Goal: Check status: Check status

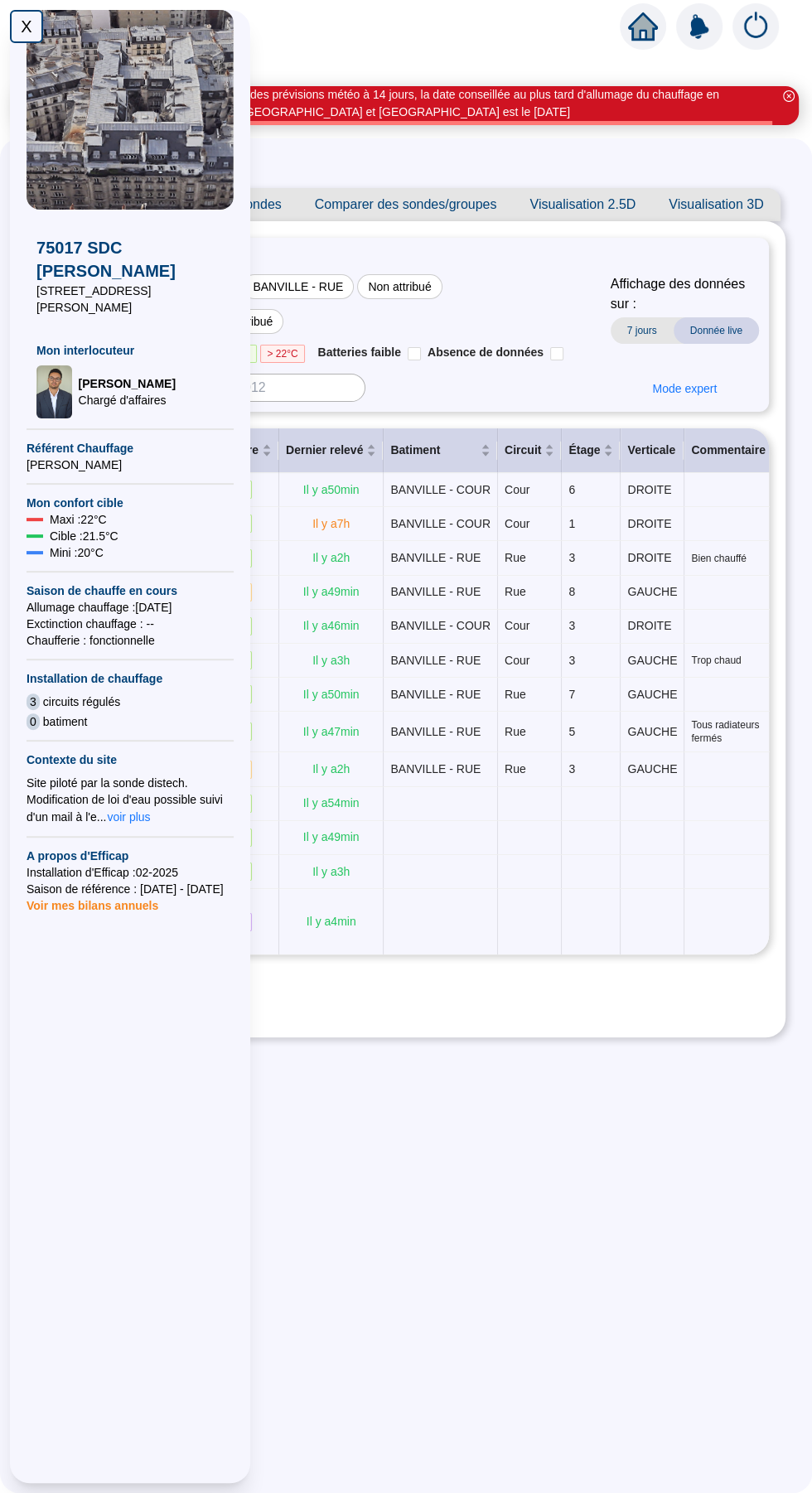
click at [26, 25] on div "X" at bounding box center [26, 26] width 33 height 33
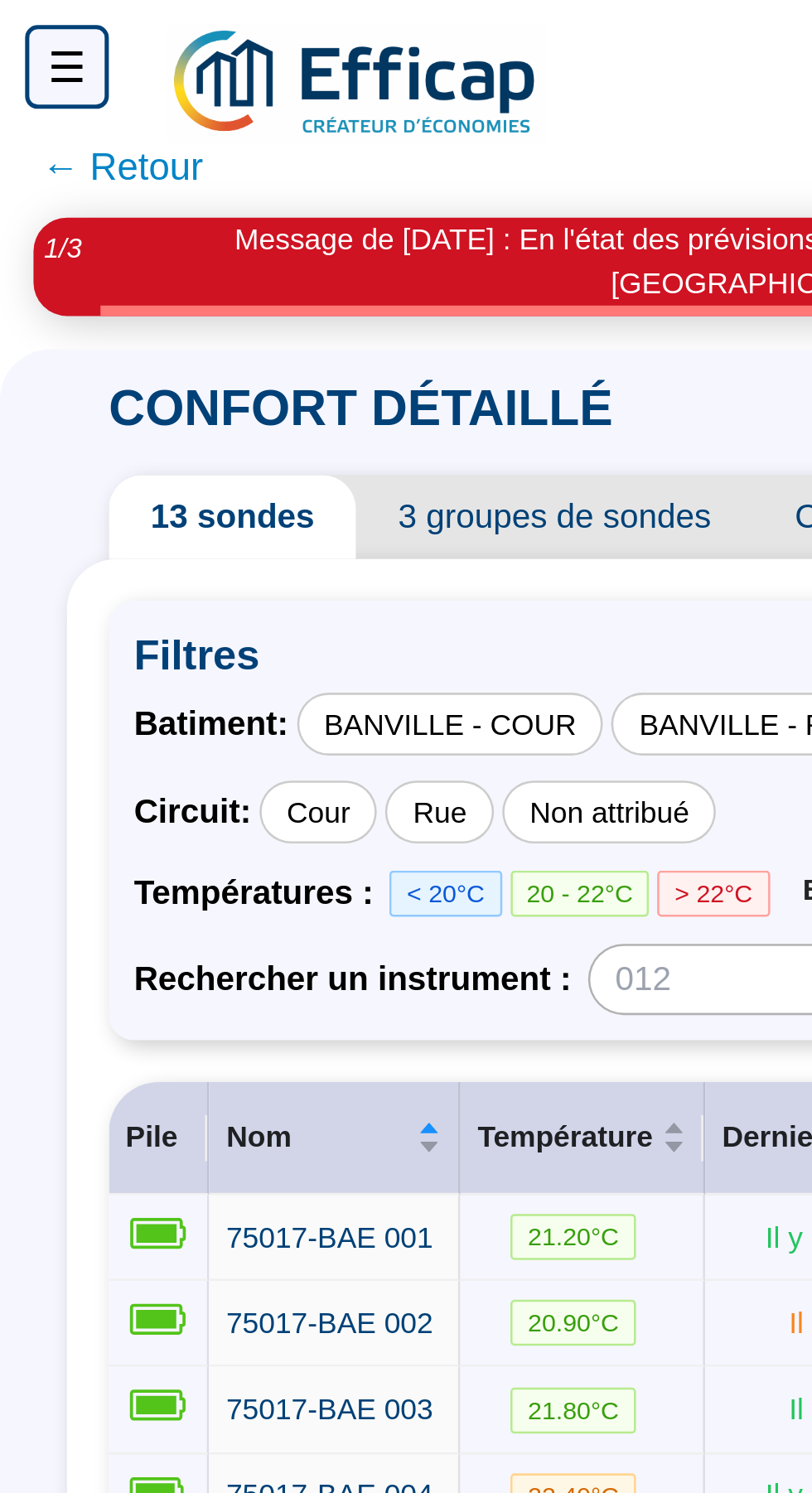
click at [54, 74] on span "← Retour" at bounding box center [48, 66] width 64 height 23
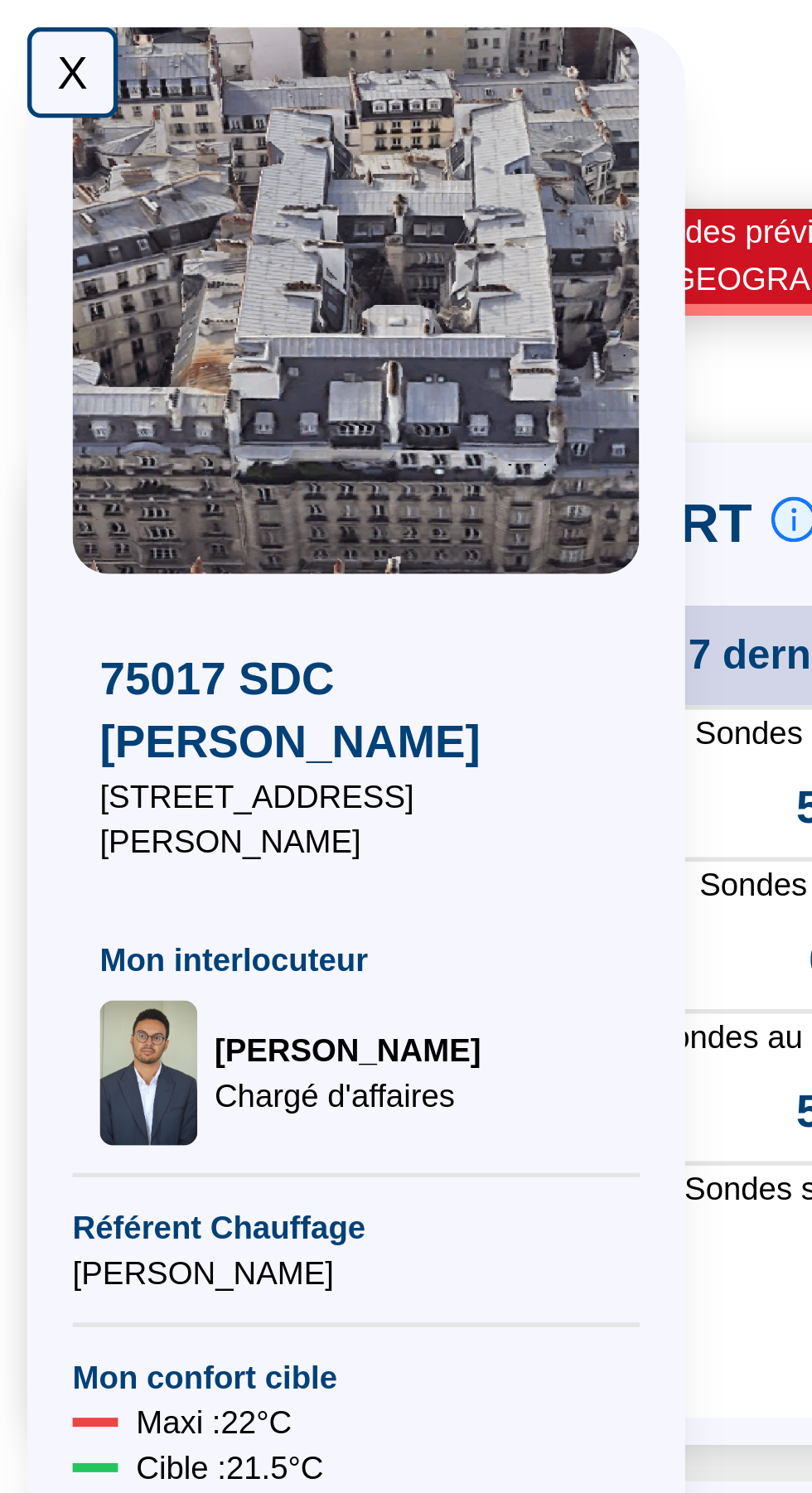
click at [18, 38] on div "X" at bounding box center [26, 26] width 33 height 33
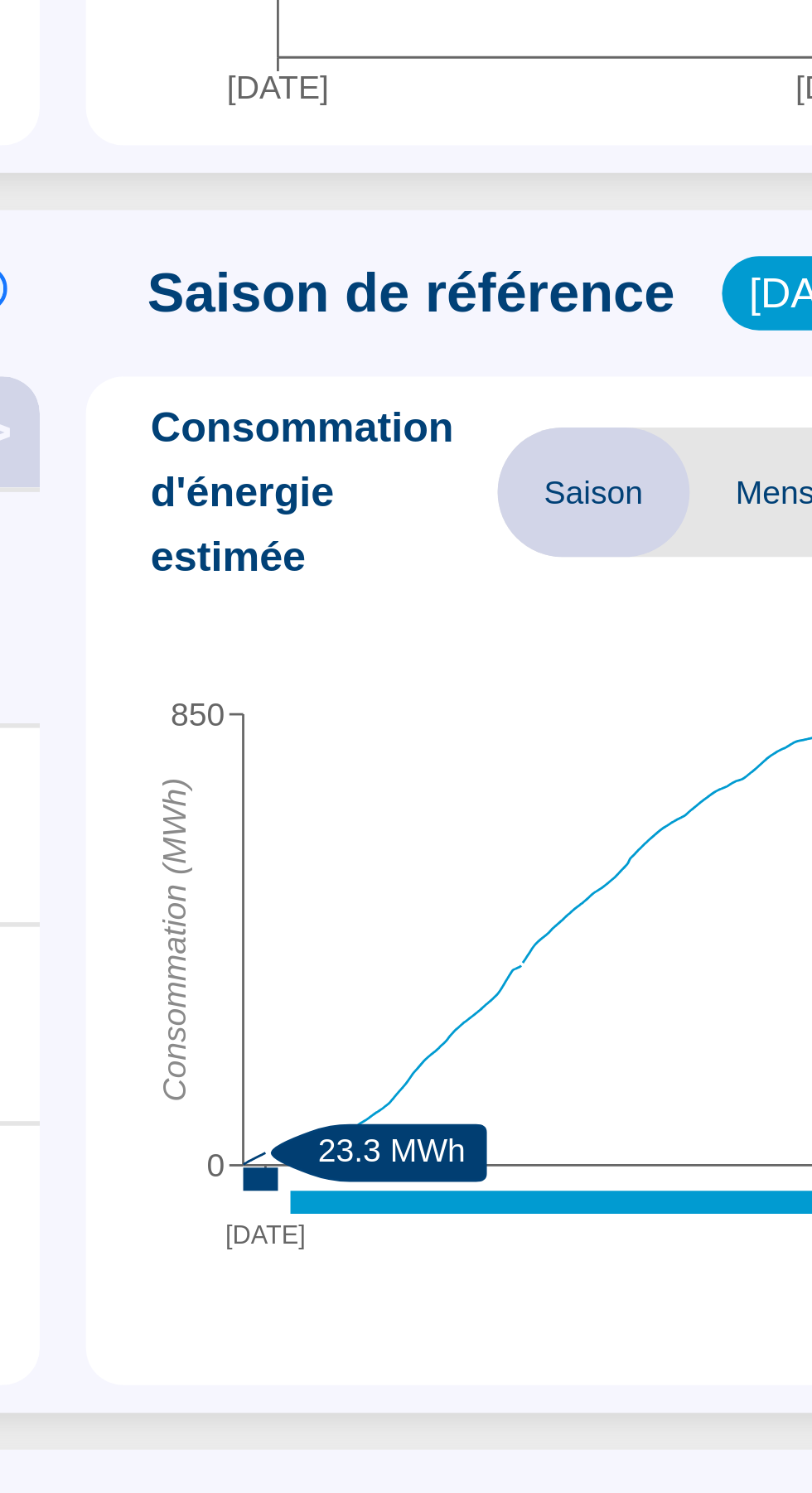
scroll to position [17, 0]
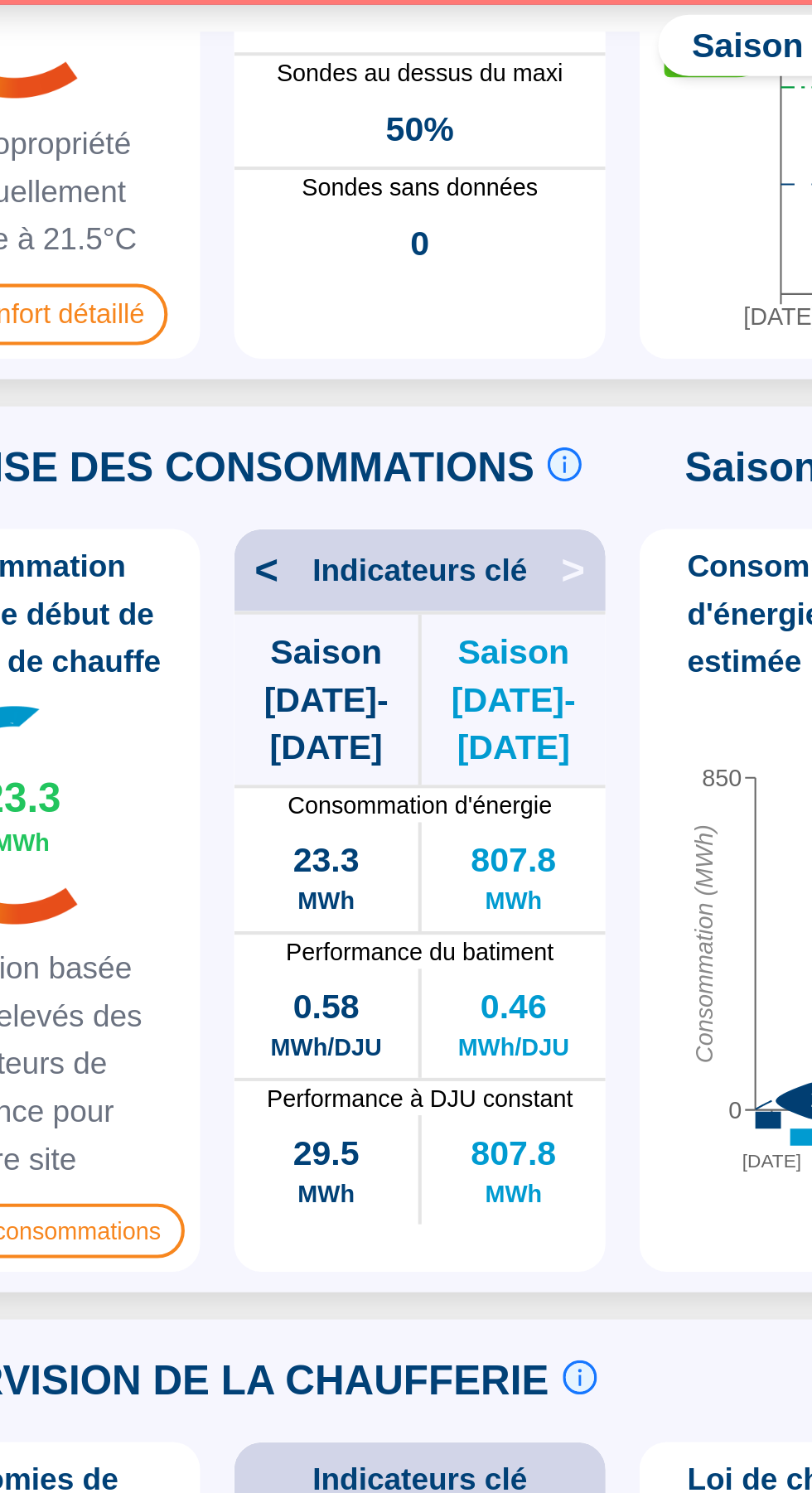
click at [232, 377] on span "<" at bounding box center [228, 390] width 22 height 26
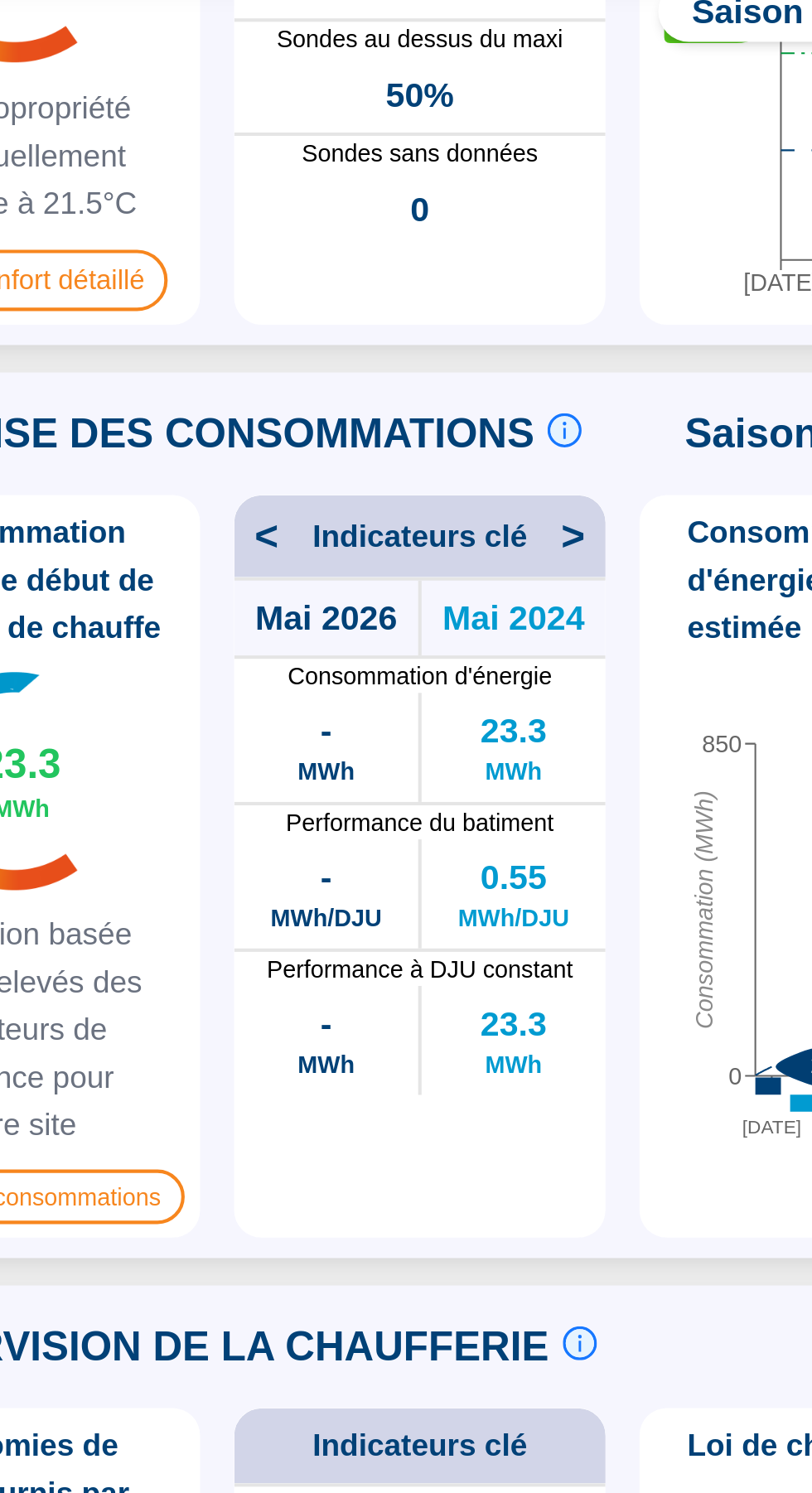
scroll to position [230, 0]
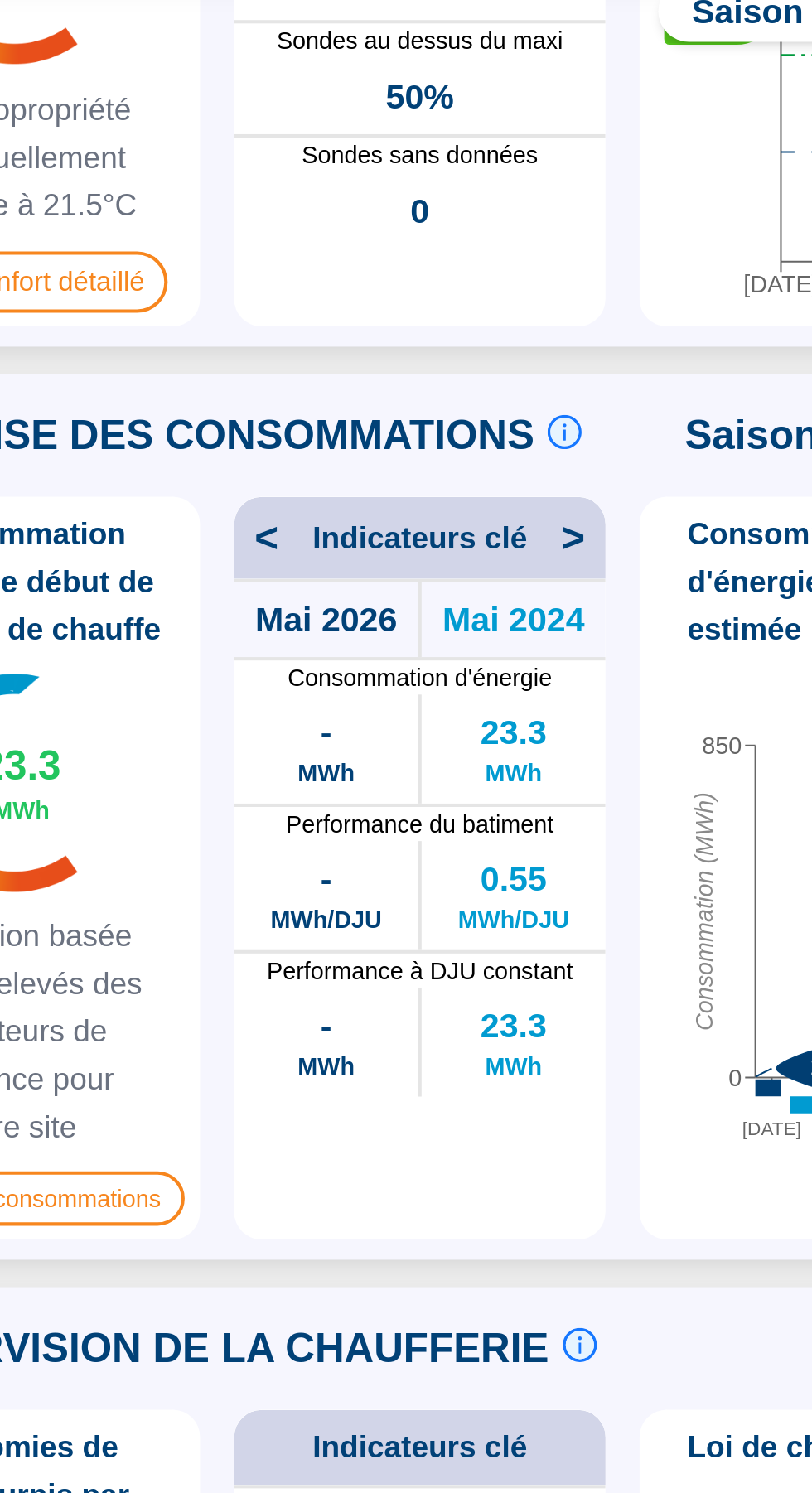
click at [382, 371] on span ">" at bounding box center [386, 374] width 22 height 26
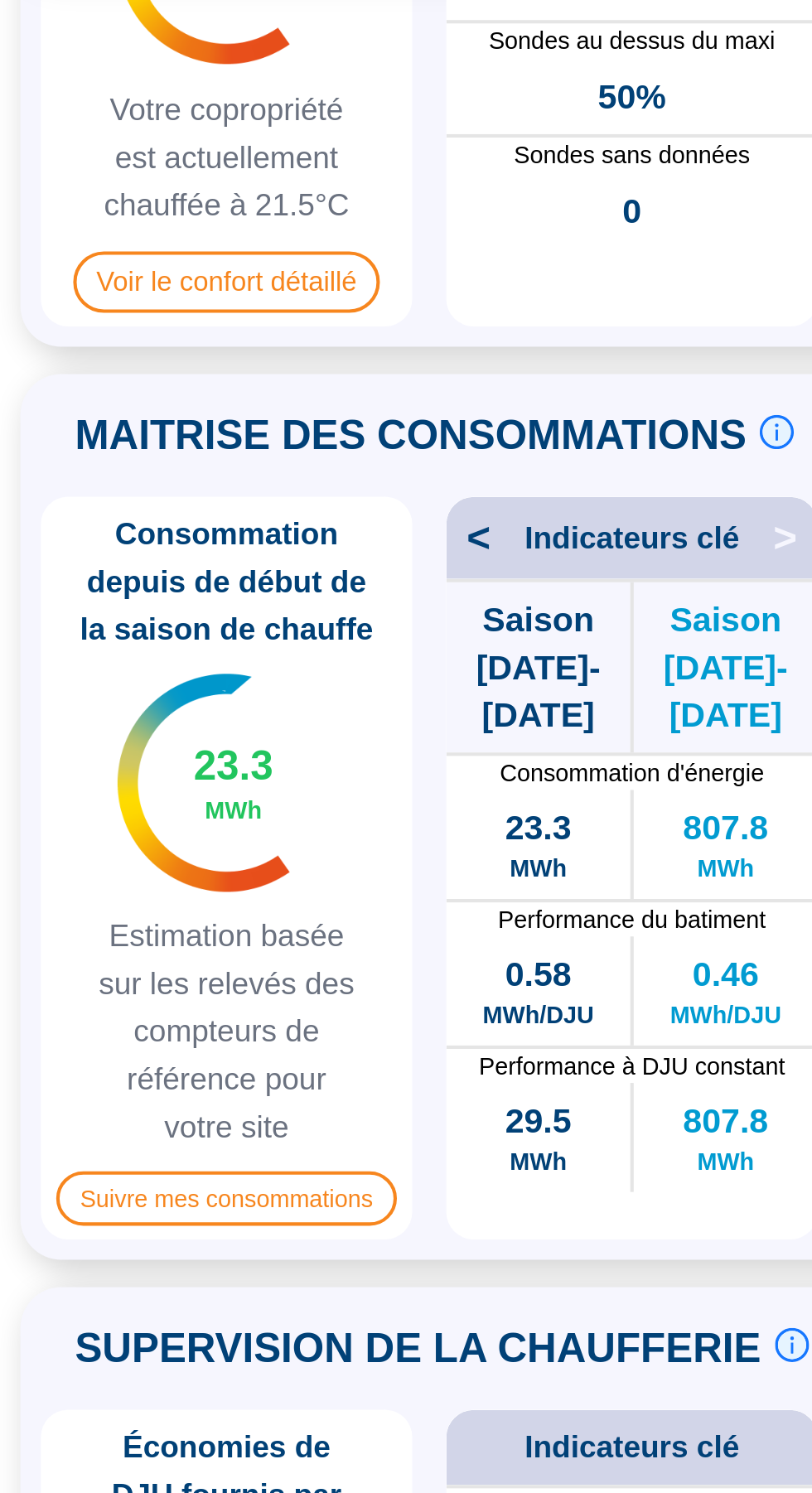
scroll to position [17, 0]
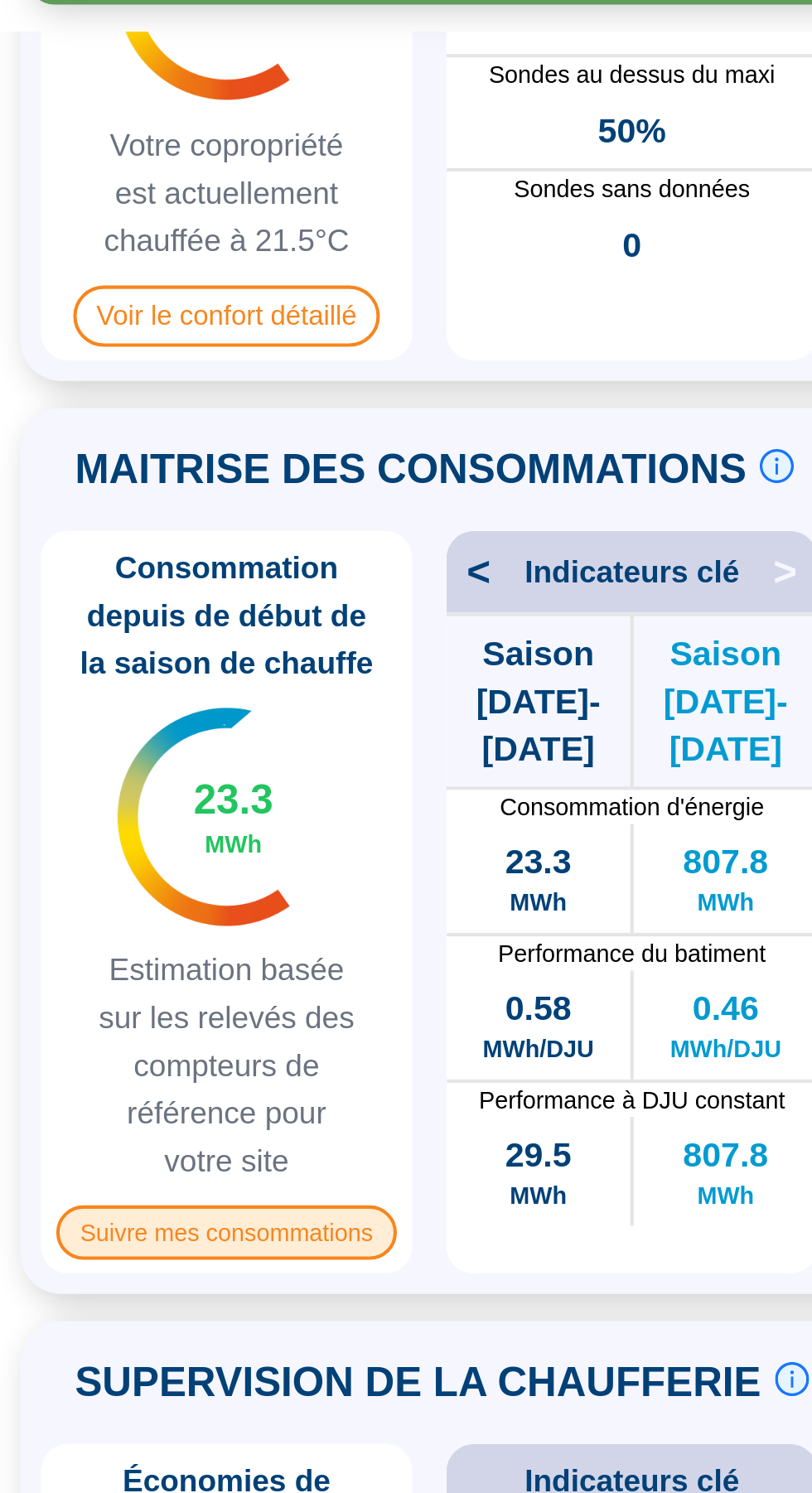
click at [84, 699] on span "Suivre mes consommations" at bounding box center [109, 712] width 166 height 26
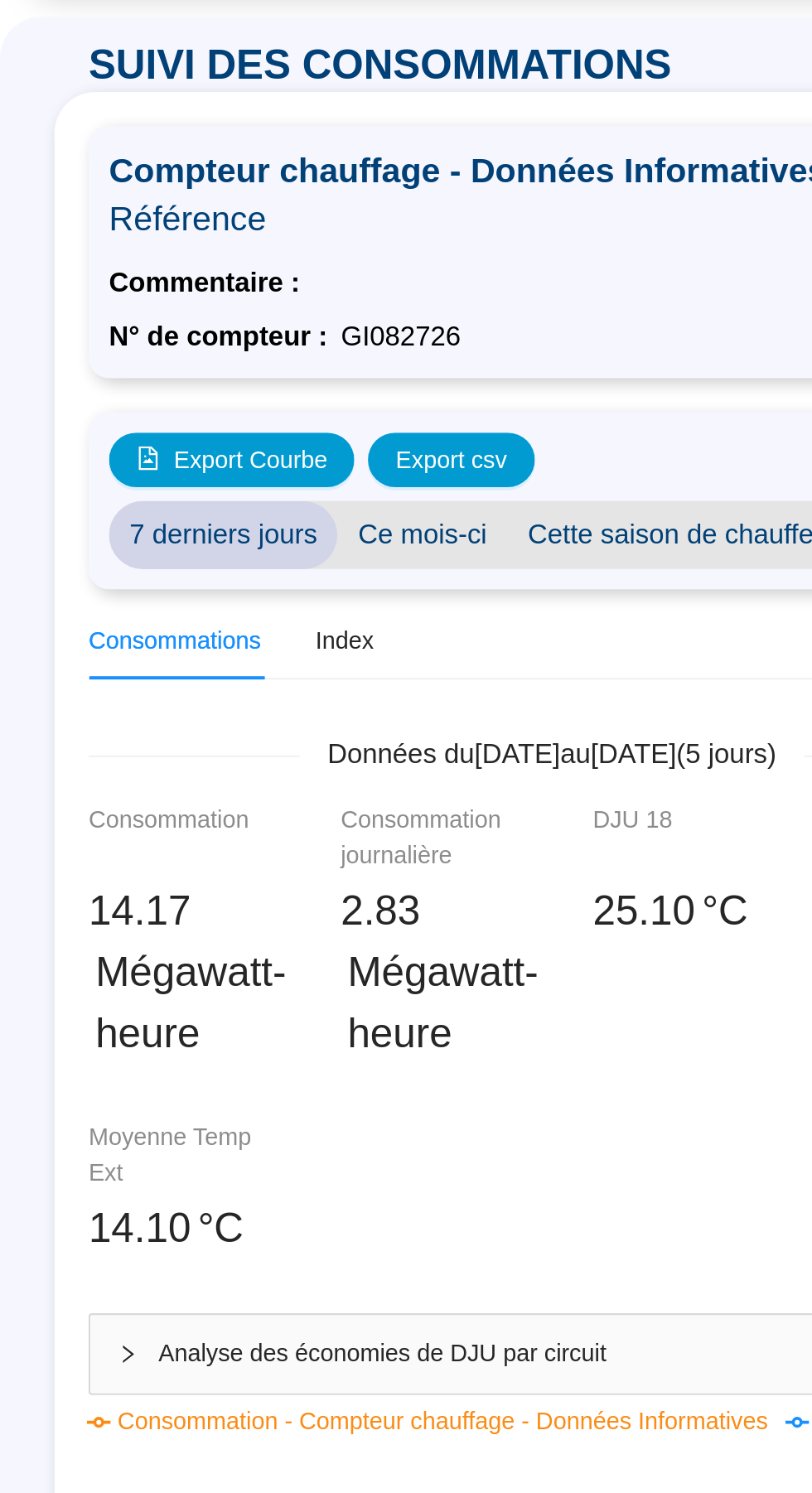
click at [187, 357] on span "Ce mois-ci" at bounding box center [205, 373] width 83 height 33
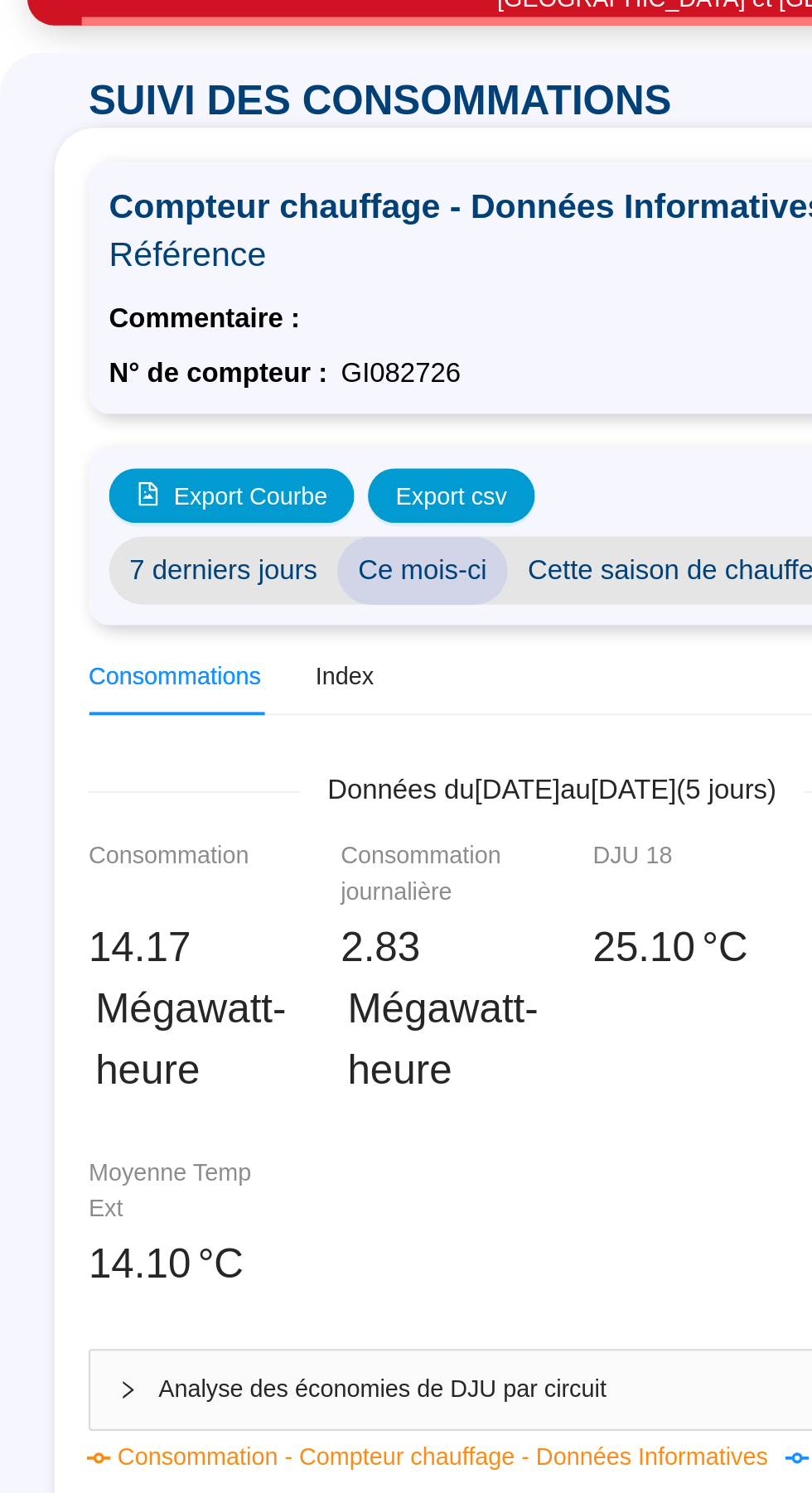
click at [314, 374] on span "Cette saison de chauffe" at bounding box center [327, 391] width 159 height 33
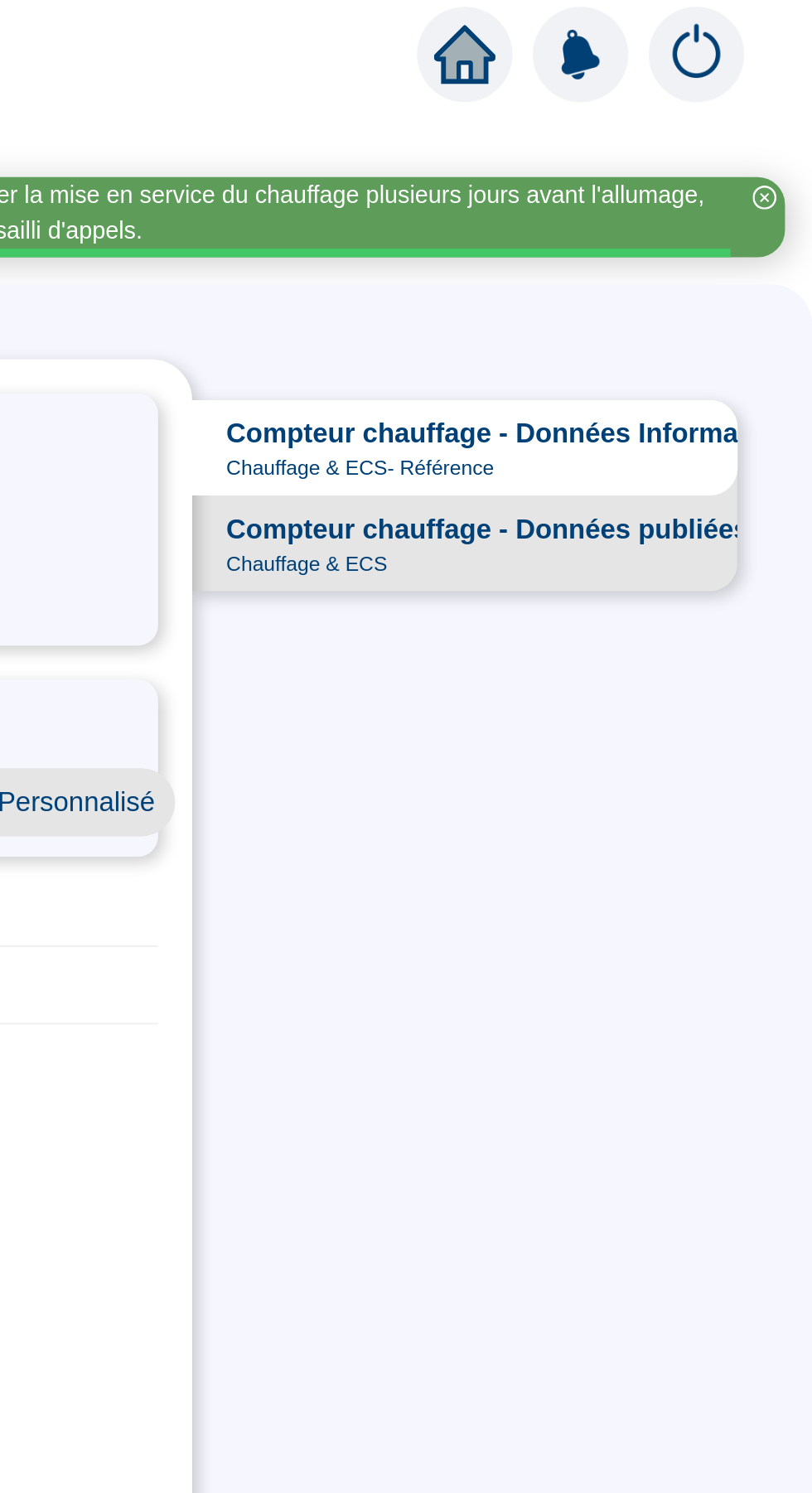
click at [579, 259] on span "Compteur chauffage - Données publiées" at bounding box center [654, 258] width 254 height 20
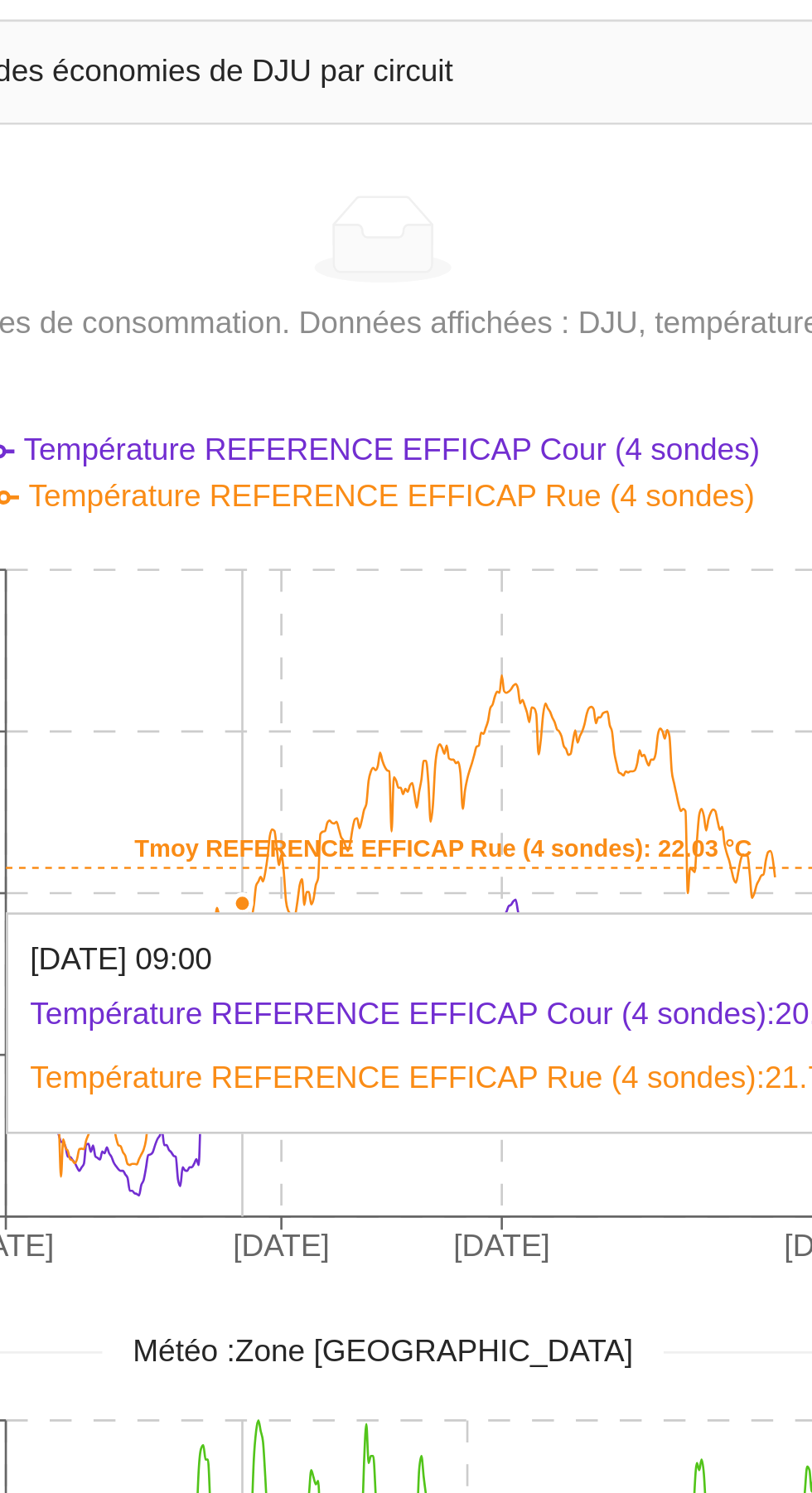
click at [313, 1103] on icon "25 sept. 2025 30 sept. 2025 4 oct. 2025 10 oct. 2025 19.55°C 20.7°C 21.85°C 23°…" at bounding box center [268, 984] width 450 height 331
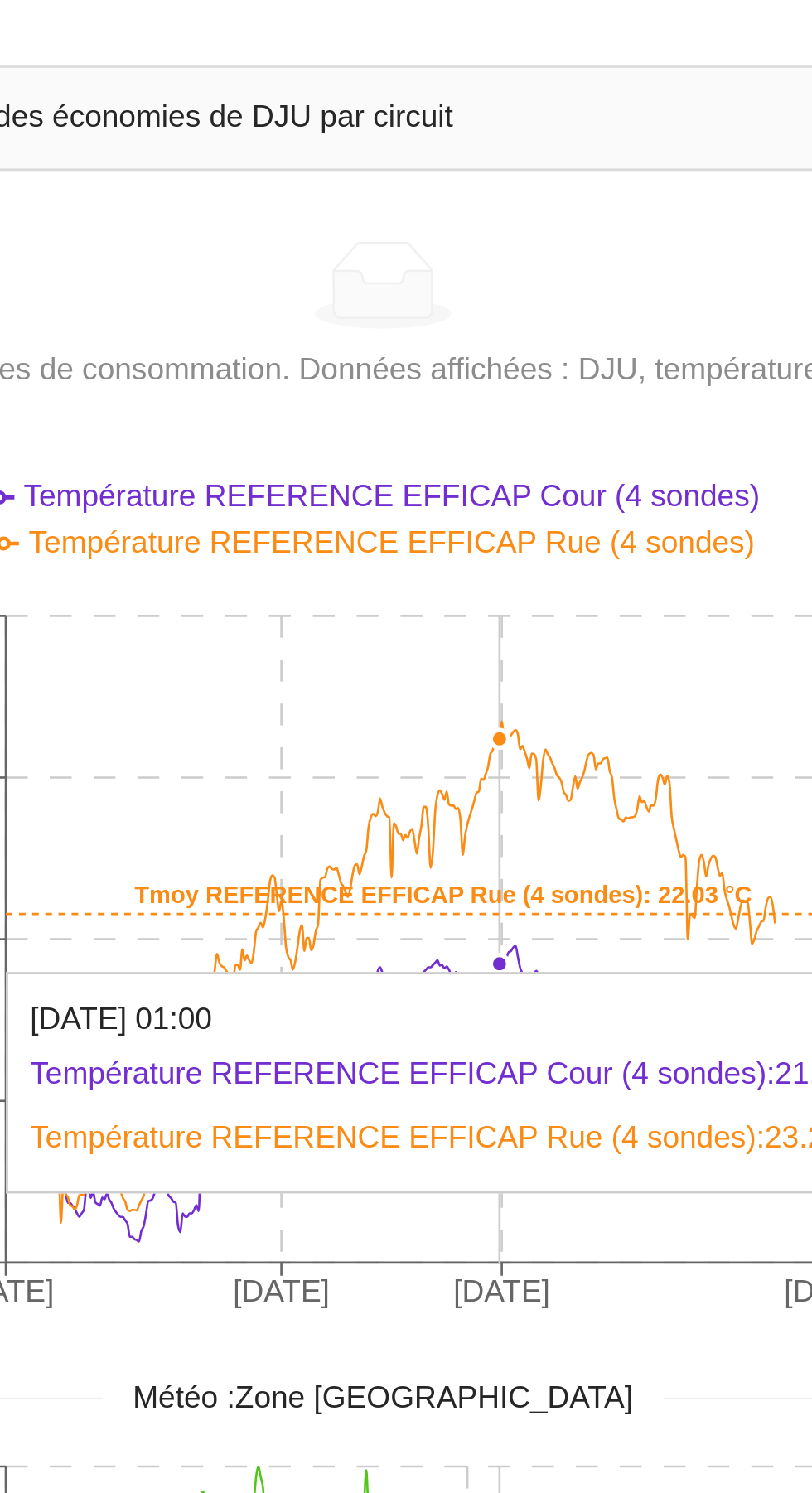
click at [307, 923] on icon "25 sept. 2025 30 sept. 2025 4 oct. 2025 10 oct. 2025 19.55°C 20.7°C 21.85°C 23°…" at bounding box center [268, 1001] width 450 height 331
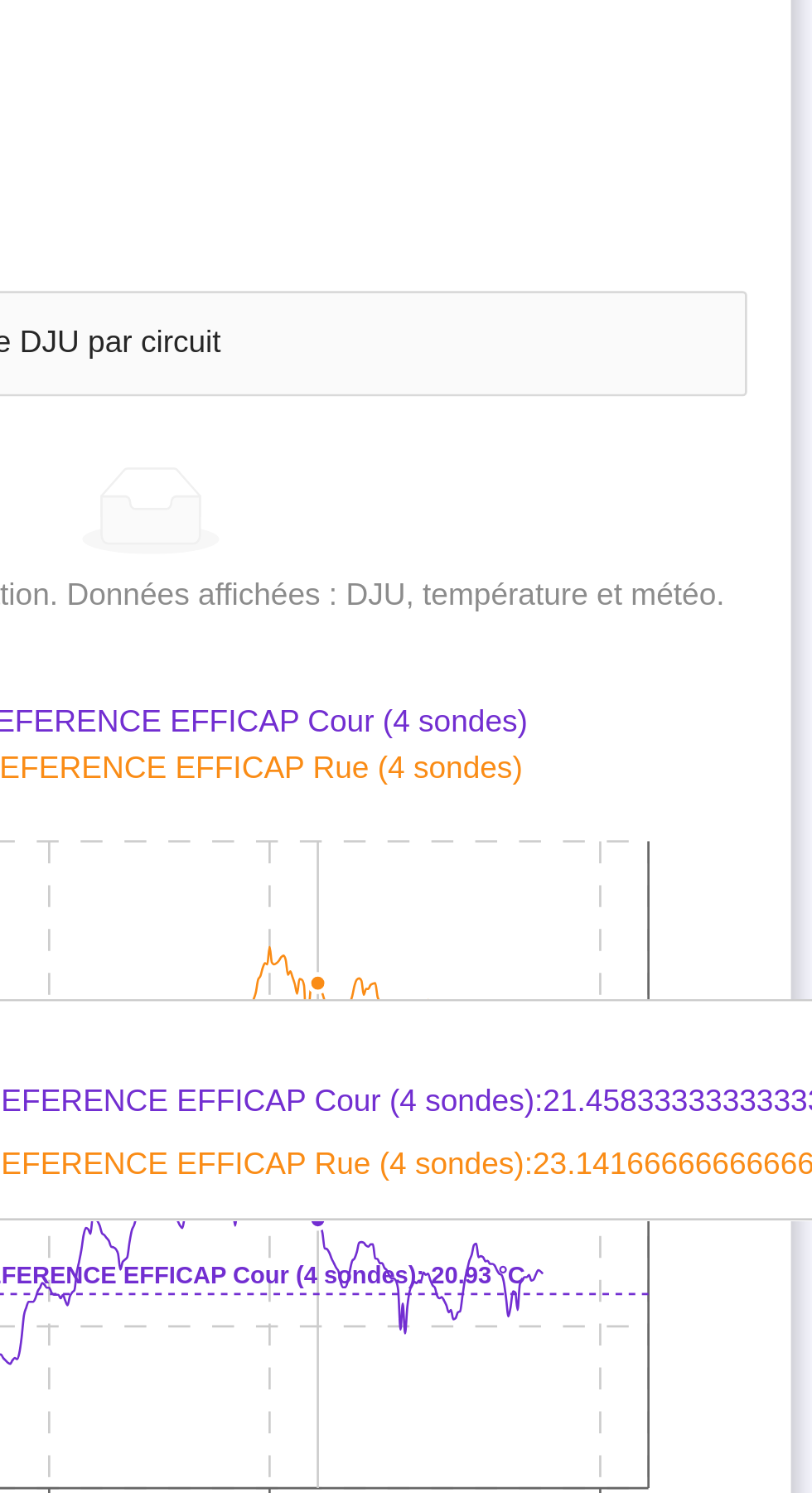
scroll to position [0, 0]
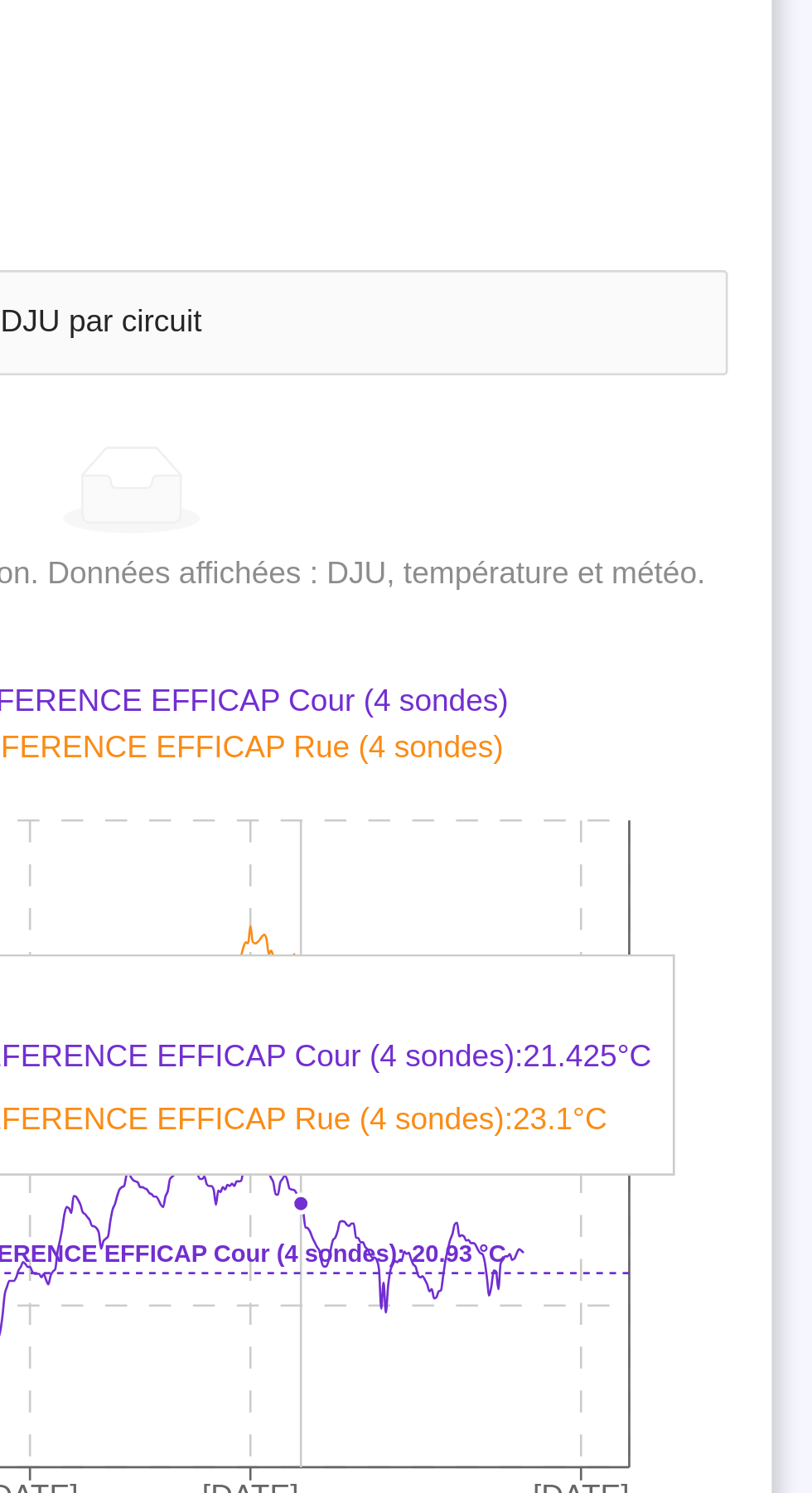
click at [401, 1065] on icon "25 sept. 2025 30 sept. 2025 4 oct. 2025 10 oct. 2025 19.55°C 20.7°C 21.85°C 23°…" at bounding box center [268, 1001] width 450 height 331
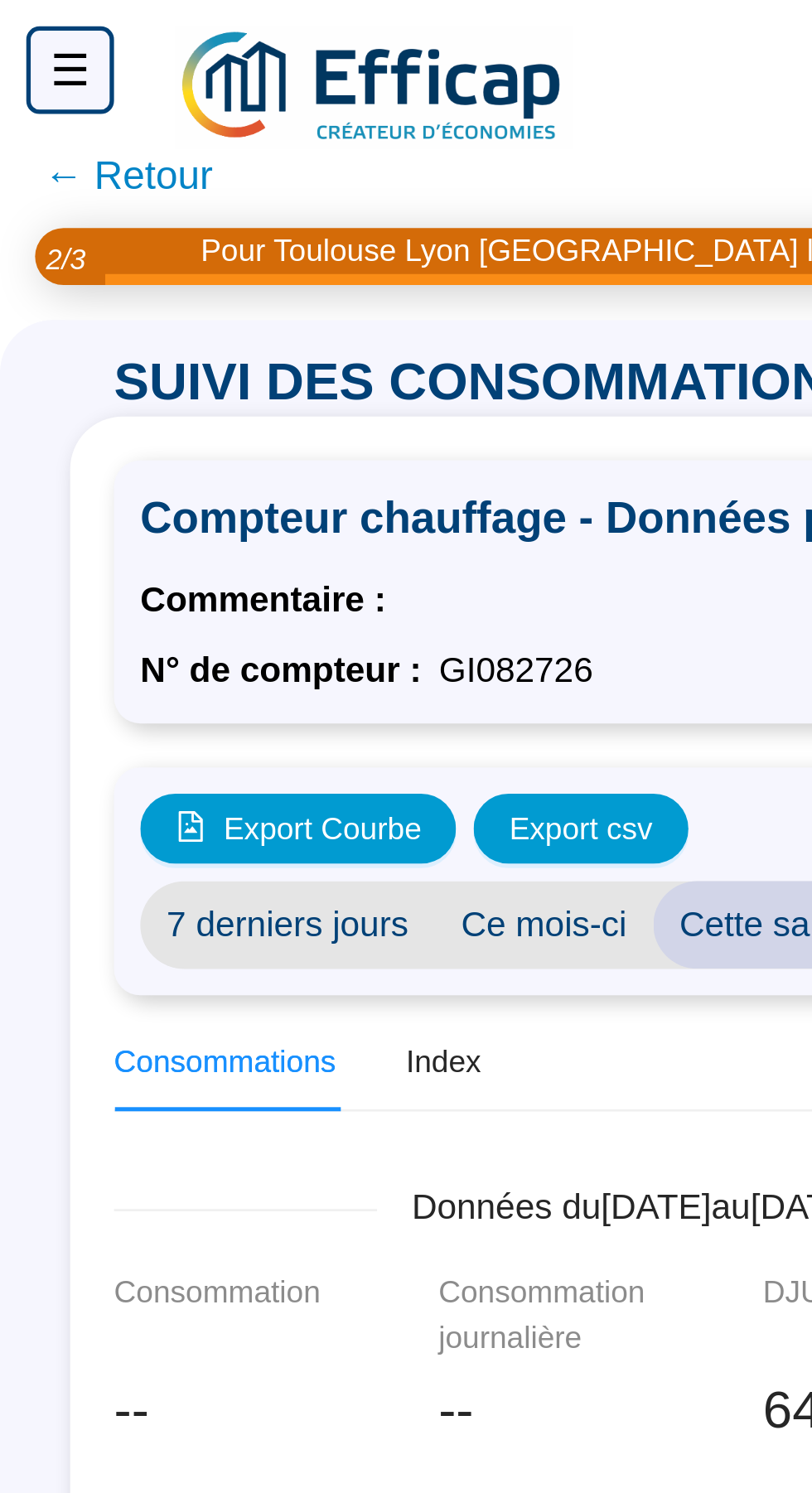
click at [23, 26] on div "☰" at bounding box center [26, 26] width 33 height 33
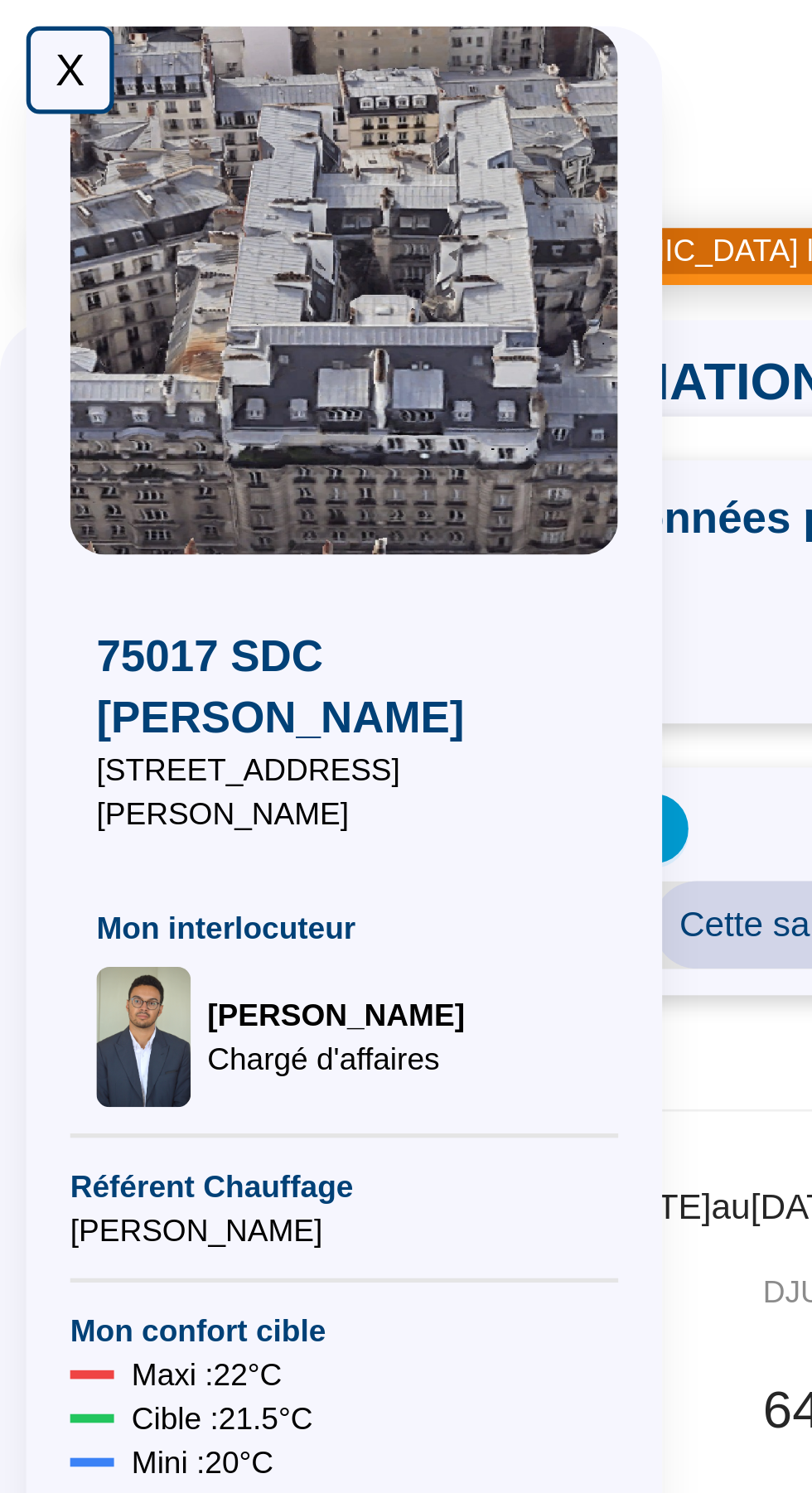
click at [18, 27] on div "X" at bounding box center [26, 26] width 33 height 33
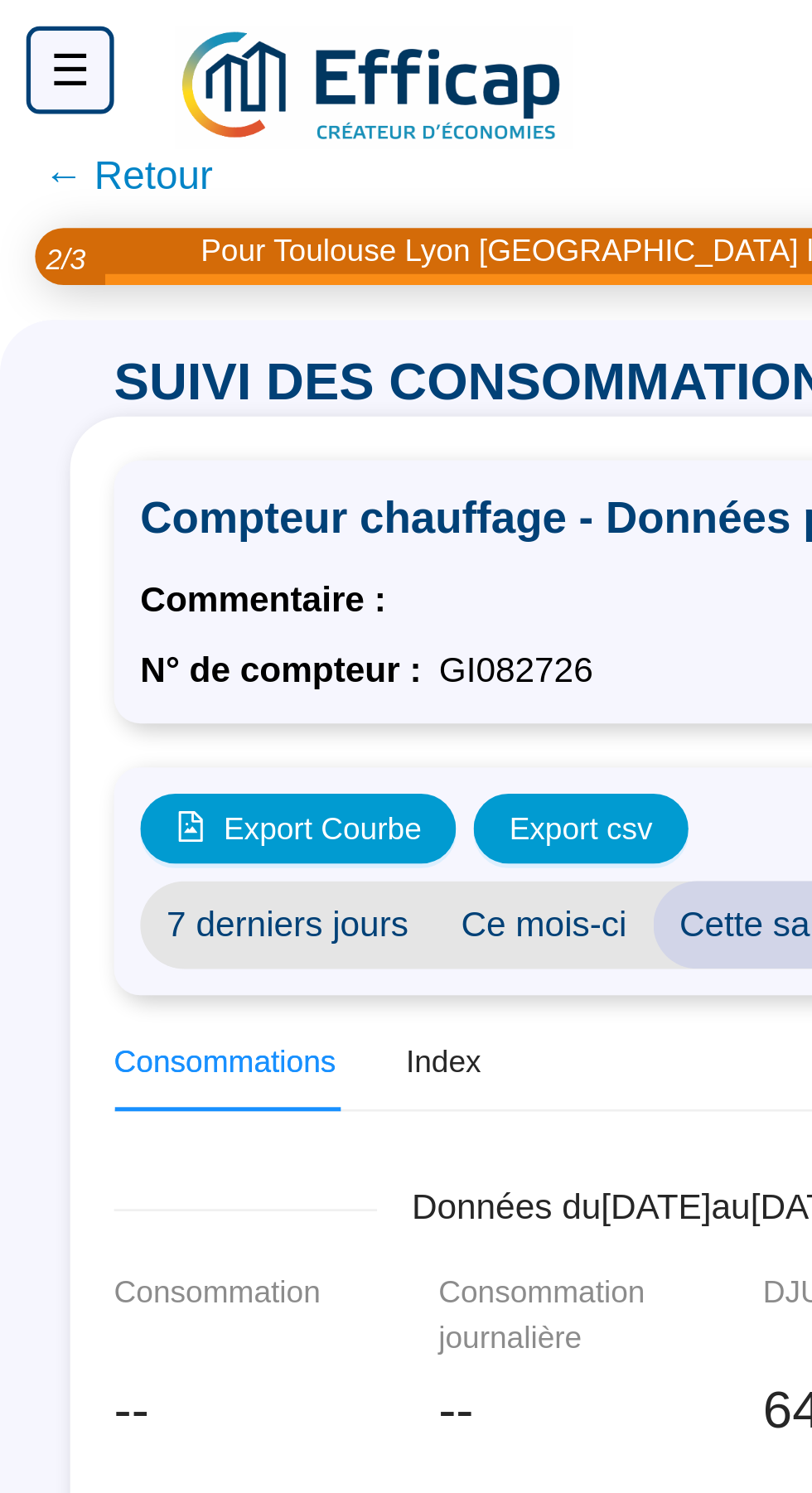
click at [41, 70] on span "← Retour" at bounding box center [48, 66] width 64 height 23
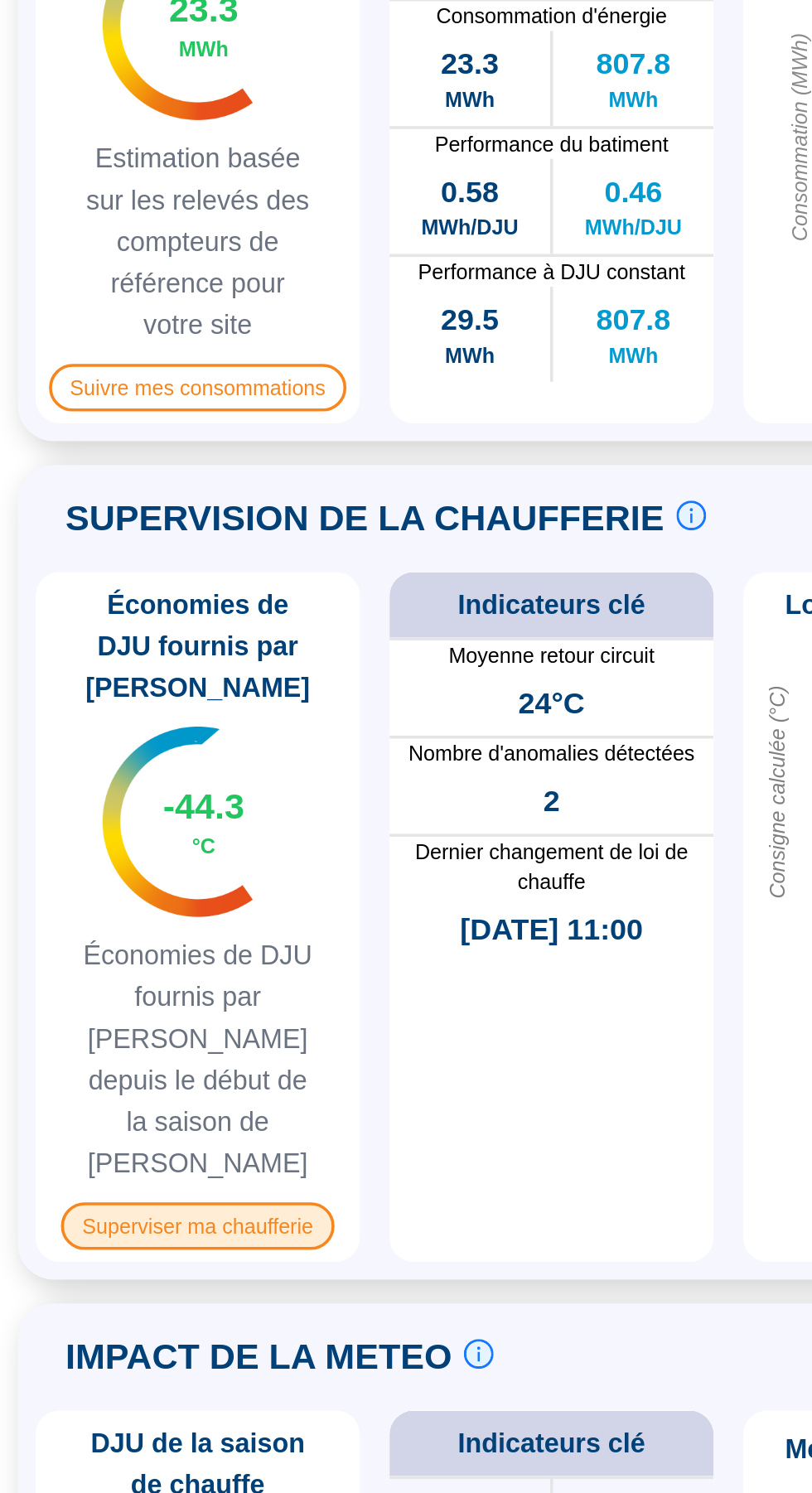
click at [98, 1167] on span "Superviser ma chaufferie" at bounding box center [109, 1180] width 152 height 26
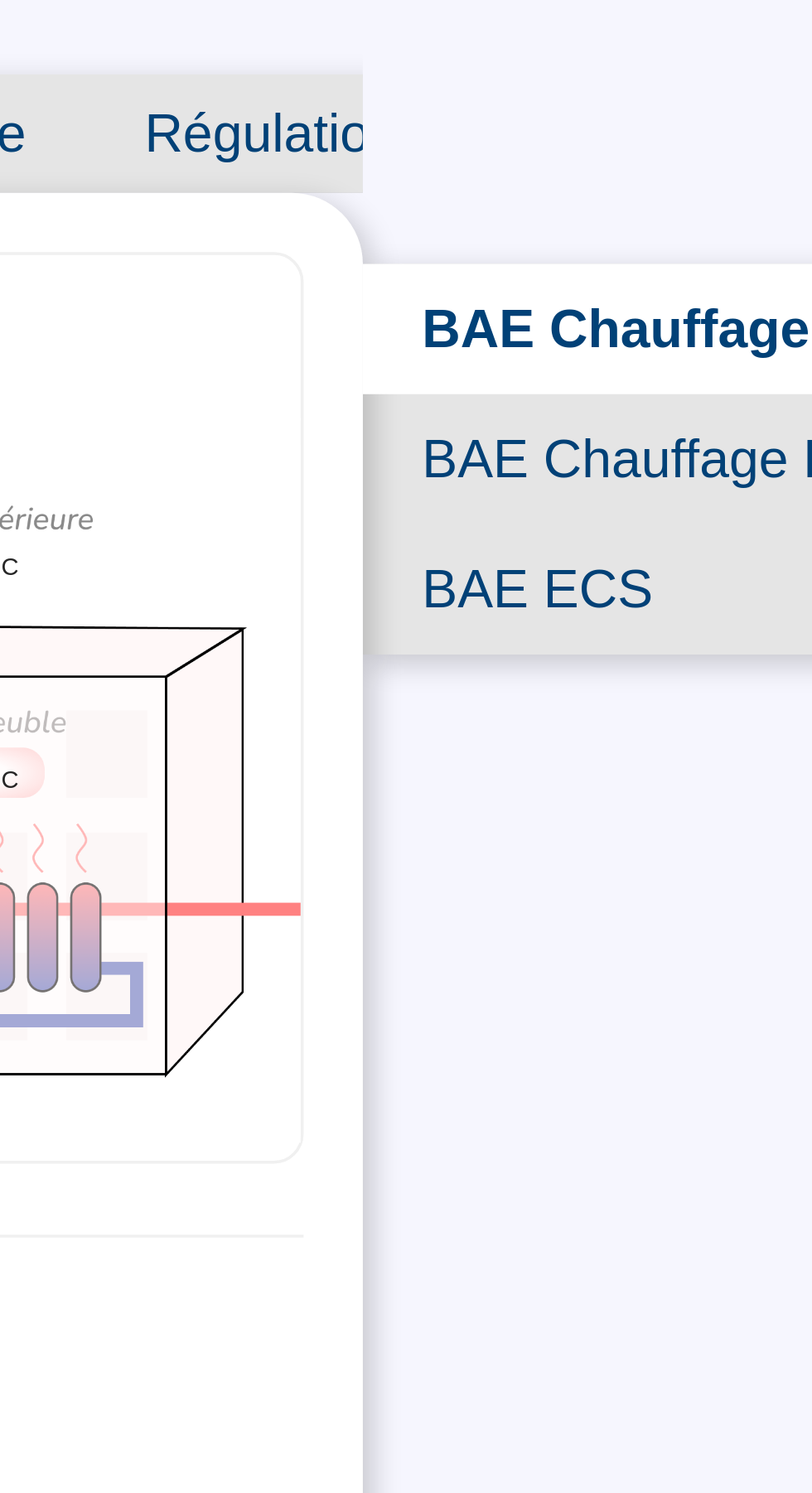
click at [636, 294] on span "BAE Chauffage Rue" at bounding box center [685, 294] width 180 height 37
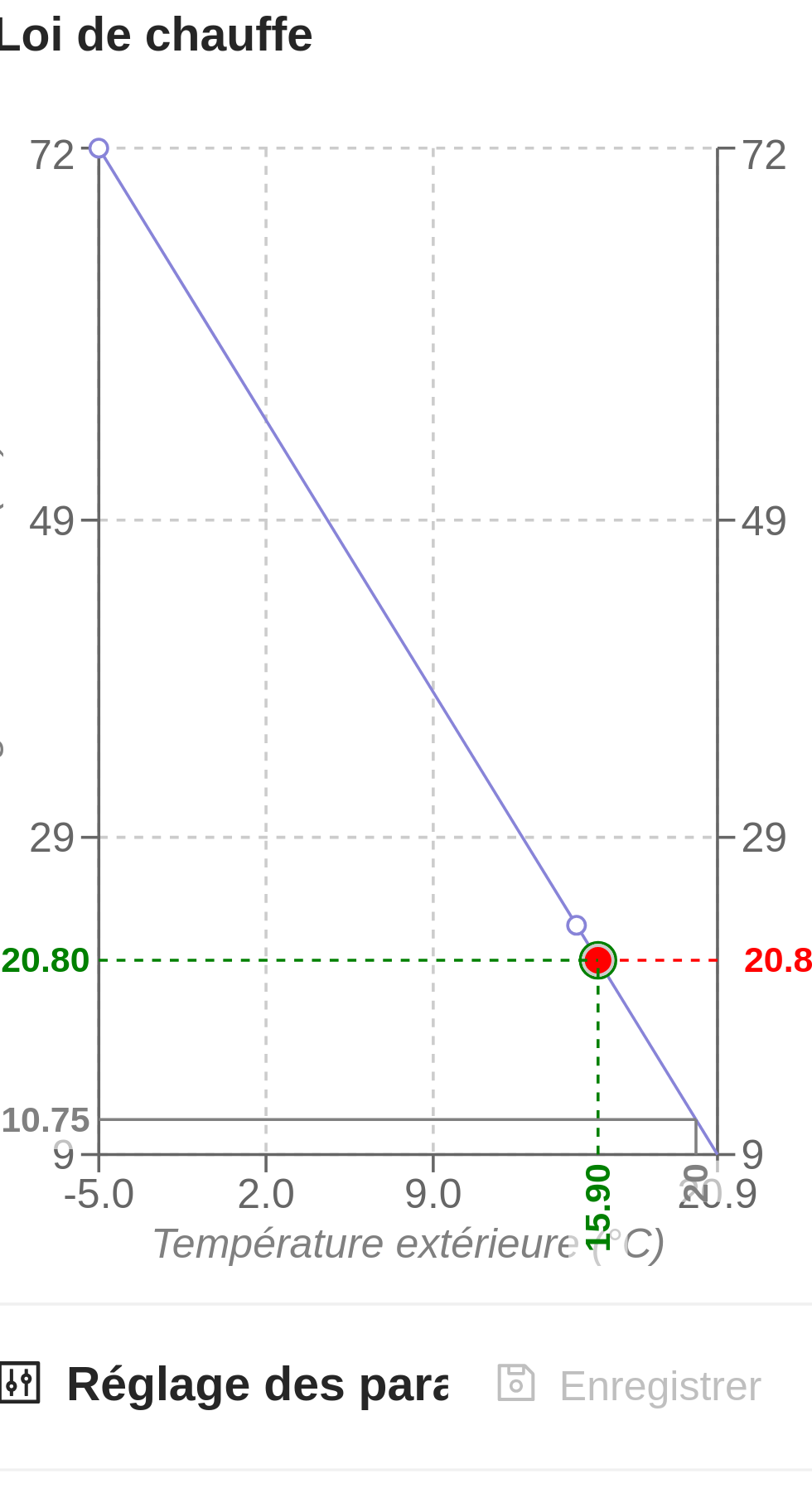
scroll to position [88, 0]
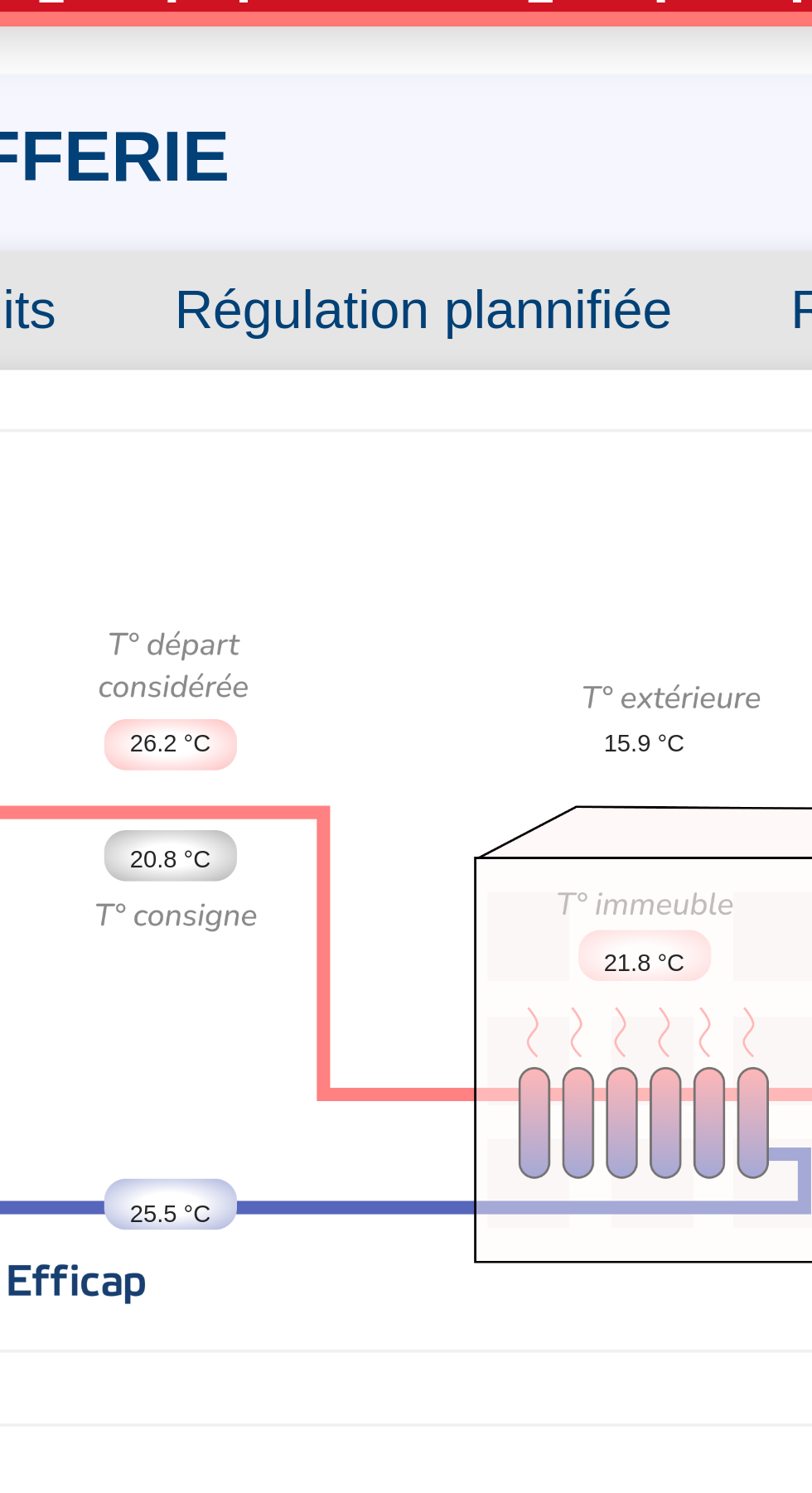
click at [385, 405] on div "63.6 °C [-] °C 57.6 °C - °C - °C - % 26.2 °C 20.8 °C 25.5 °C 21.8 °C REFERENCE …" at bounding box center [314, 387] width 540 height 211
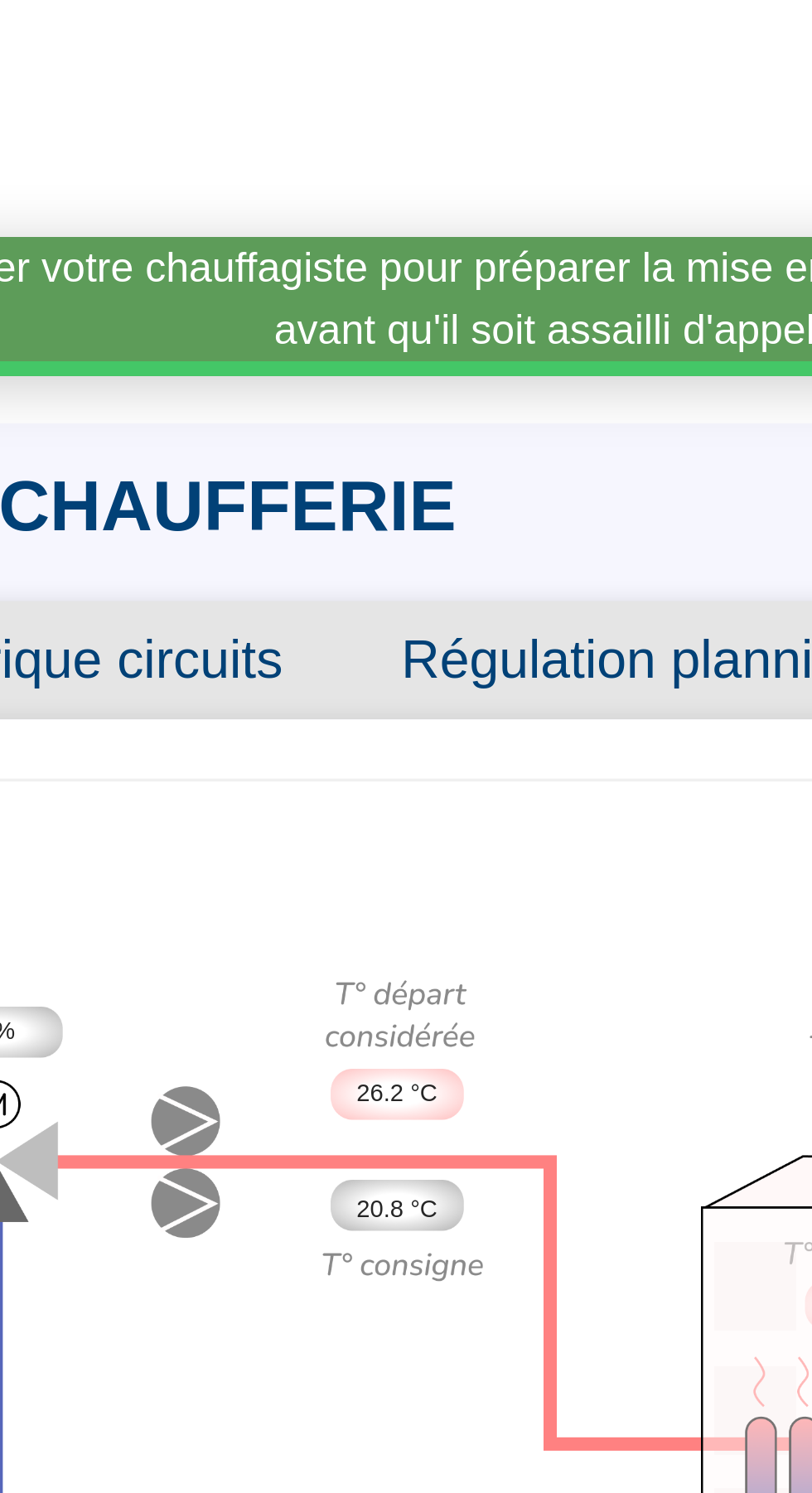
scroll to position [71, 0]
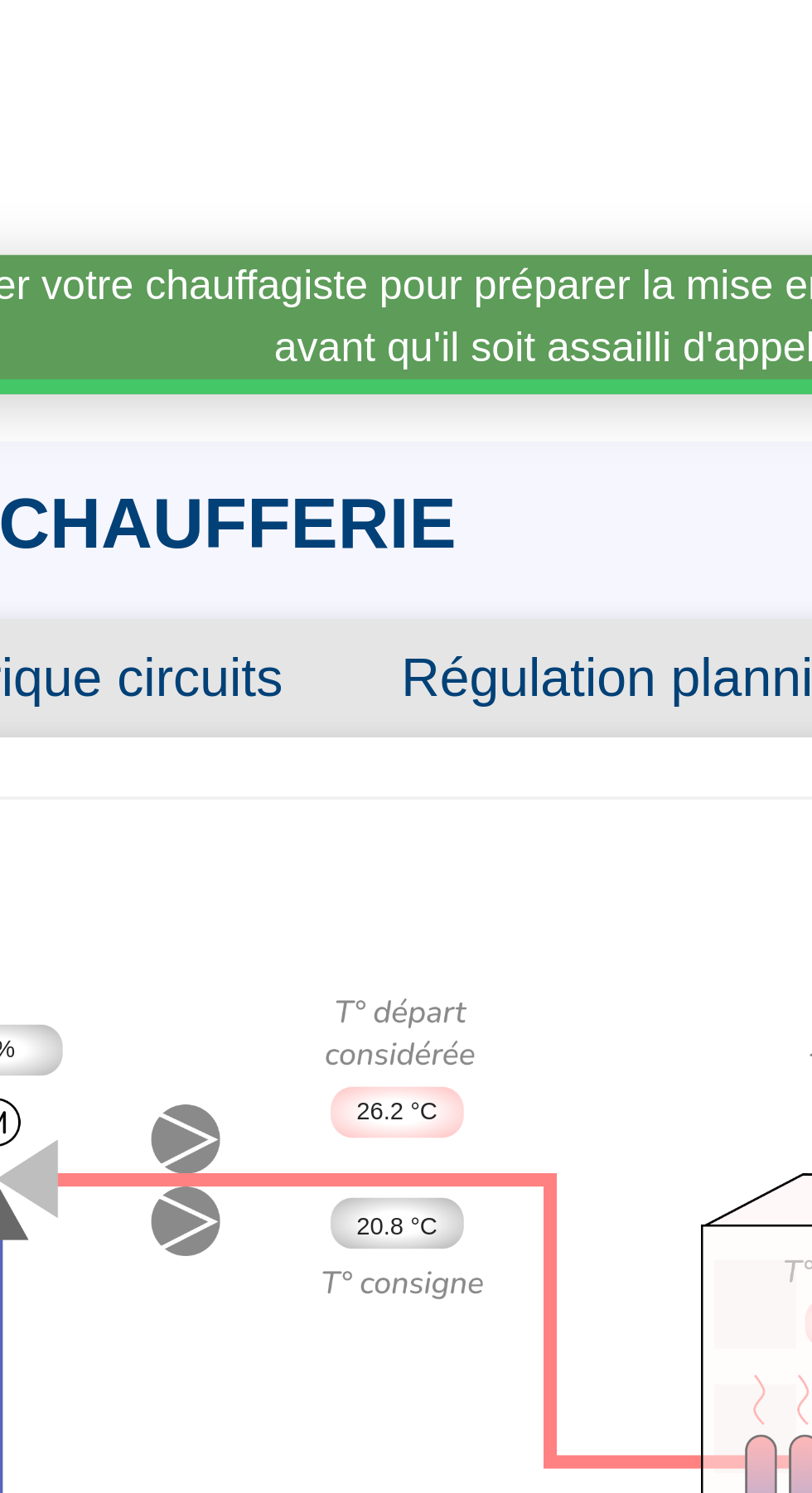
click at [287, 186] on span "Historique circuits" at bounding box center [269, 202] width 151 height 33
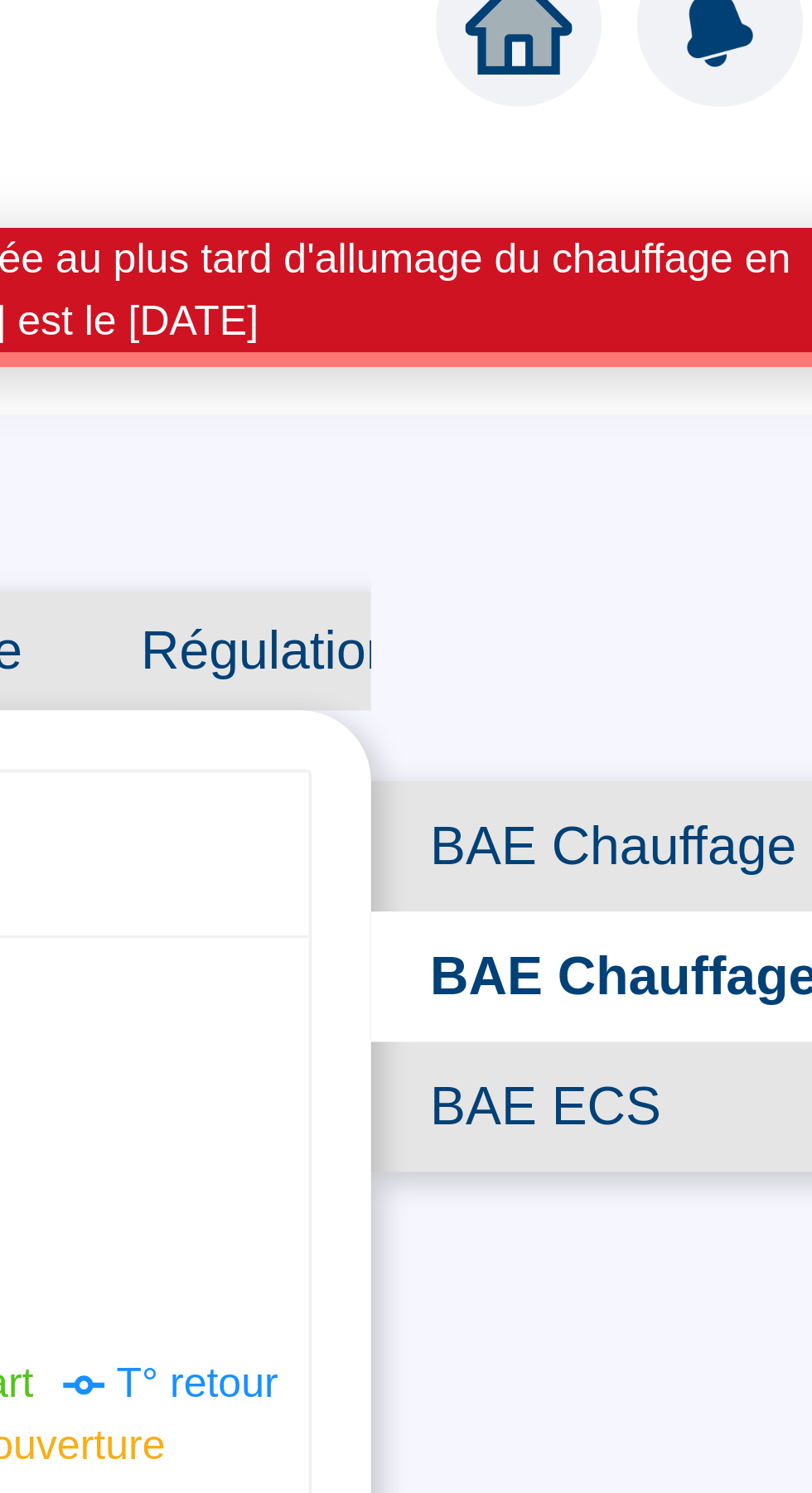
click at [653, 319] on span "BAE ECS" at bounding box center [688, 330] width 174 height 37
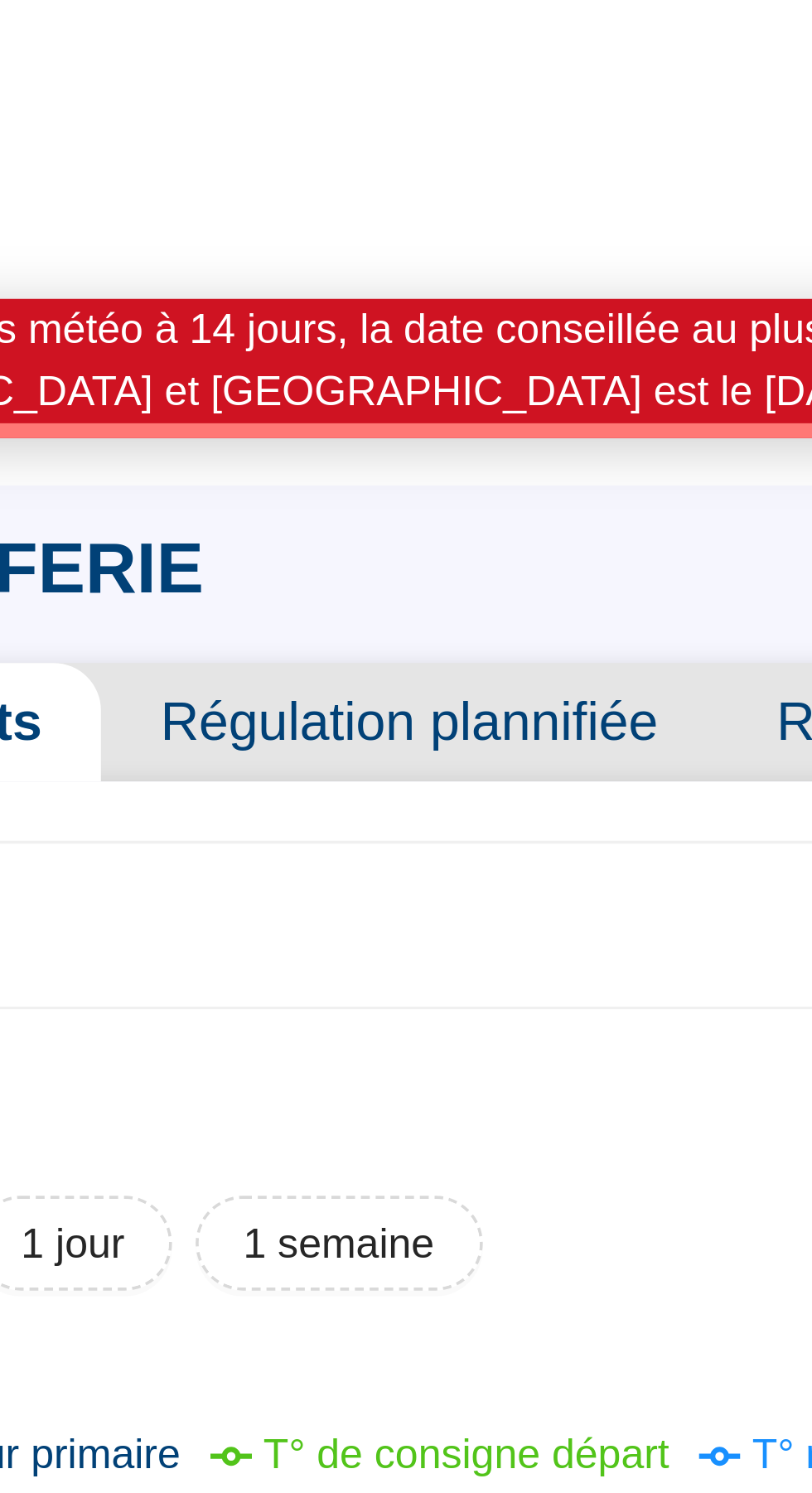
click at [392, 203] on span "Régulation plannifiée" at bounding box center [434, 202] width 173 height 33
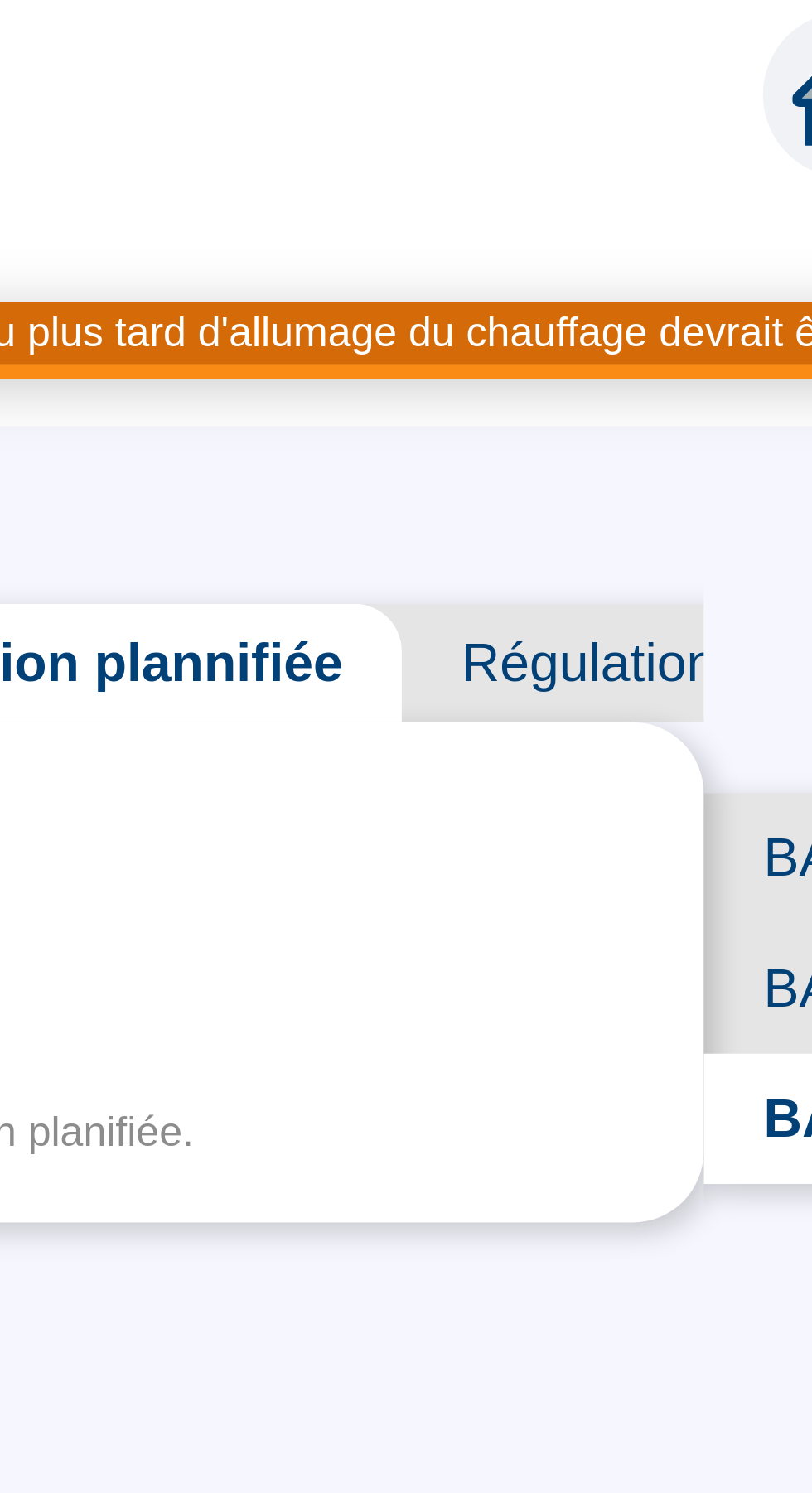
click at [557, 187] on span "Régulation prédictive" at bounding box center [604, 186] width 173 height 33
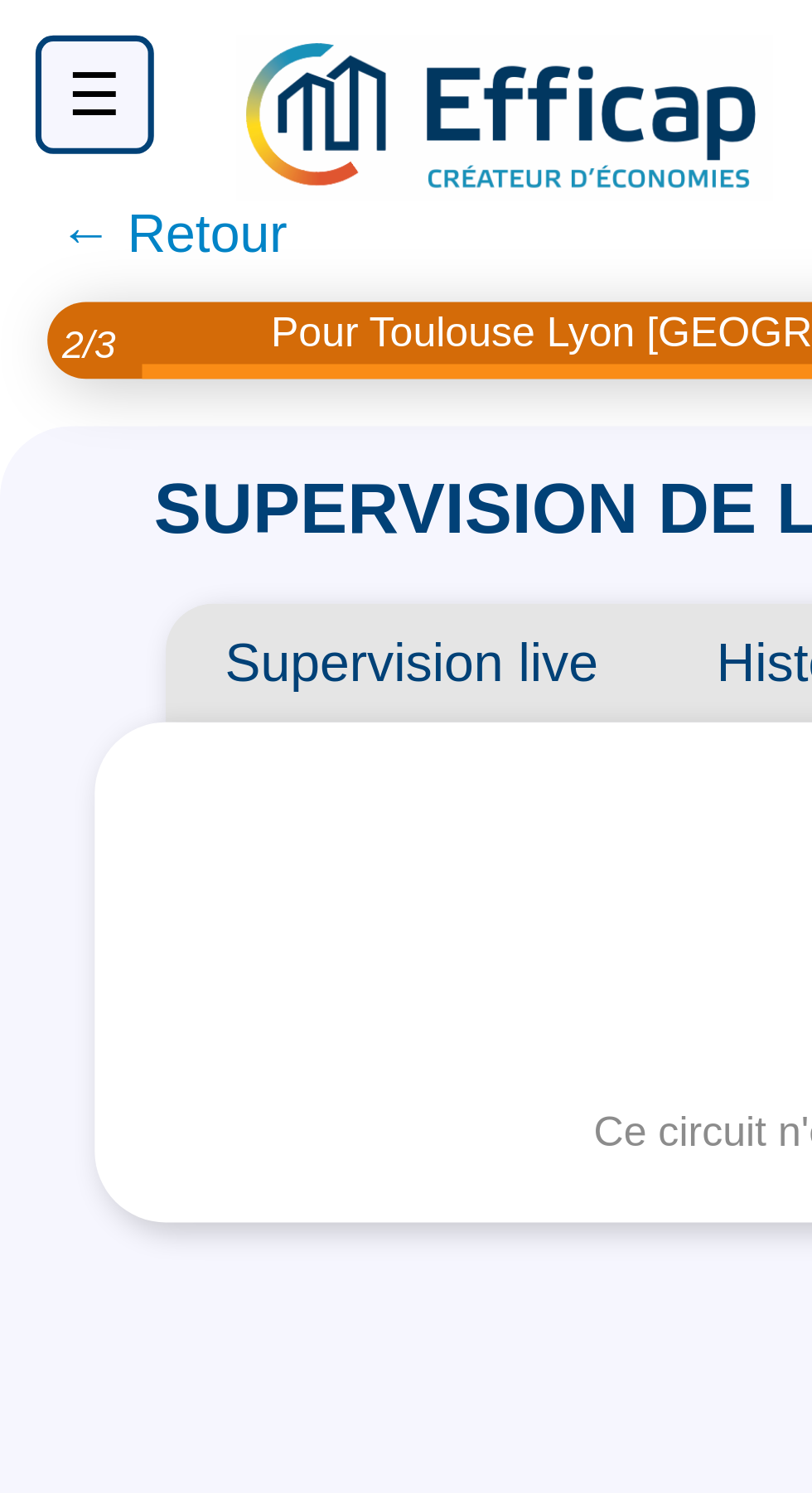
click at [83, 190] on span "Supervision live" at bounding box center [115, 186] width 138 height 33
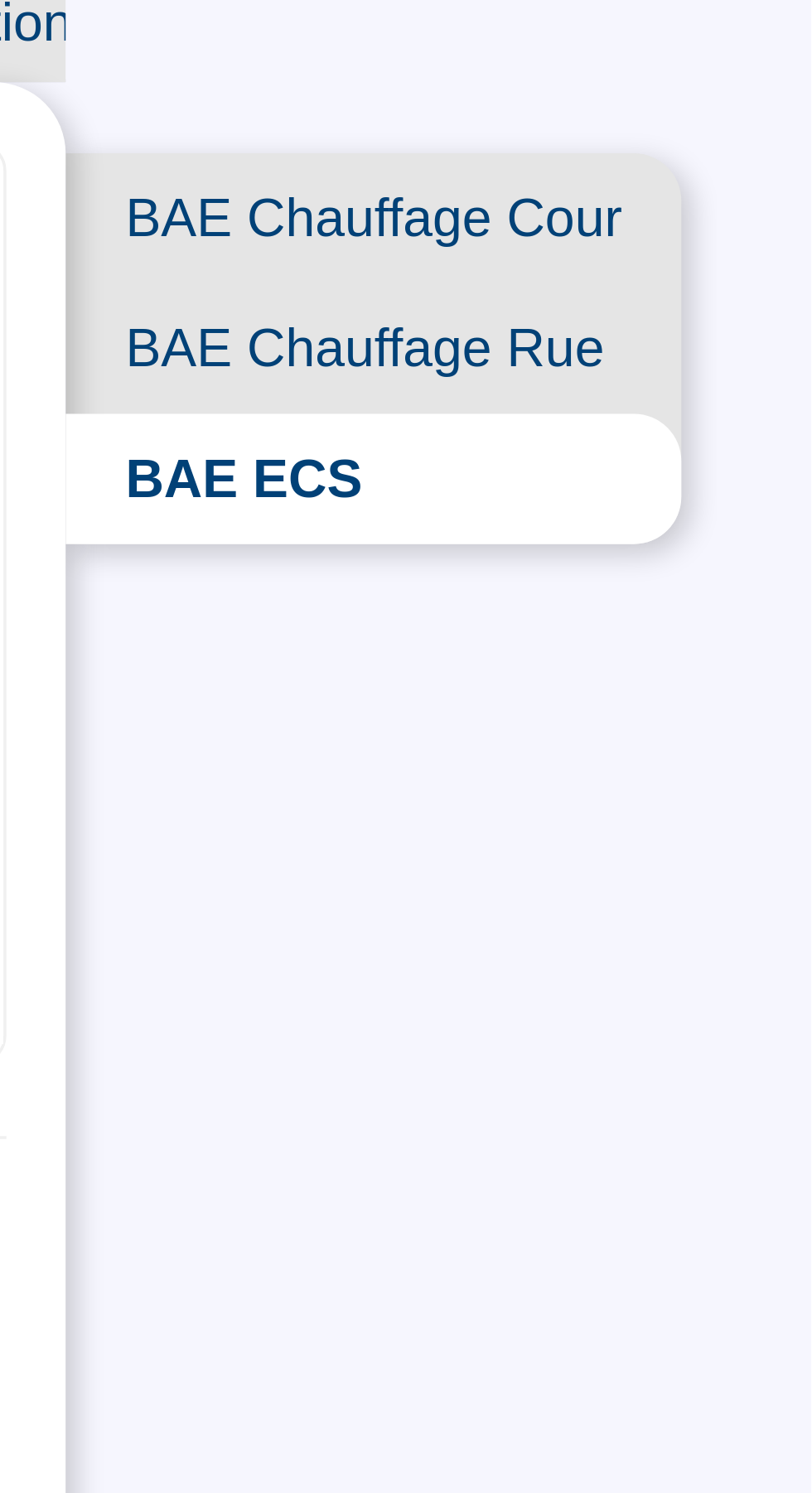
click at [657, 252] on span "BAE Chauffage Cour" at bounding box center [689, 257] width 173 height 37
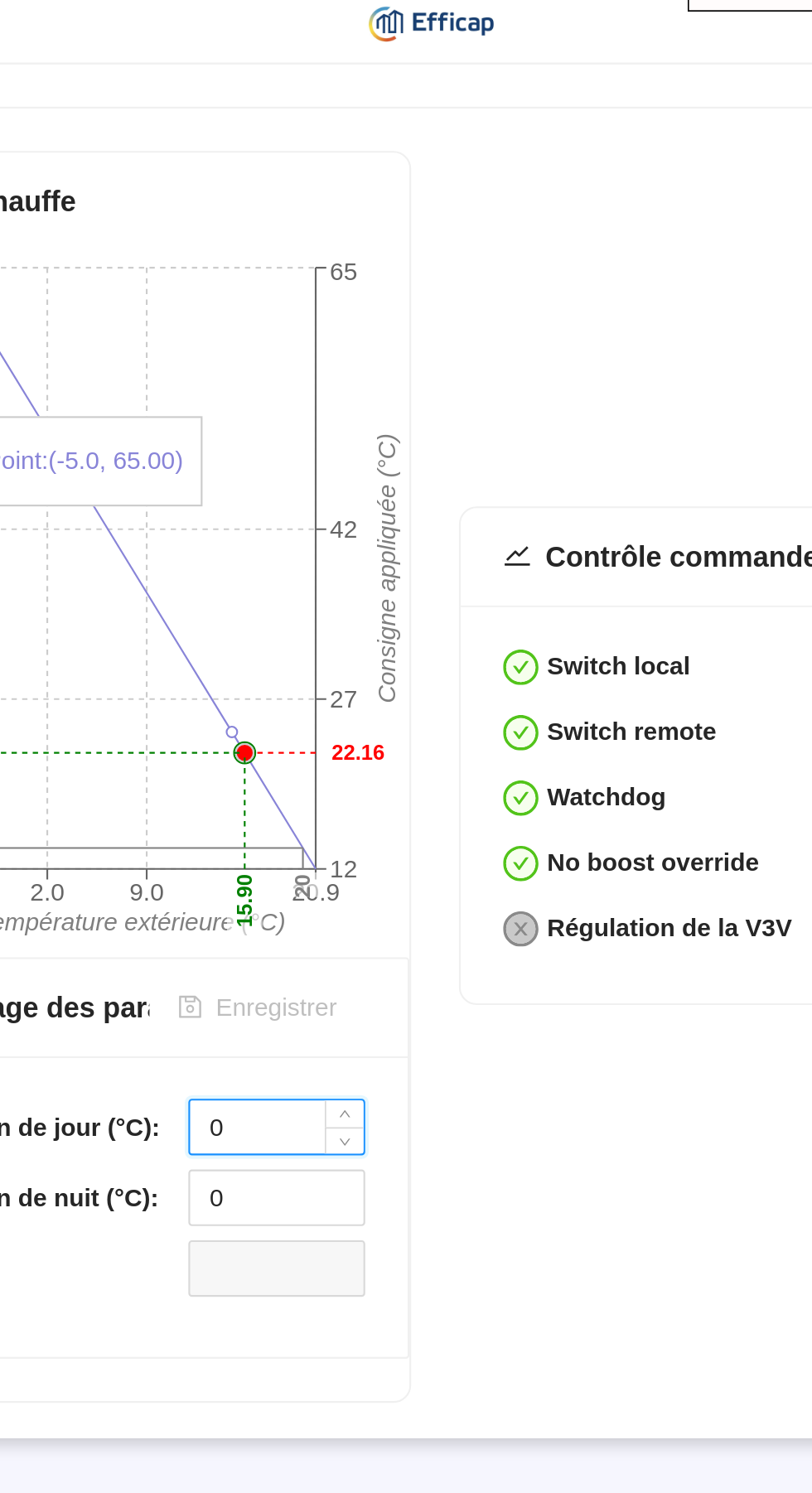
click at [257, 978] on input "0" at bounding box center [247, 972] width 81 height 25
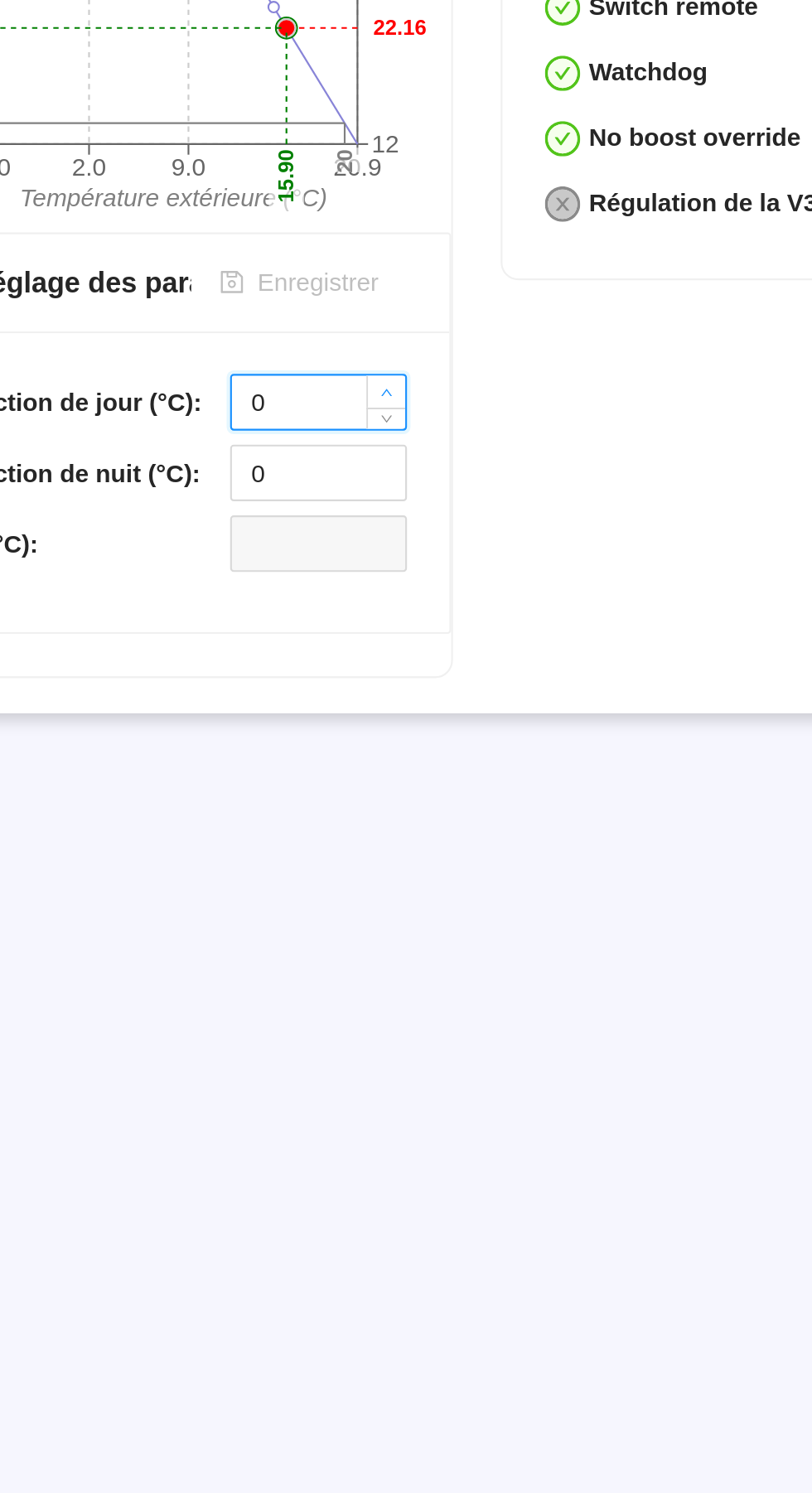
click at [283, 968] on icon "up" at bounding box center [280, 967] width 5 height 4
type input "1"
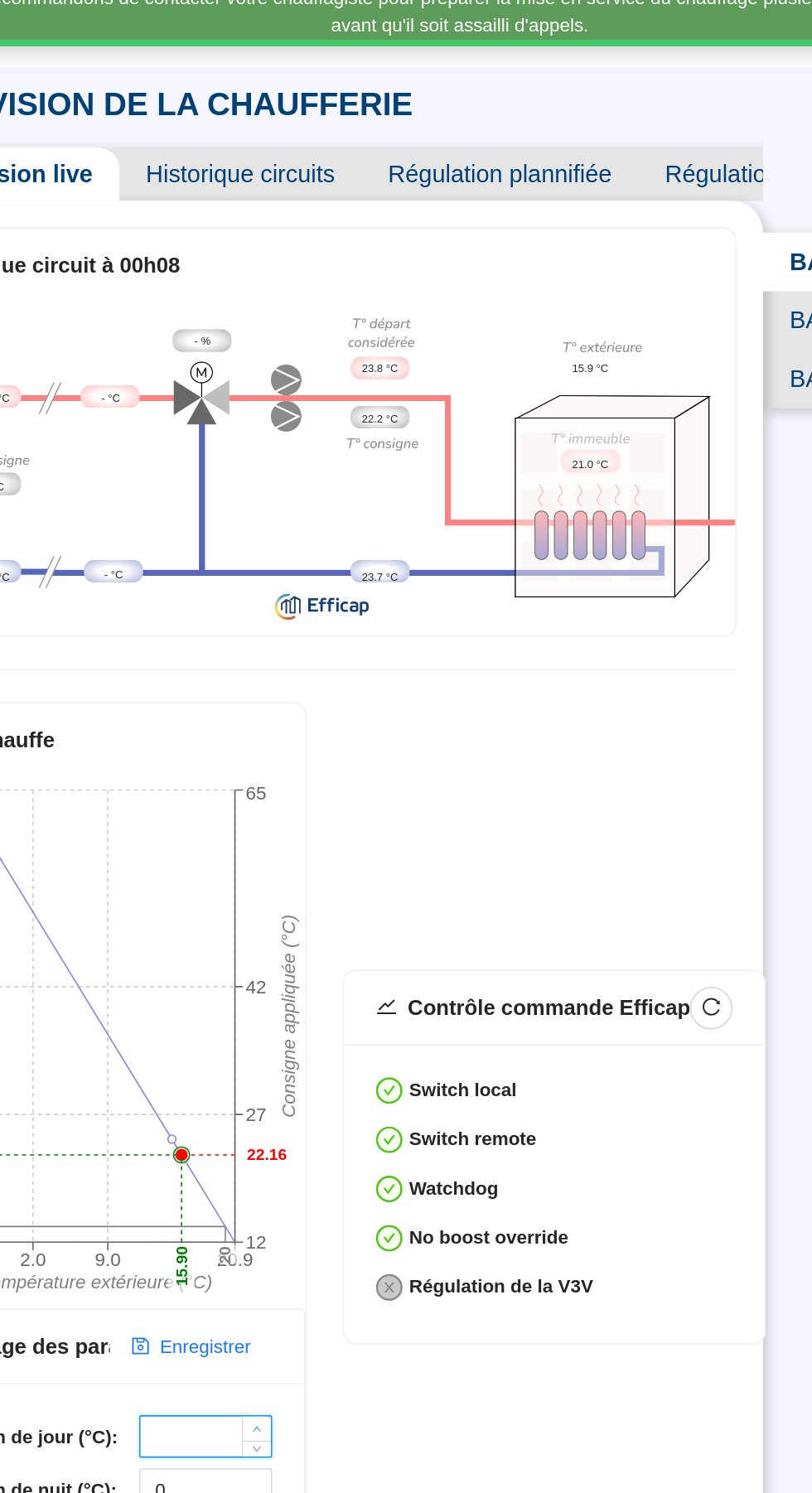
scroll to position [17, 0]
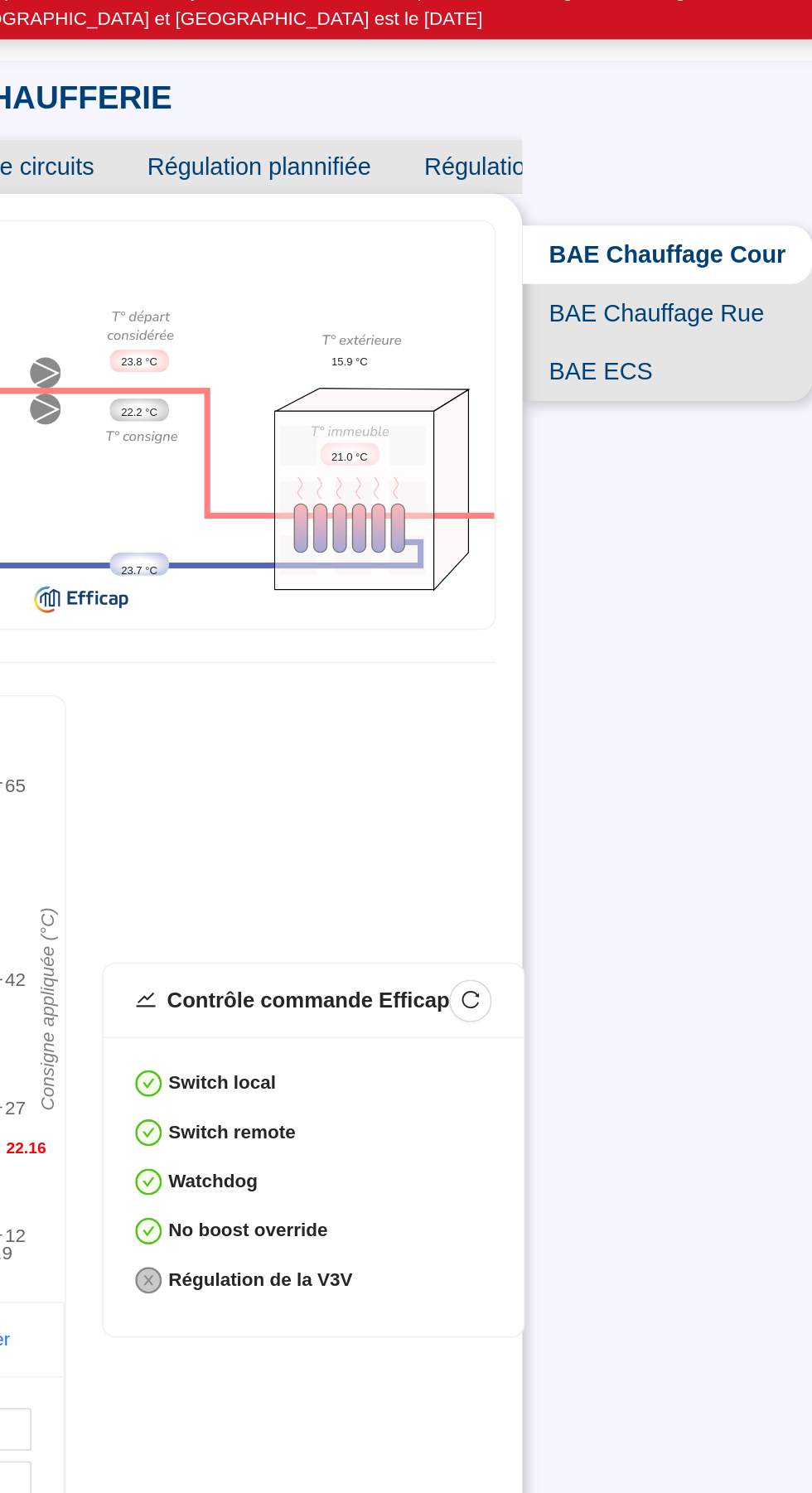
click at [652, 279] on span "BAE Chauffage Rue" at bounding box center [685, 294] width 180 height 37
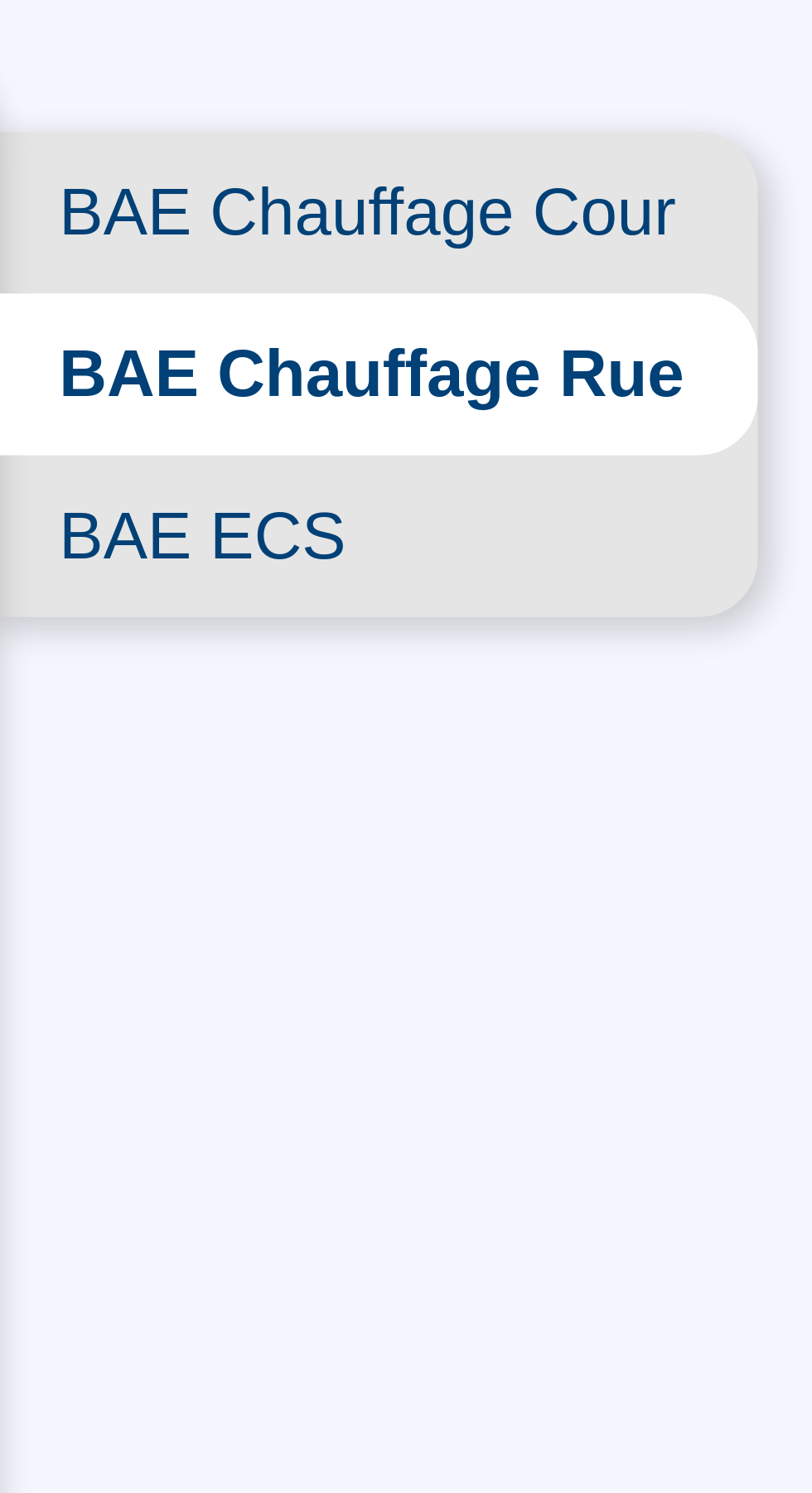
click at [674, 244] on span "BAE Chauffage Cour" at bounding box center [688, 257] width 174 height 37
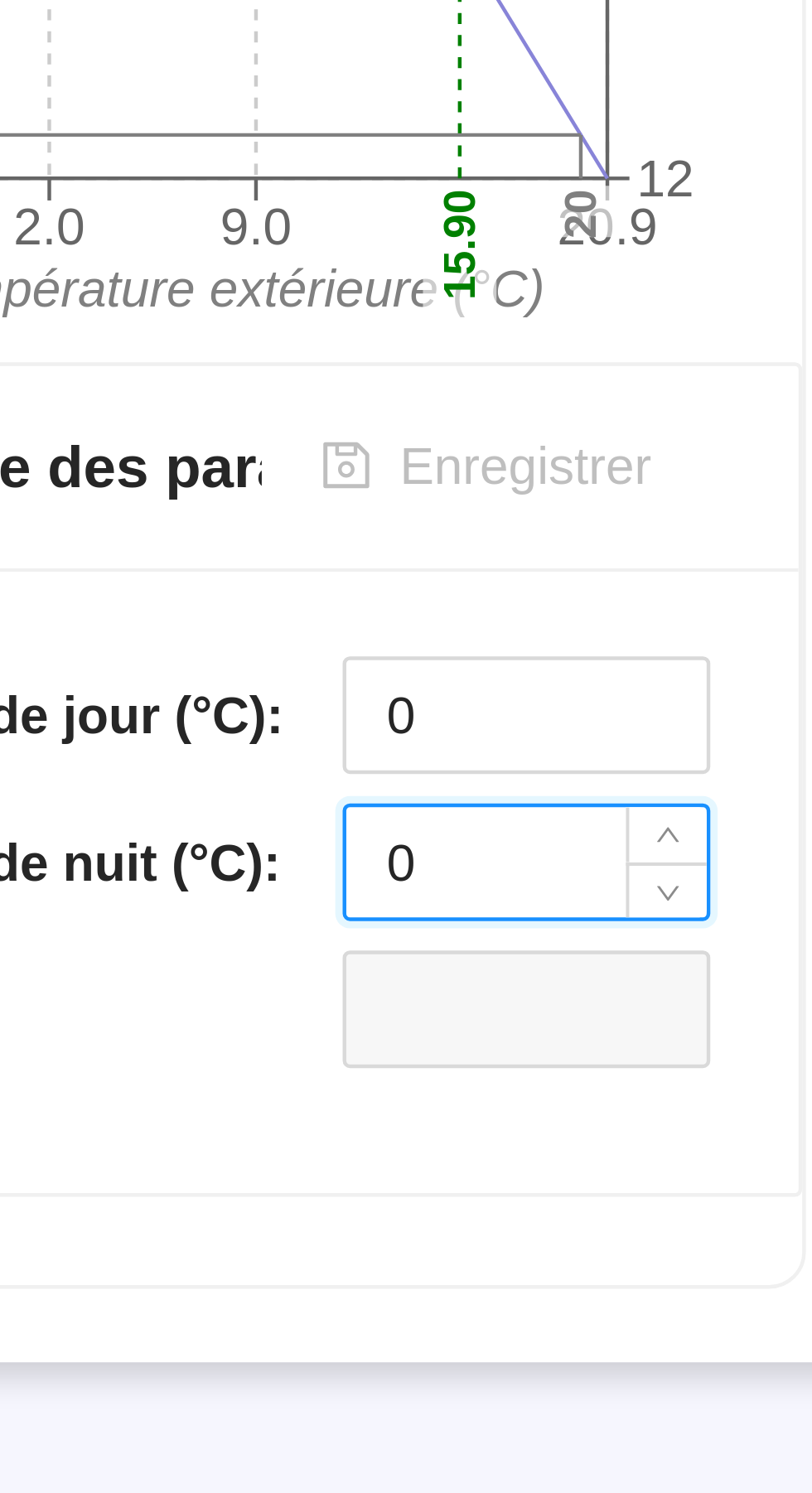
click at [238, 1026] on input "0" at bounding box center [247, 1022] width 81 height 25
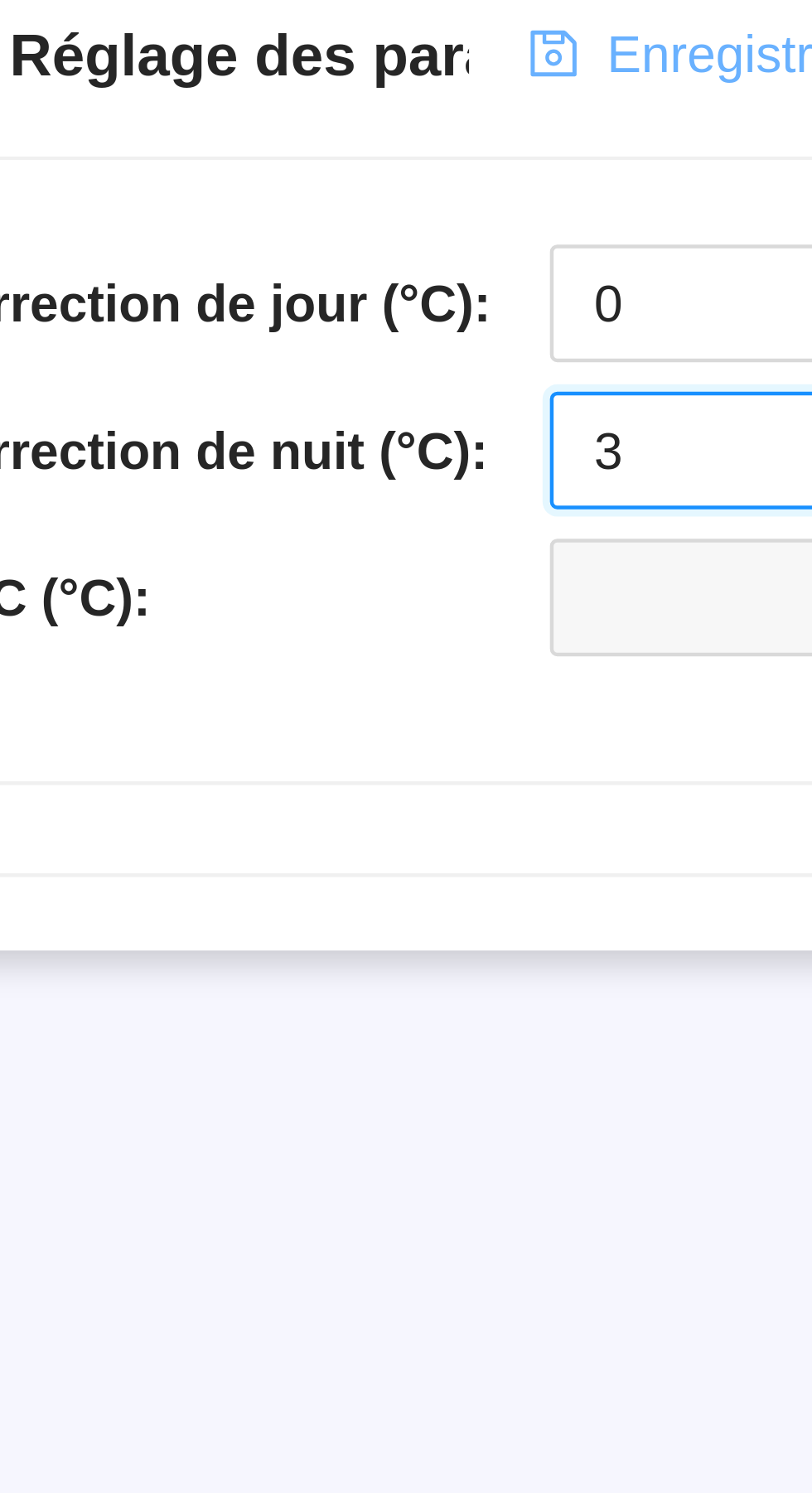
type input "3"
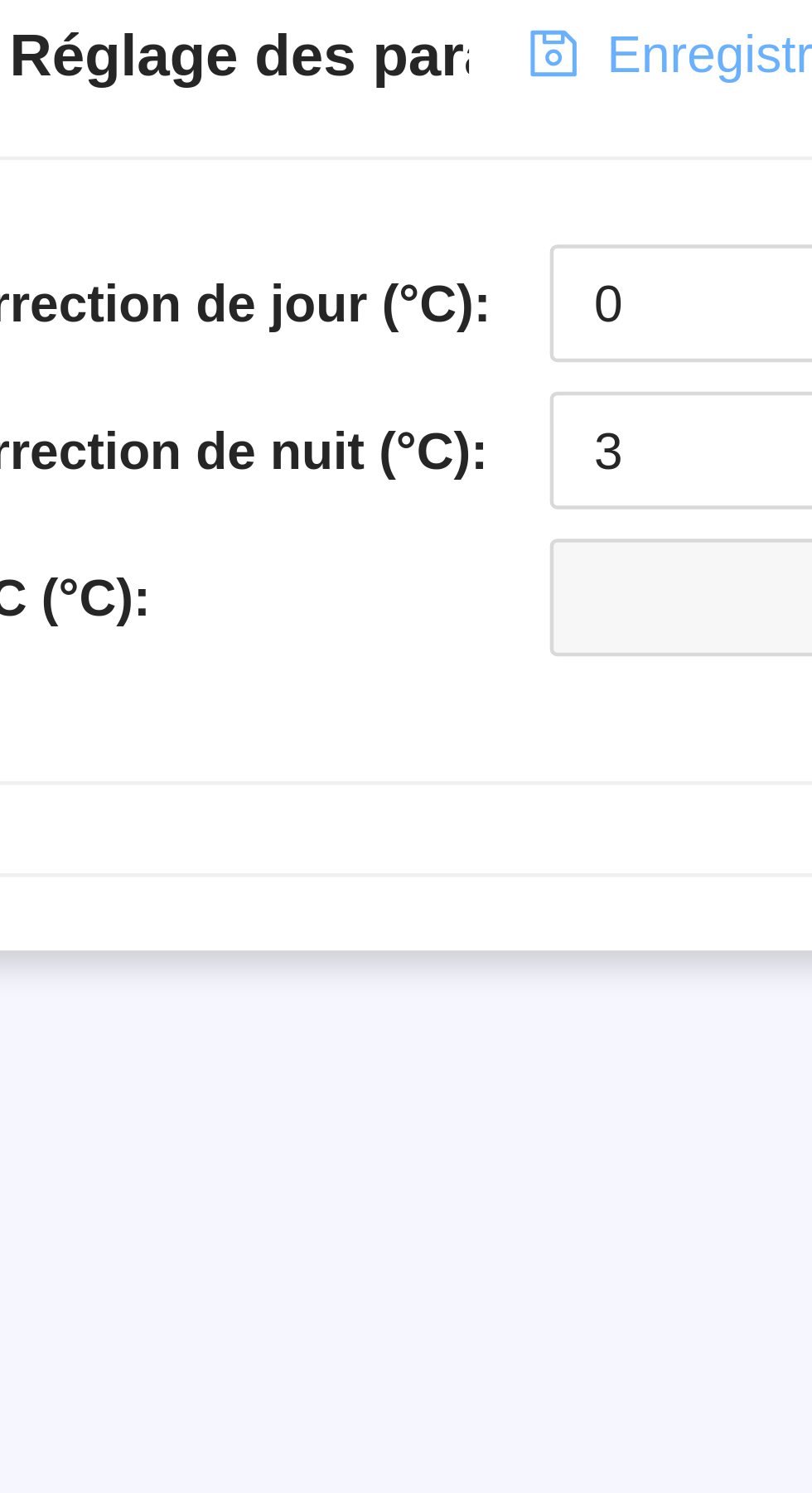
click at [229, 938] on span "Enregistrer" at bounding box center [248, 933] width 56 height 18
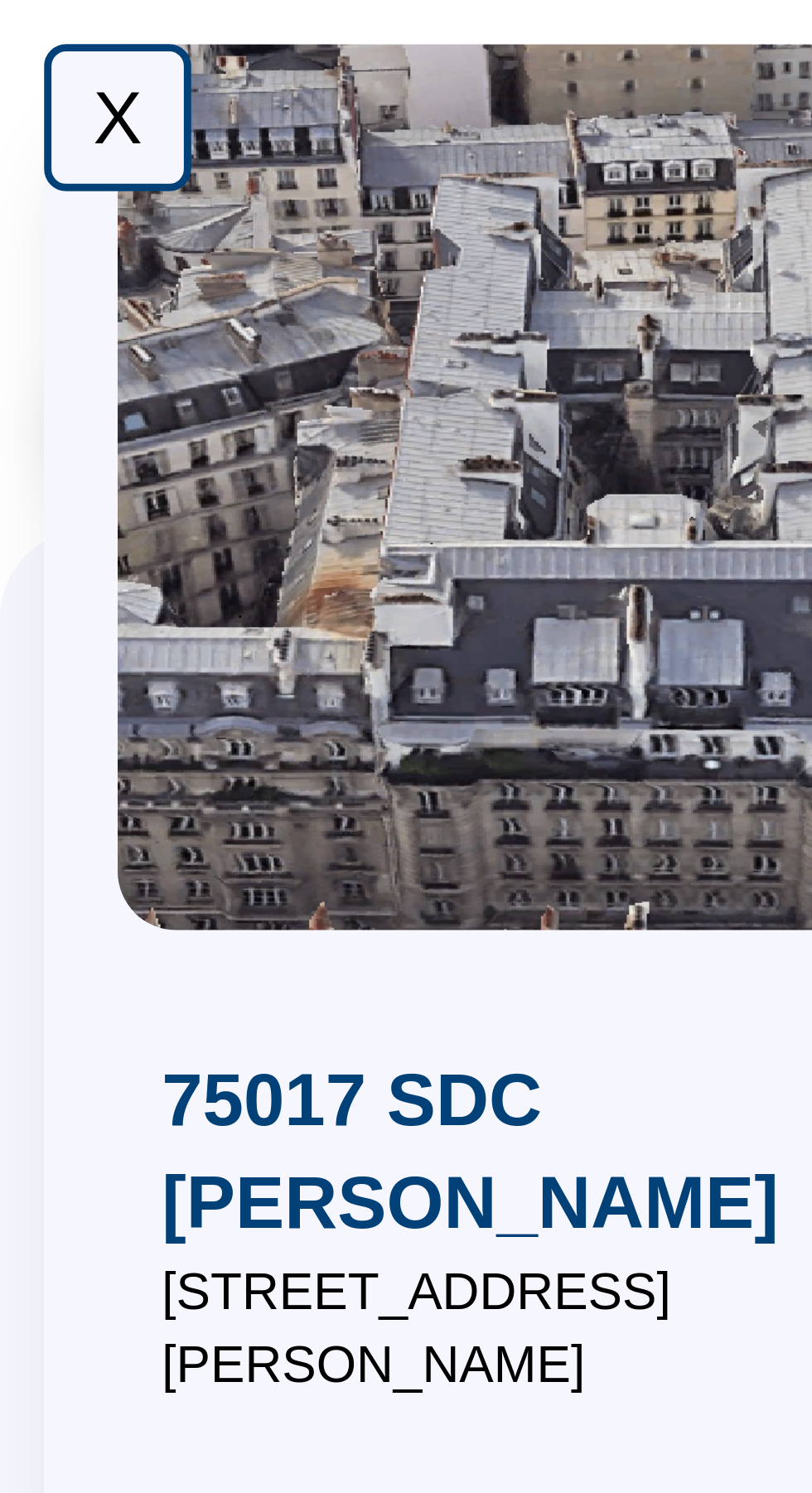
click at [30, 23] on div "X" at bounding box center [26, 26] width 33 height 33
click at [23, 30] on div "X" at bounding box center [26, 26] width 33 height 33
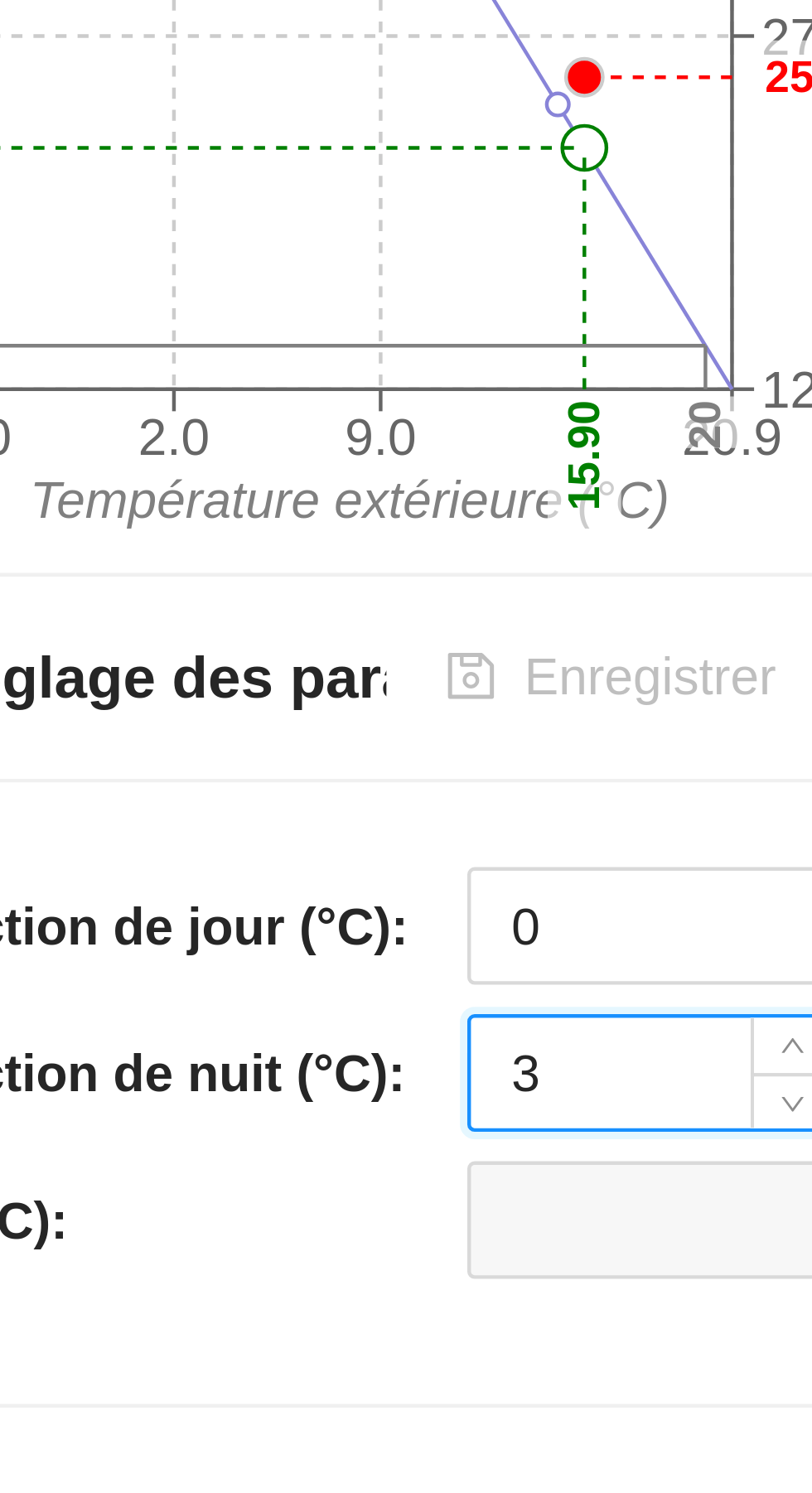
click at [232, 1001] on input "3" at bounding box center [247, 1005] width 81 height 25
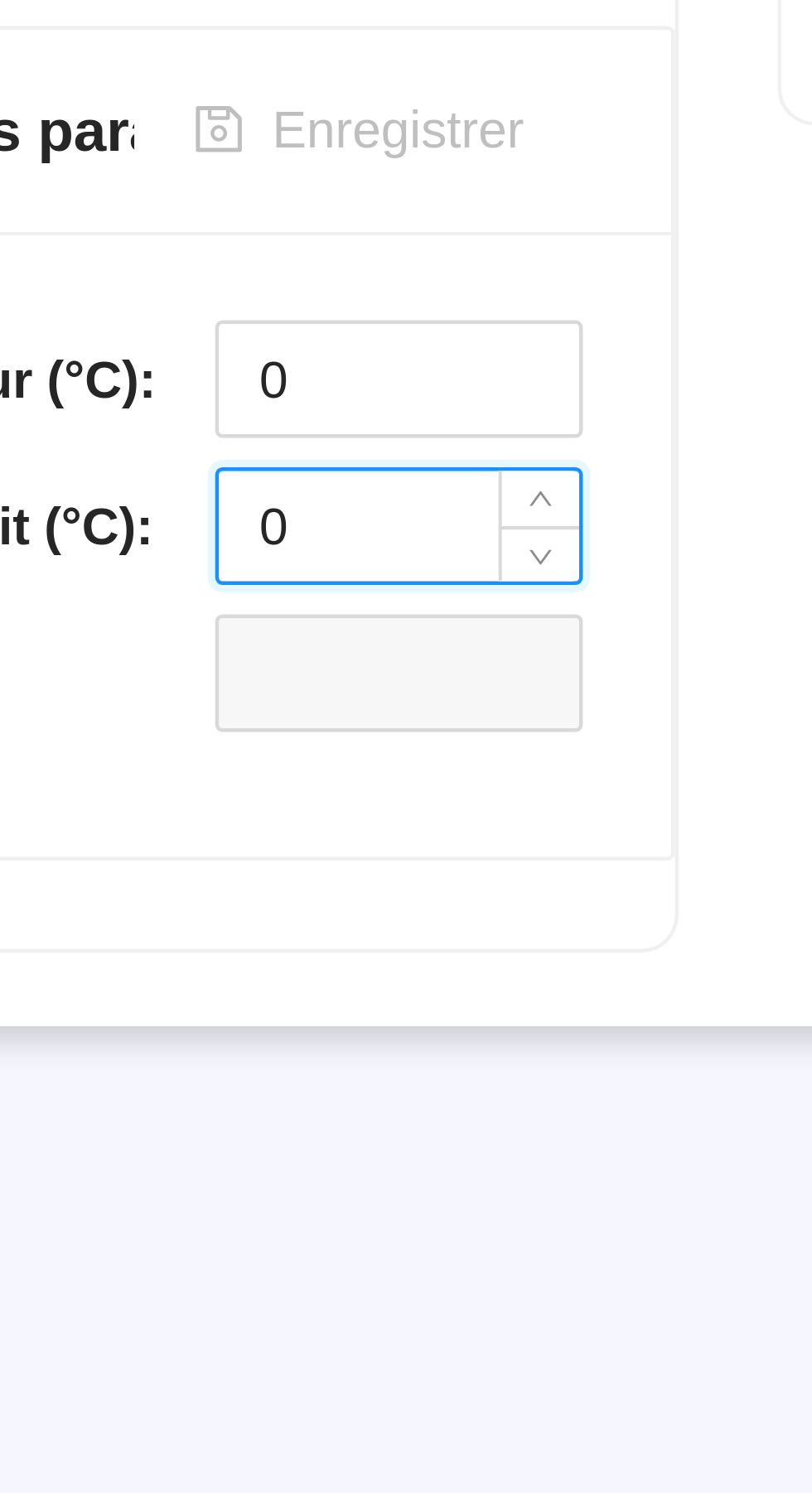
scroll to position [17, 0]
type input "0"
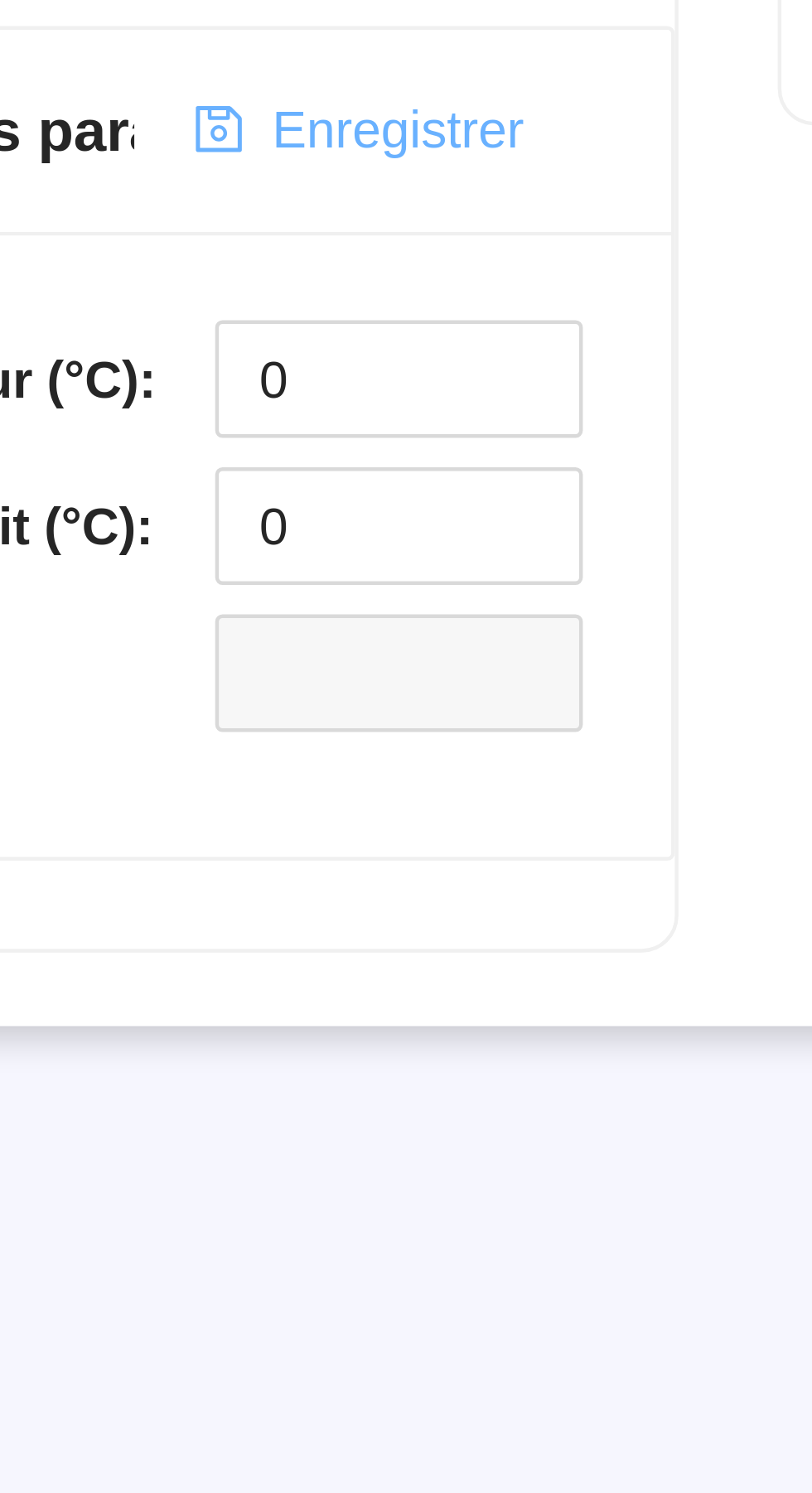
click at [229, 924] on span "Enregistrer" at bounding box center [248, 933] width 56 height 18
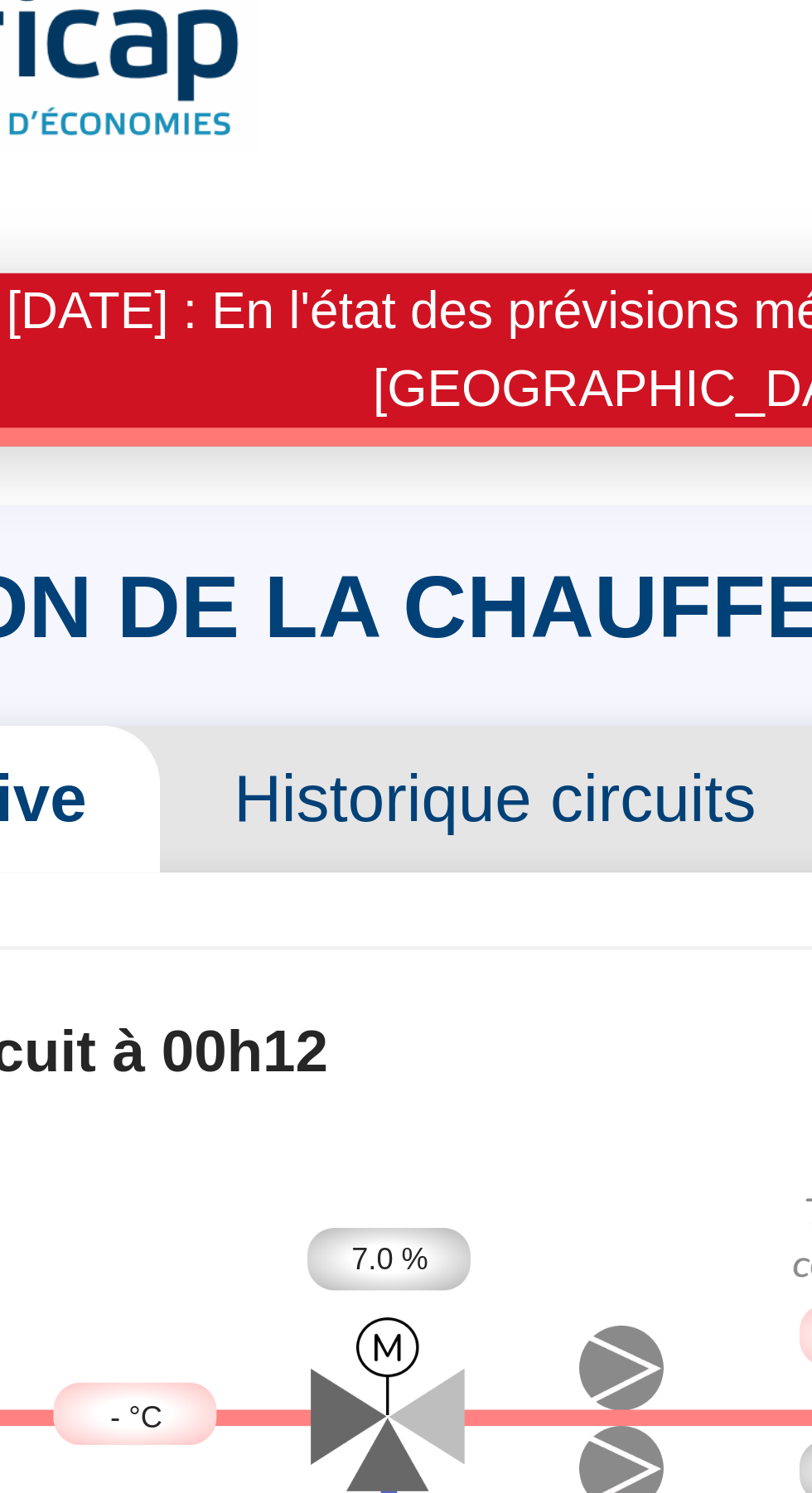
scroll to position [0, 0]
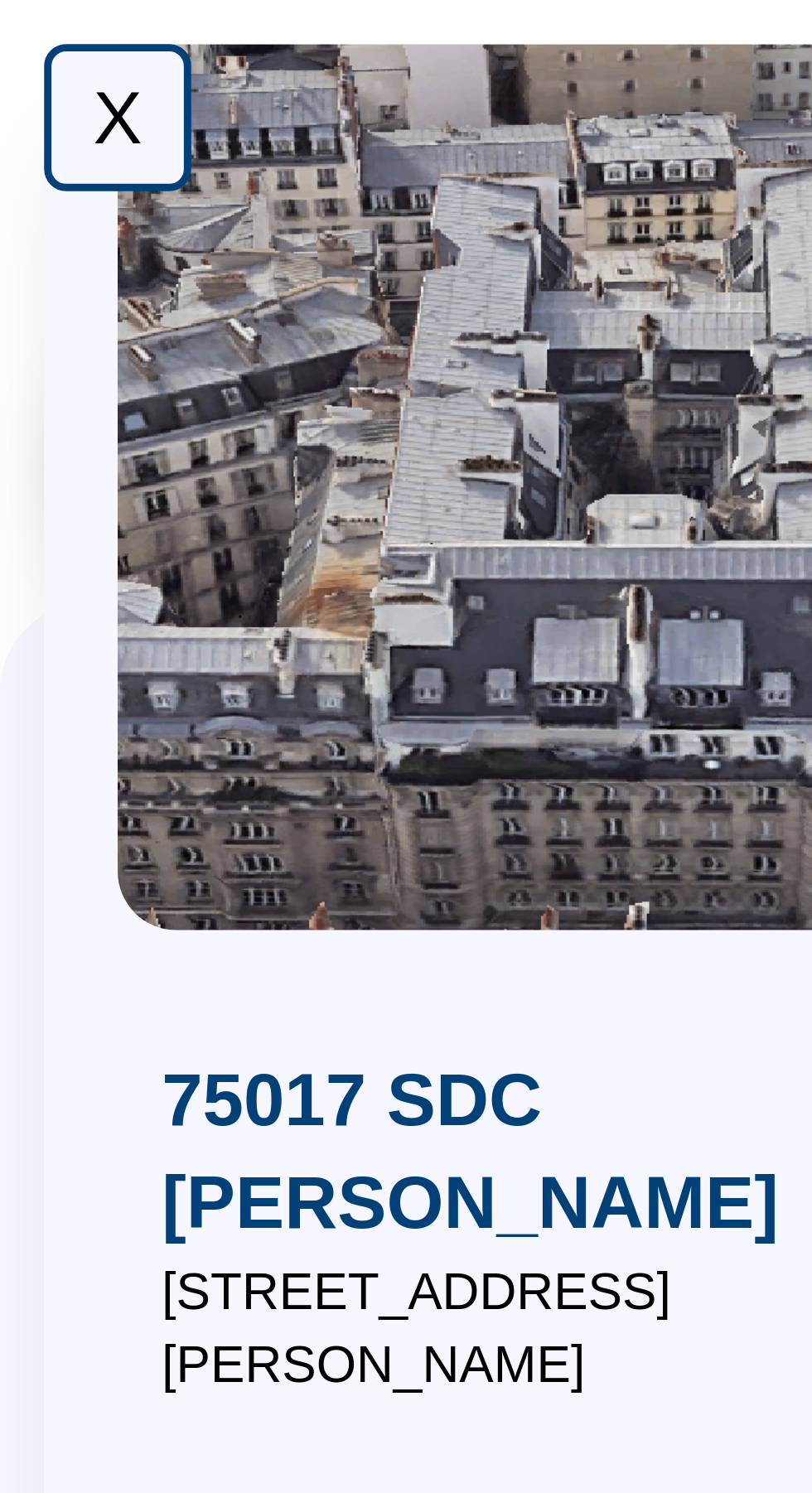
click at [34, 23] on div "X" at bounding box center [26, 26] width 33 height 33
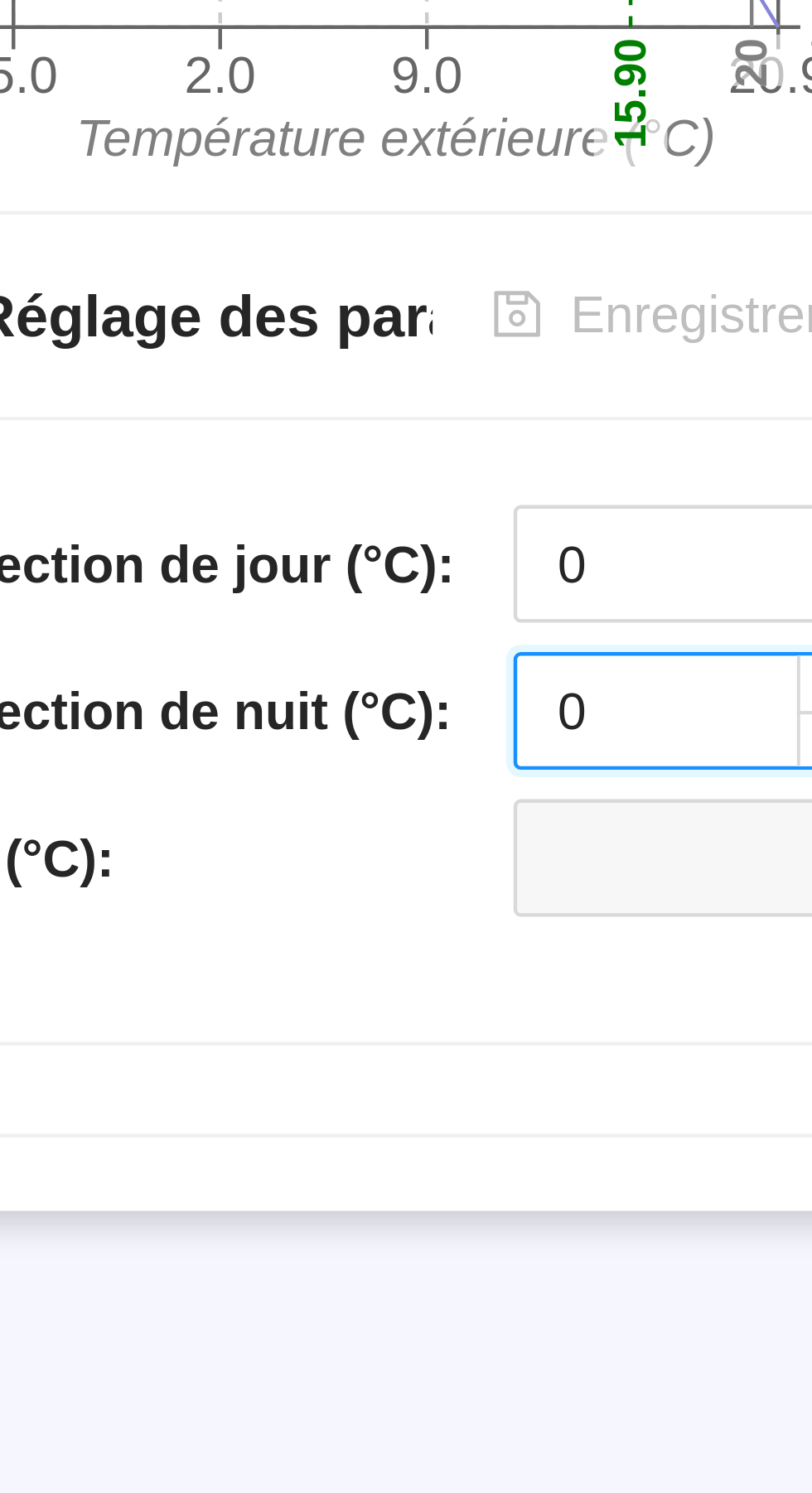
click at [245, 1022] on input "0" at bounding box center [247, 1022] width 81 height 25
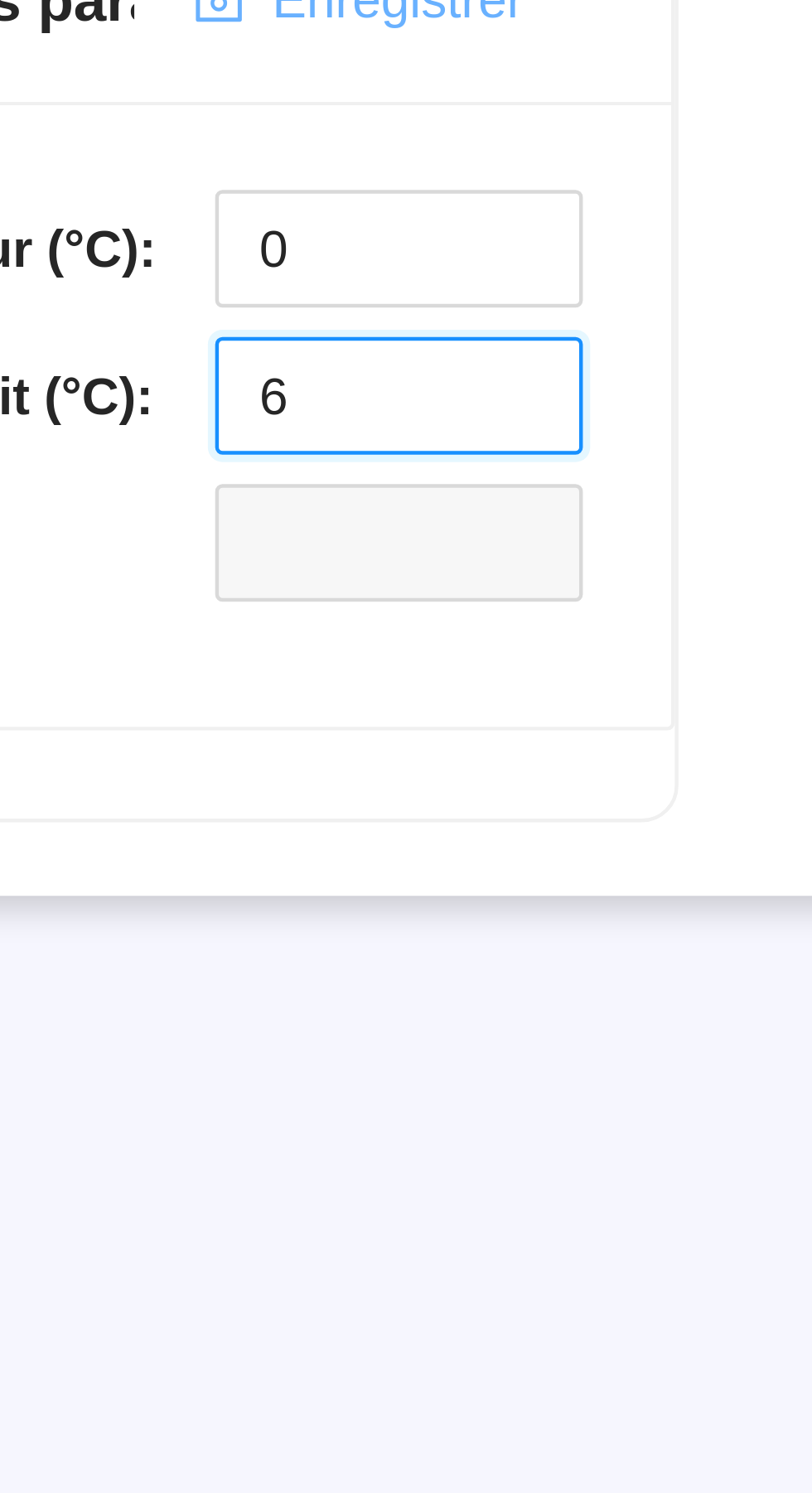
type input "6"
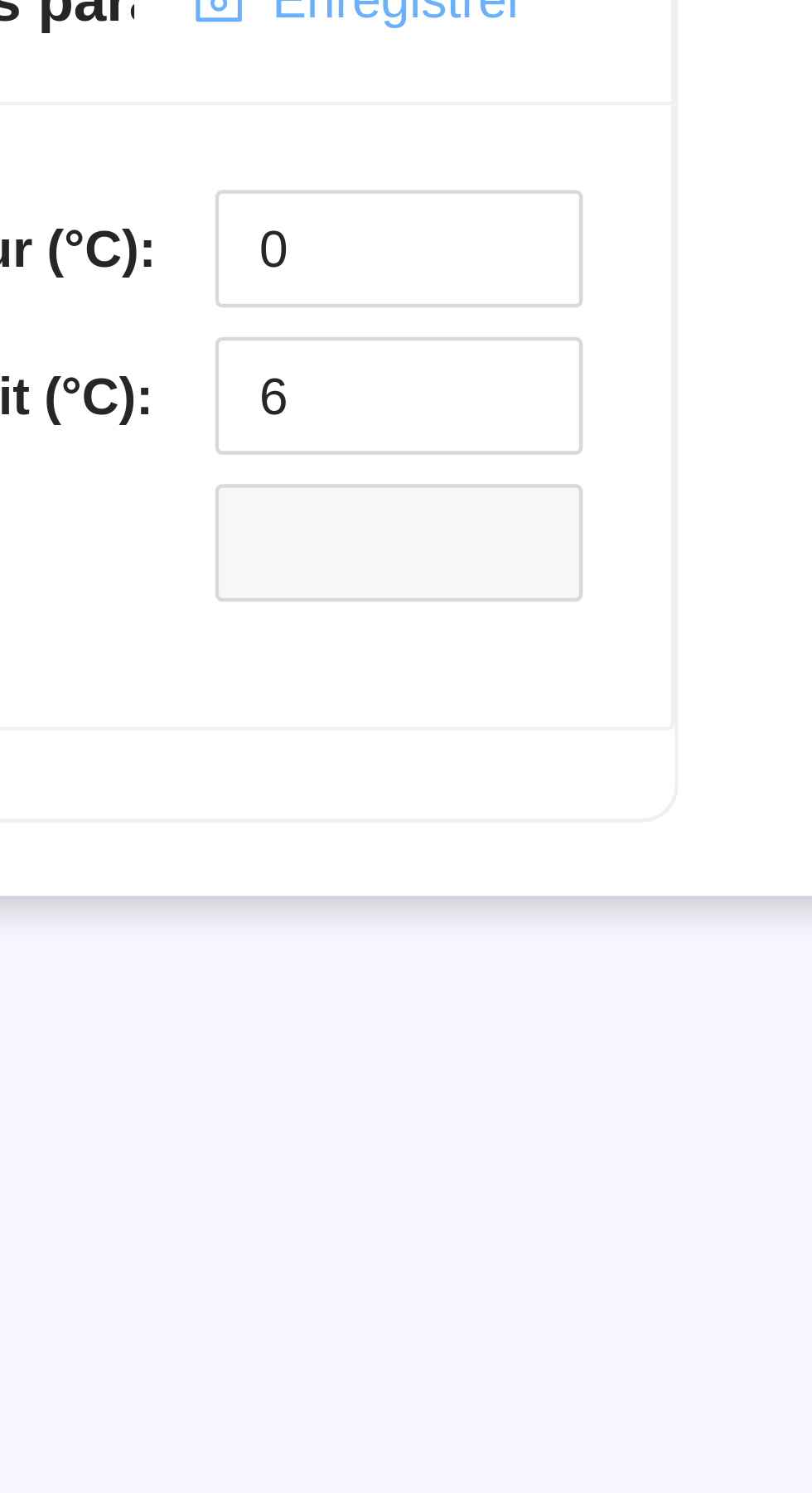
click at [269, 939] on span "Enregistrer" at bounding box center [248, 933] width 56 height 18
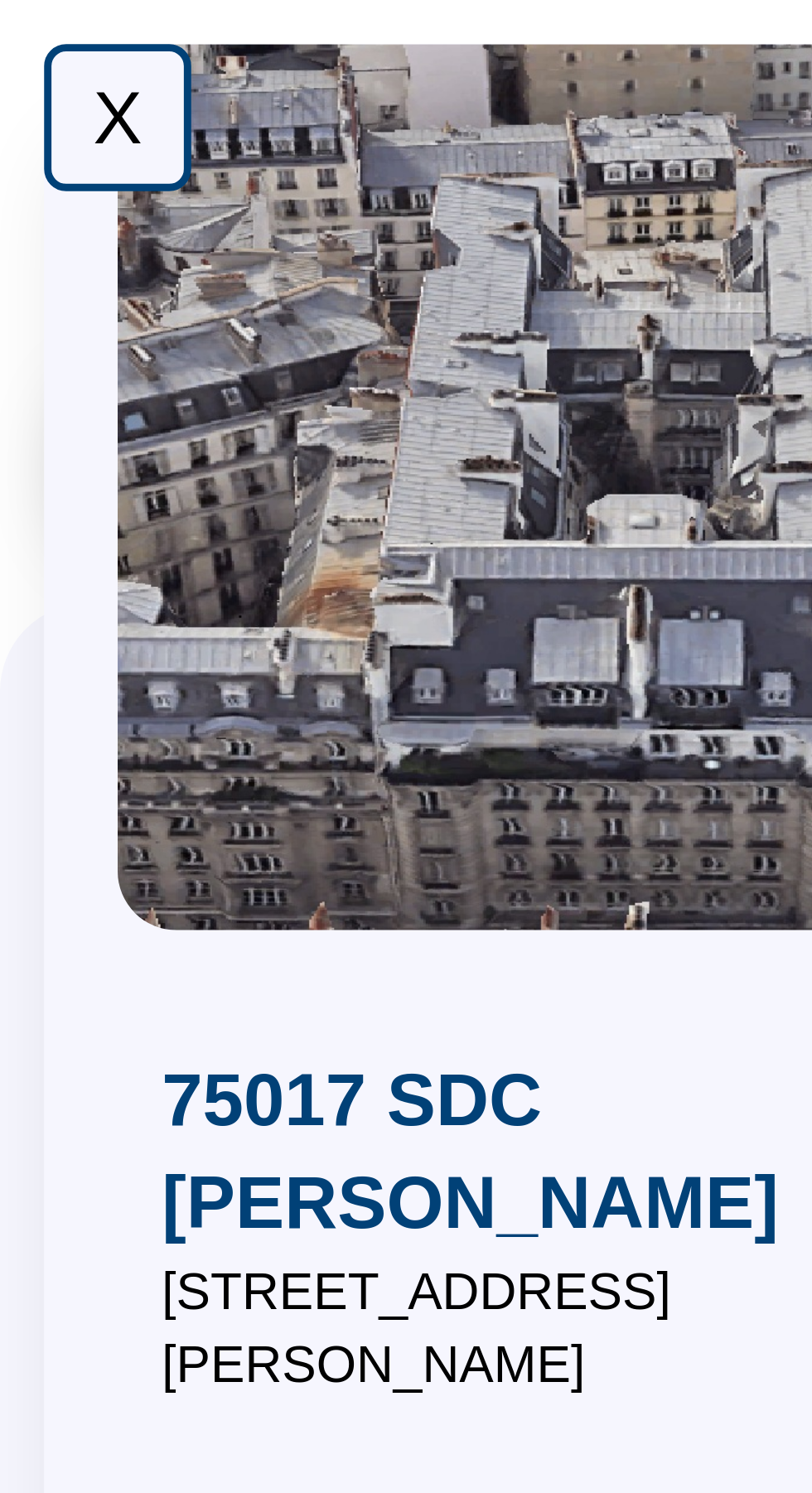
click at [23, 29] on div "X" at bounding box center [26, 26] width 33 height 33
click at [27, 27] on div "X" at bounding box center [26, 26] width 33 height 33
click at [25, 28] on div "X" at bounding box center [26, 26] width 33 height 33
click at [23, 32] on div "X" at bounding box center [26, 26] width 33 height 33
click at [21, 28] on div "X" at bounding box center [26, 26] width 33 height 33
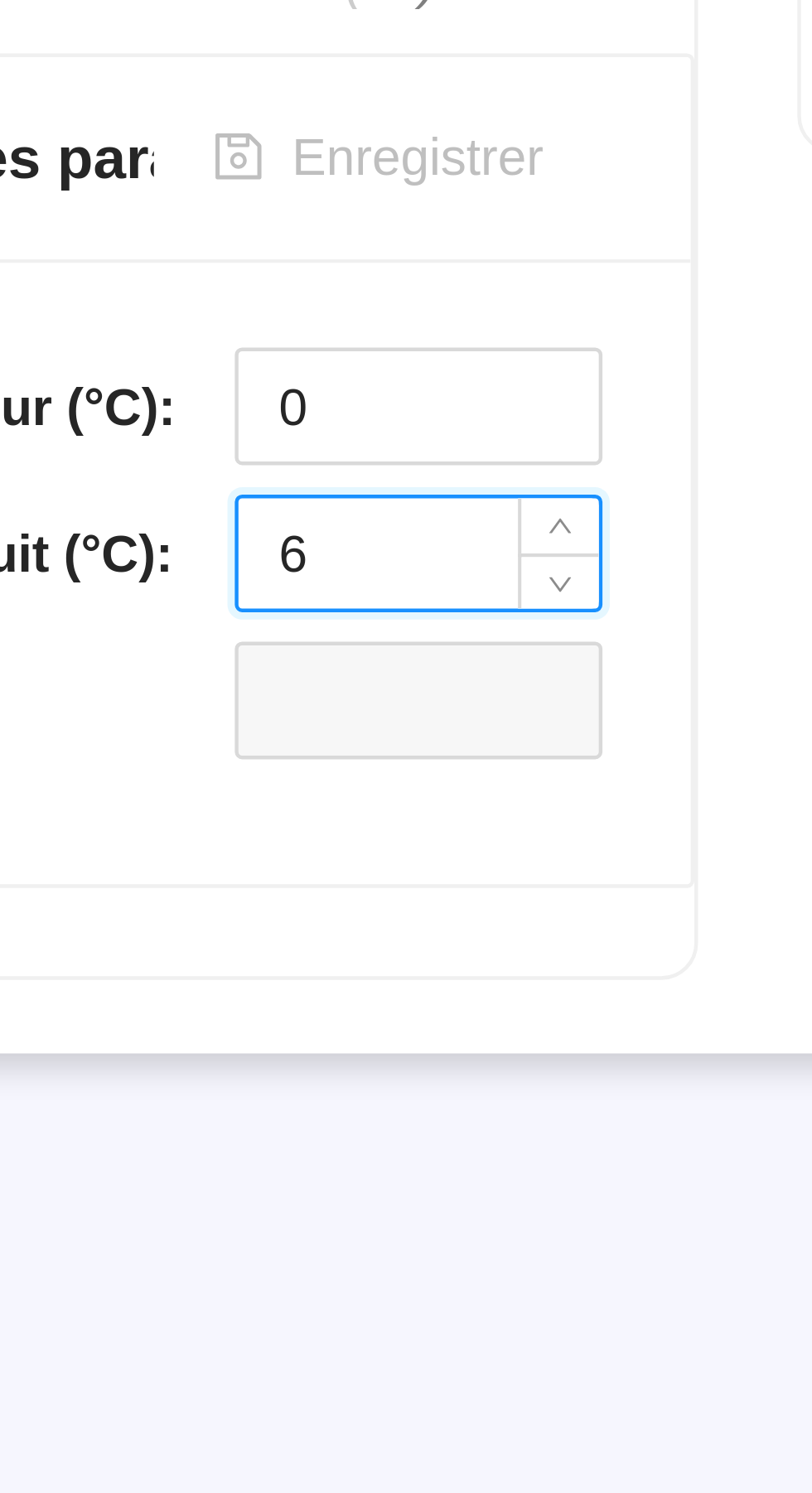
click at [237, 1006] on input "6" at bounding box center [247, 1005] width 81 height 25
type input "0"
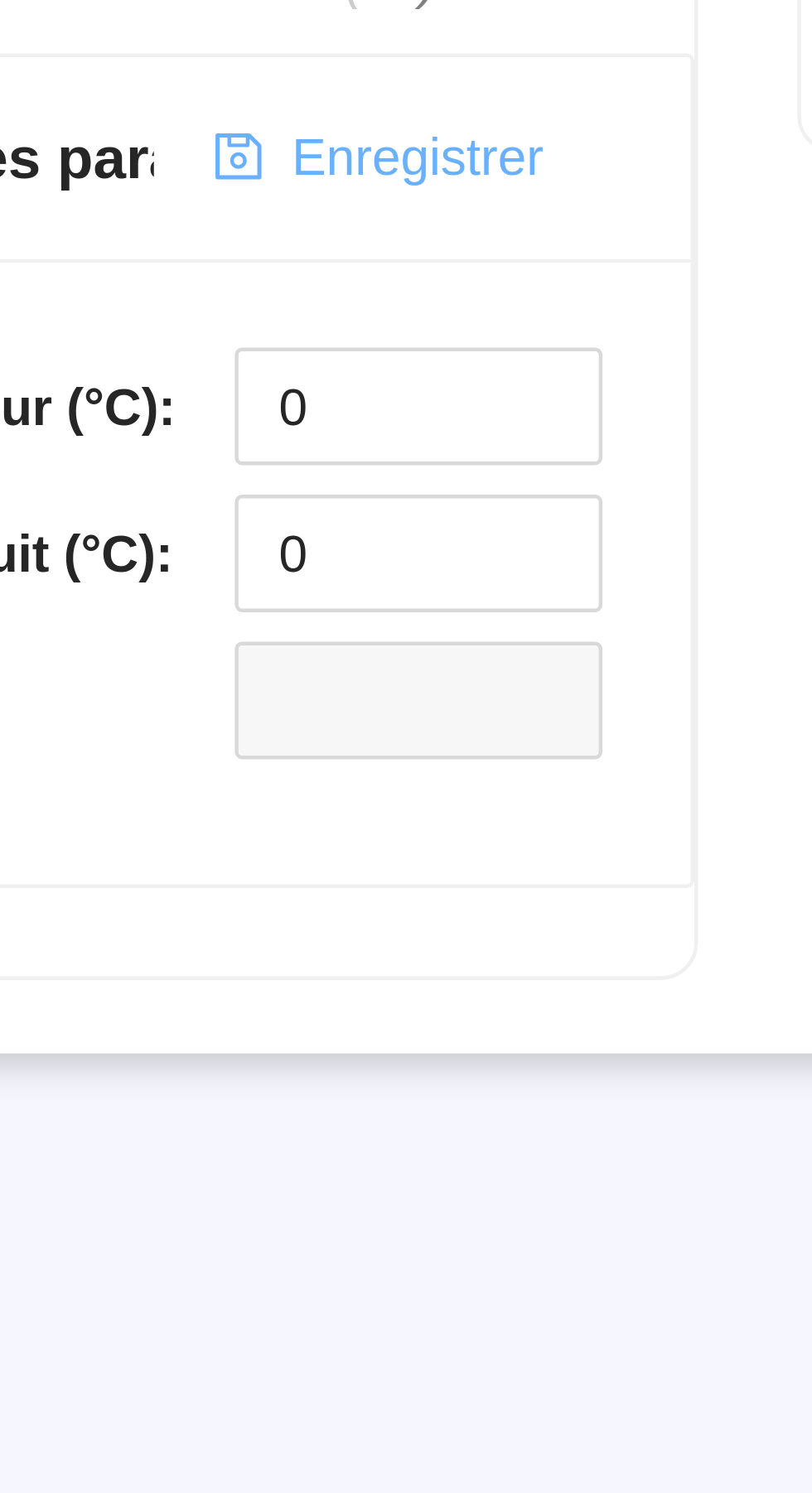
click at [242, 917] on span "Enregistrer" at bounding box center [248, 916] width 56 height 18
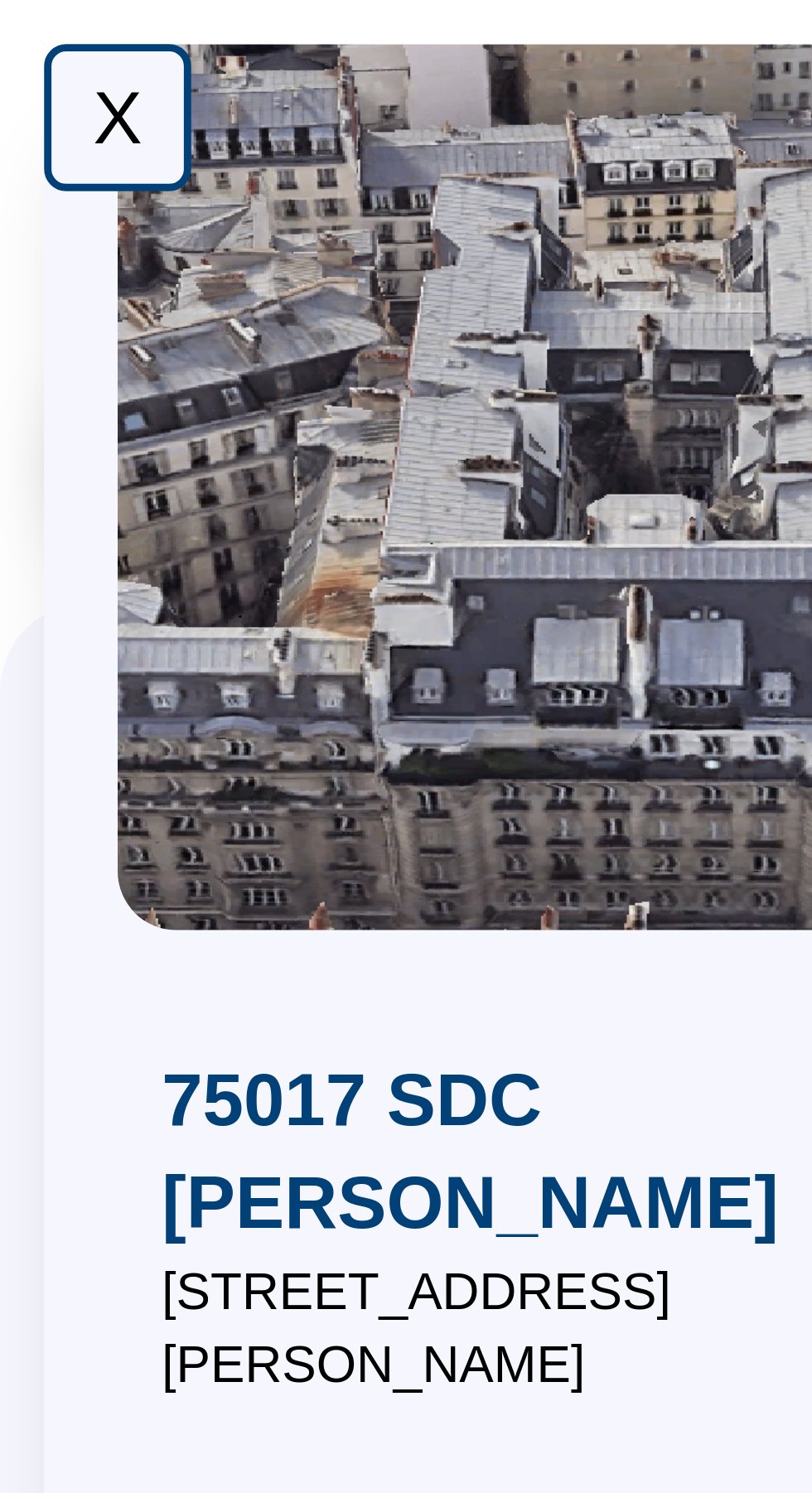
click at [23, 25] on div "X" at bounding box center [26, 26] width 33 height 33
click at [24, 28] on div "X" at bounding box center [26, 26] width 33 height 33
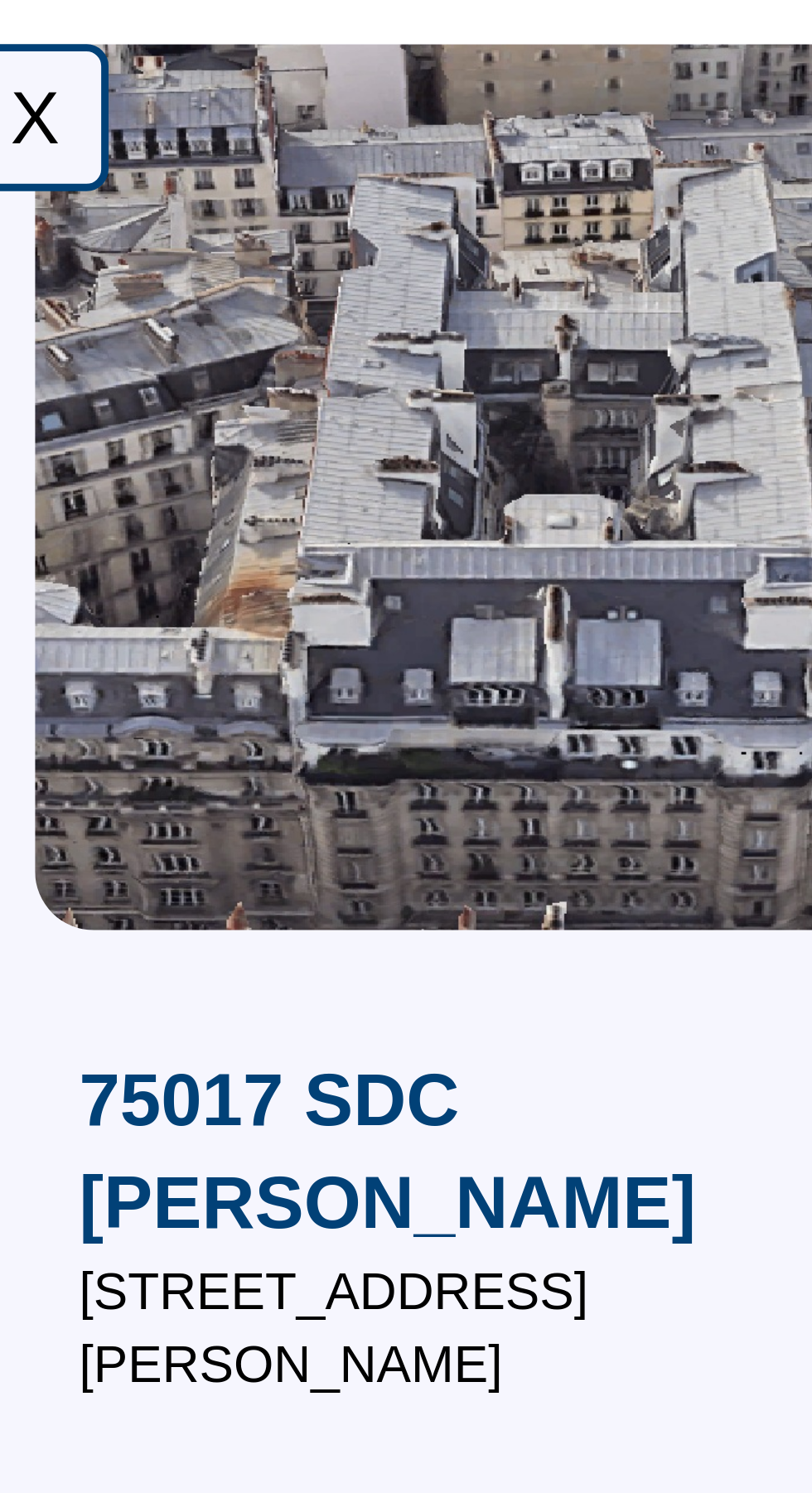
click at [30, 31] on div "X" at bounding box center [26, 26] width 33 height 33
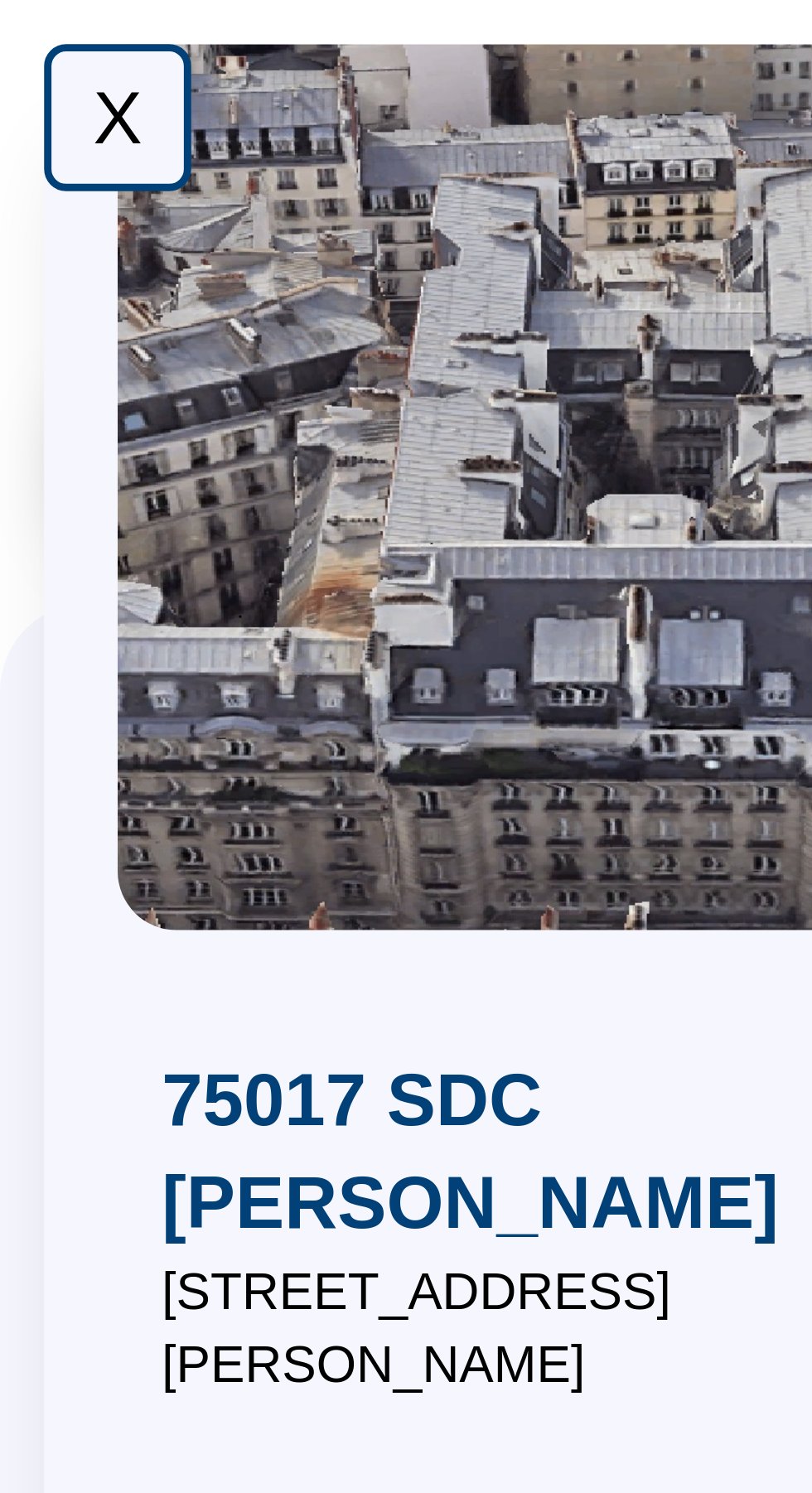
click at [18, 27] on div "X" at bounding box center [26, 26] width 33 height 33
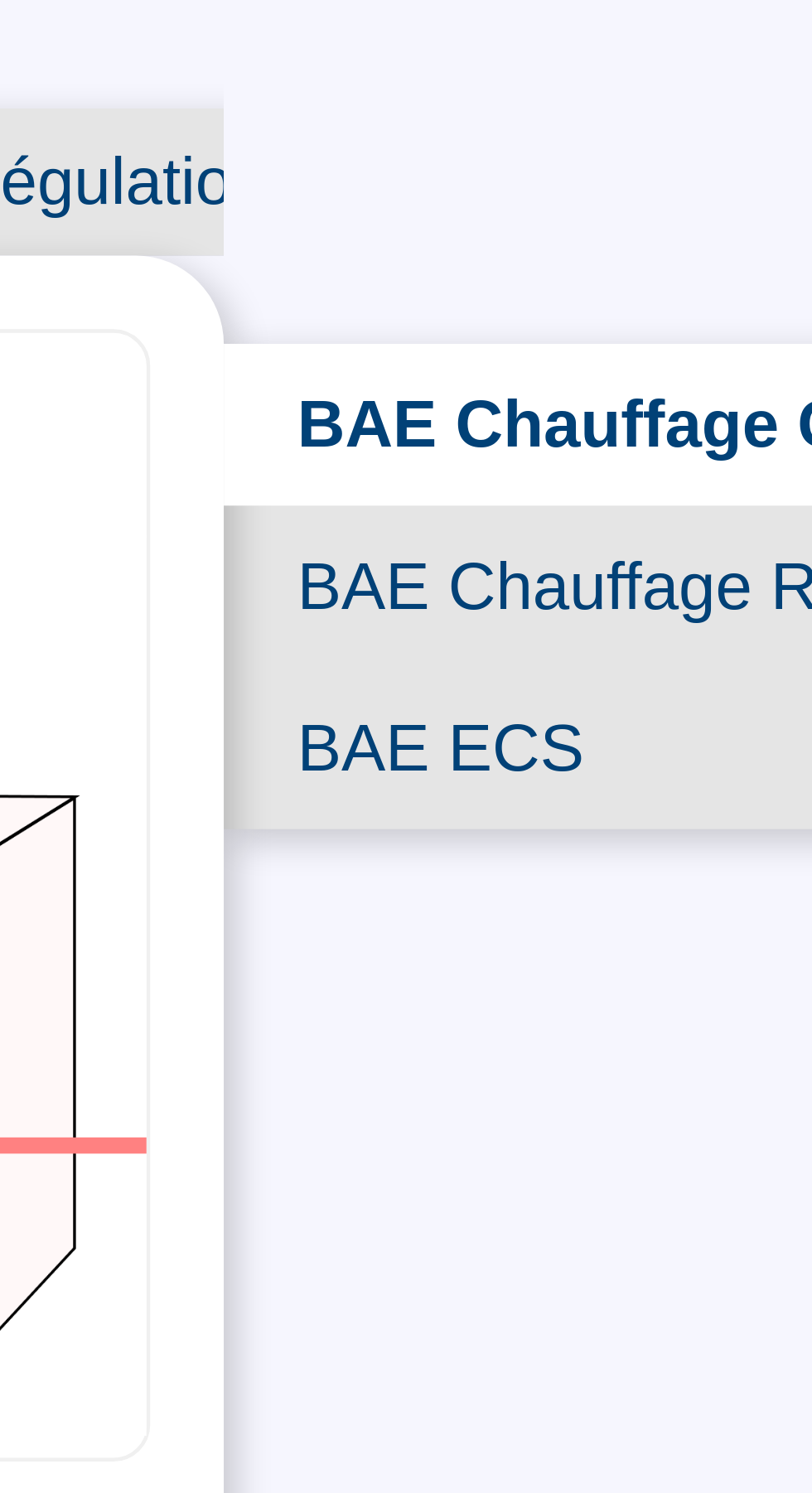
click at [646, 272] on span "BAE Chauffage Rue" at bounding box center [685, 277] width 180 height 37
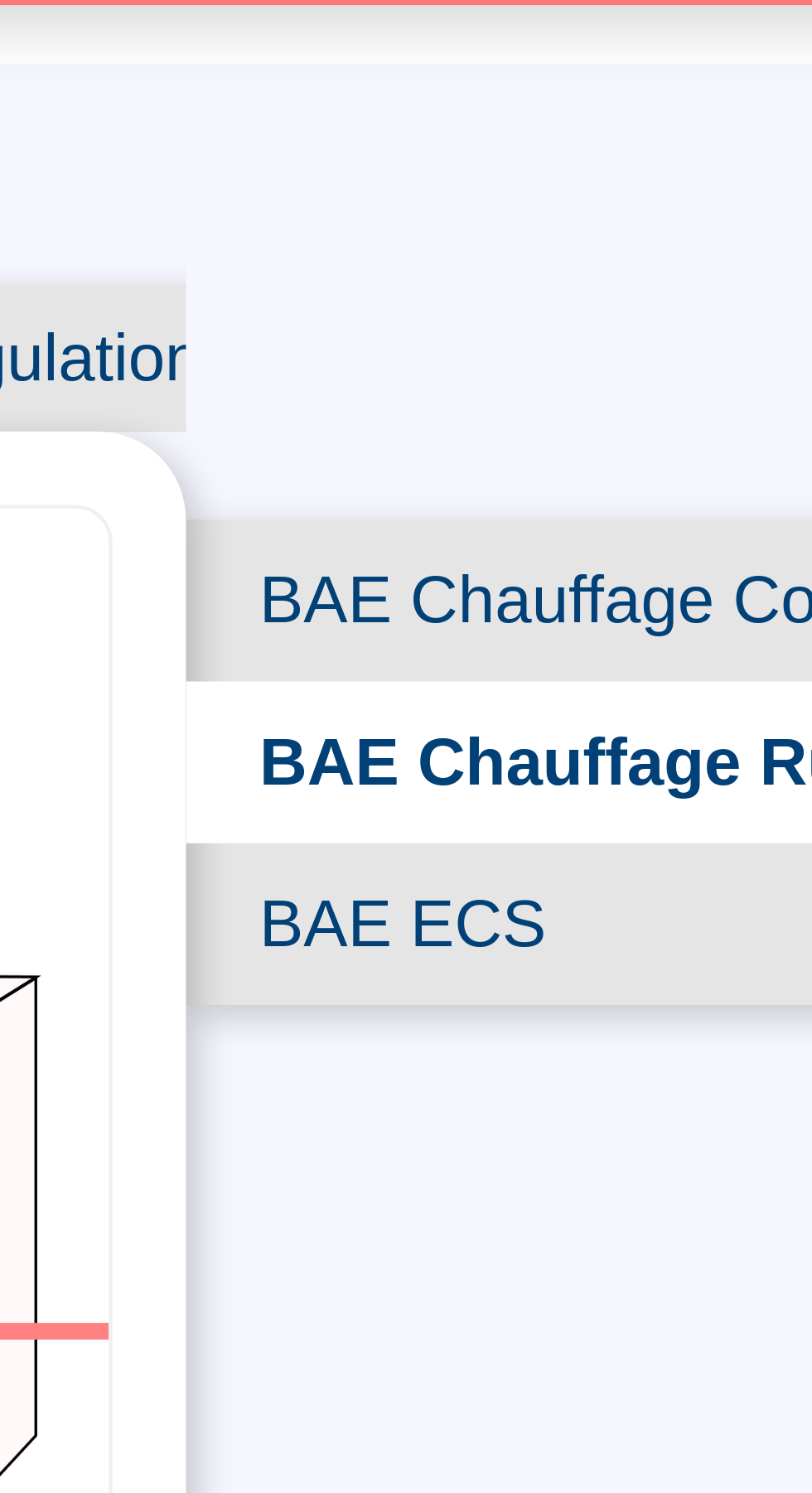
scroll to position [17, 0]
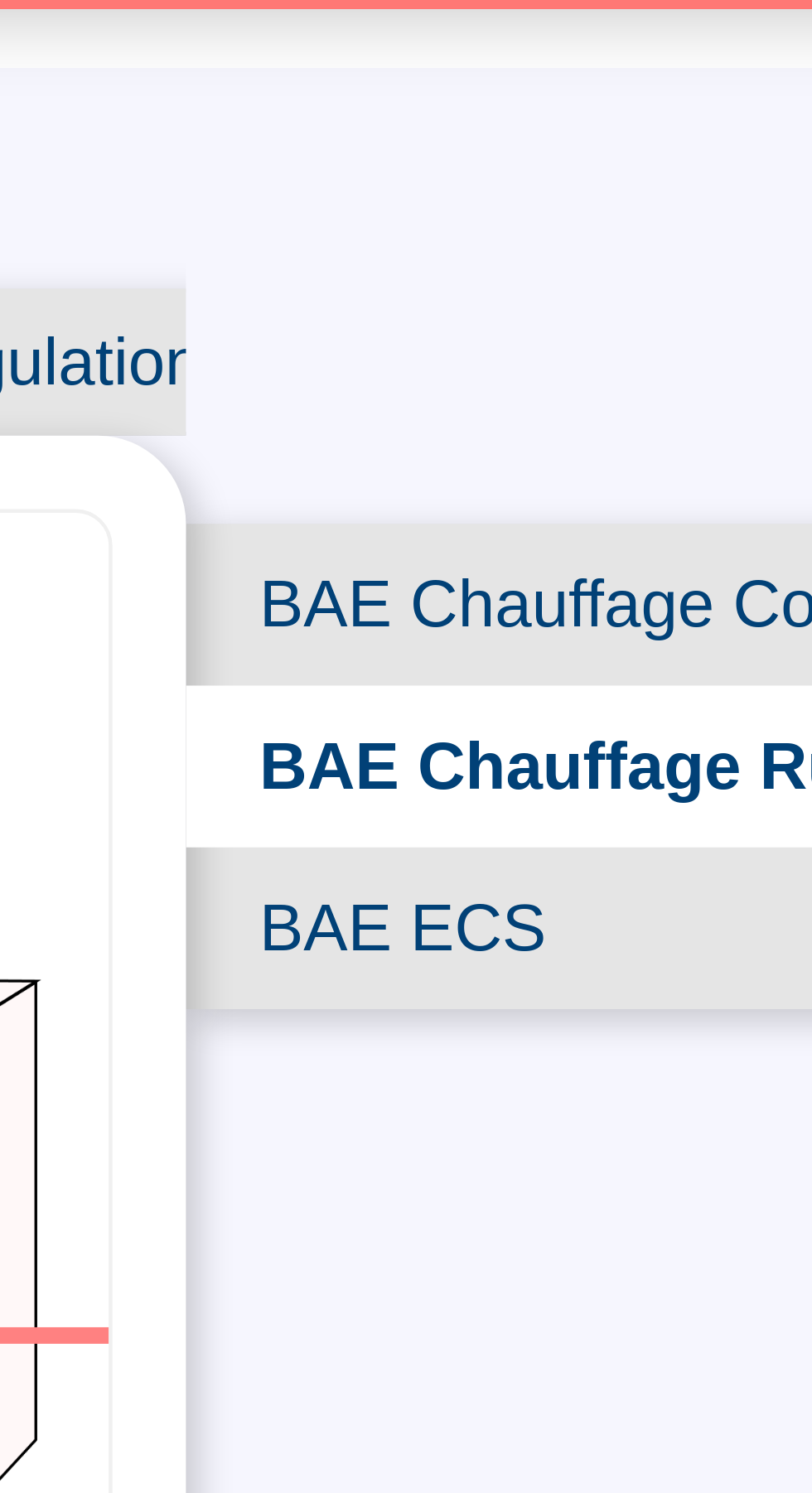
click at [645, 238] on span "BAE Chauffage Cour" at bounding box center [688, 257] width 174 height 37
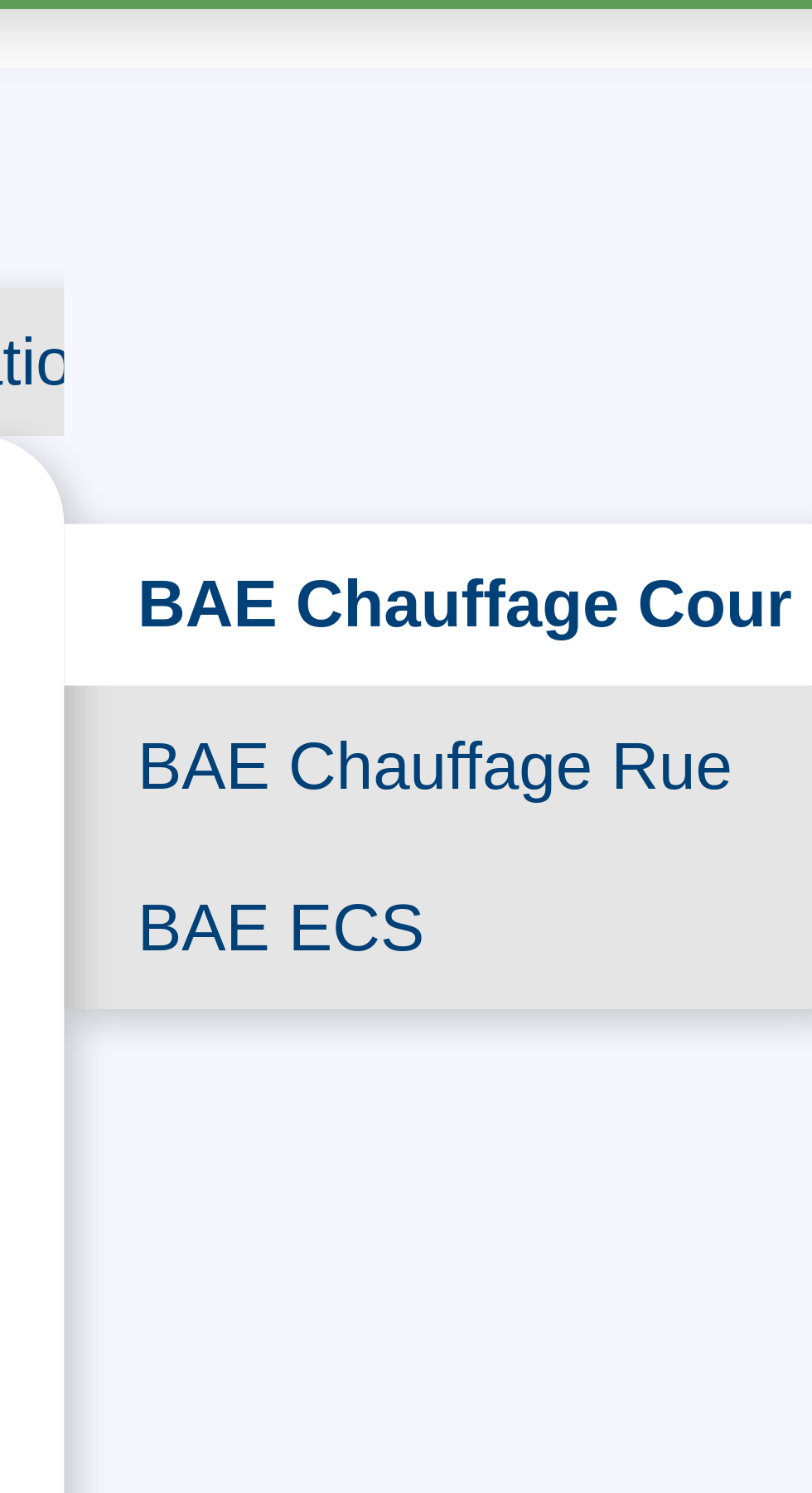
scroll to position [17, 0]
click at [656, 275] on span "BAE Chauffage Rue" at bounding box center [685, 294] width 180 height 37
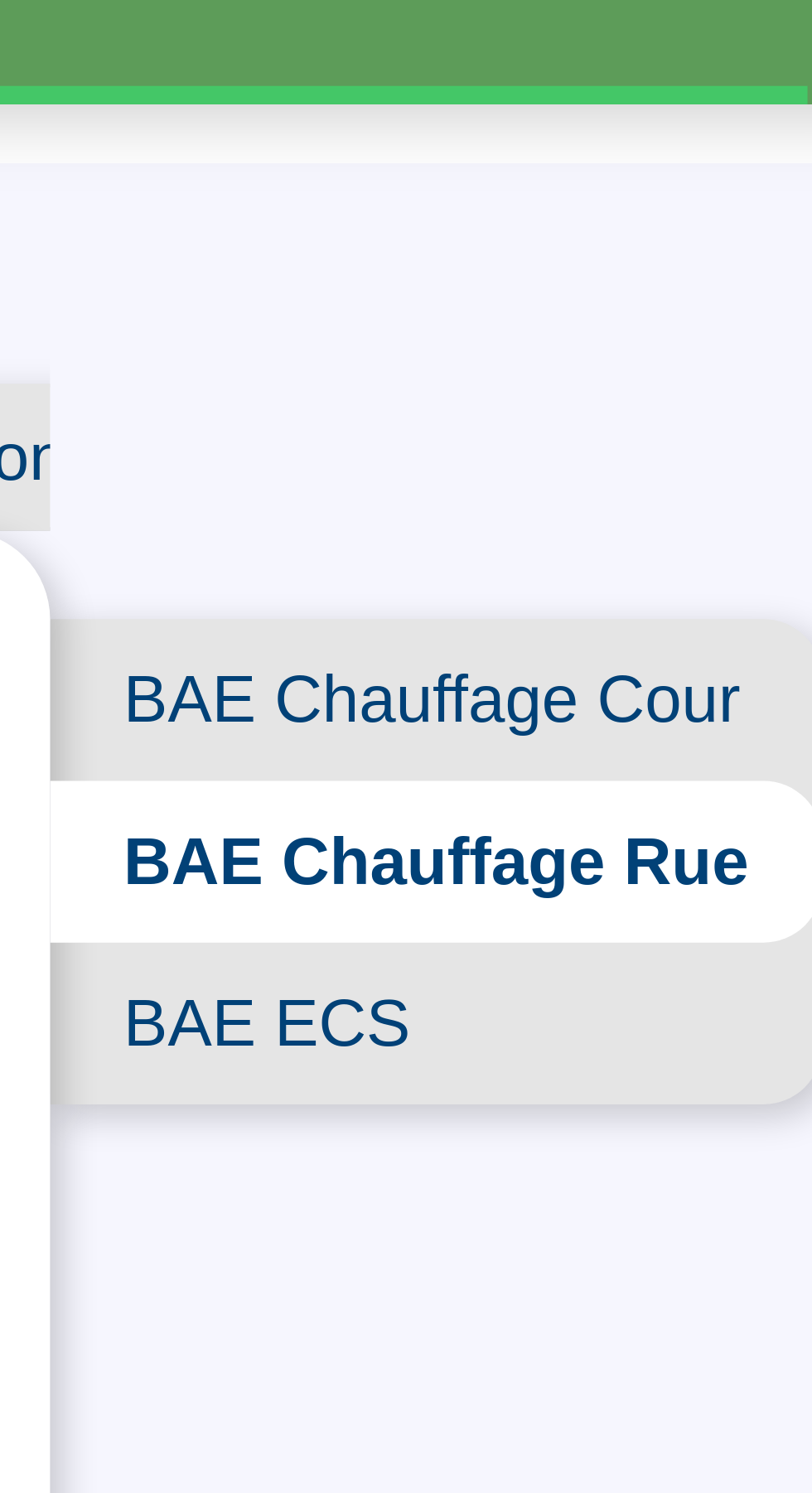
scroll to position [17, 0]
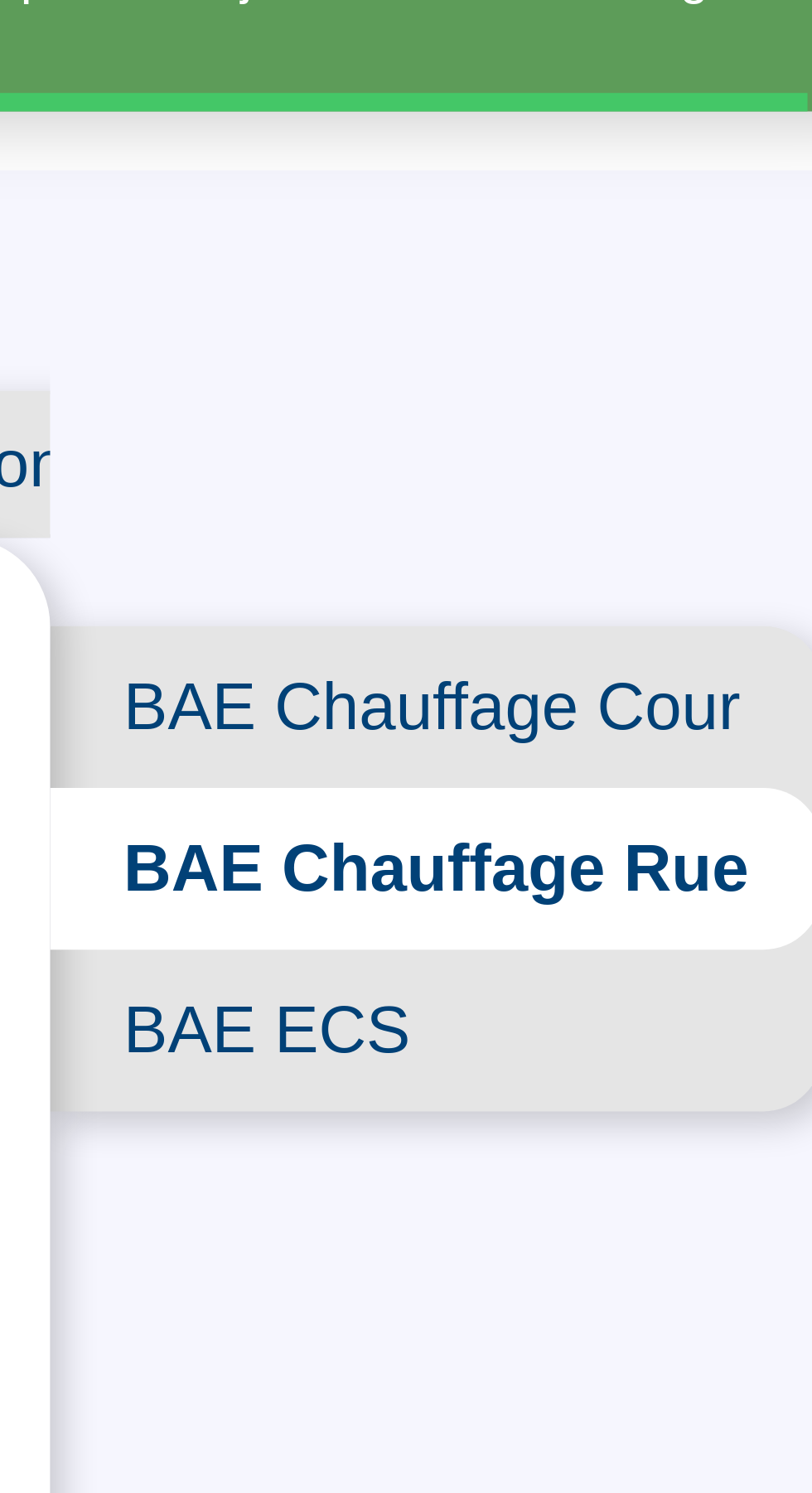
click at [651, 242] on span "BAE Chauffage Cour" at bounding box center [688, 257] width 174 height 37
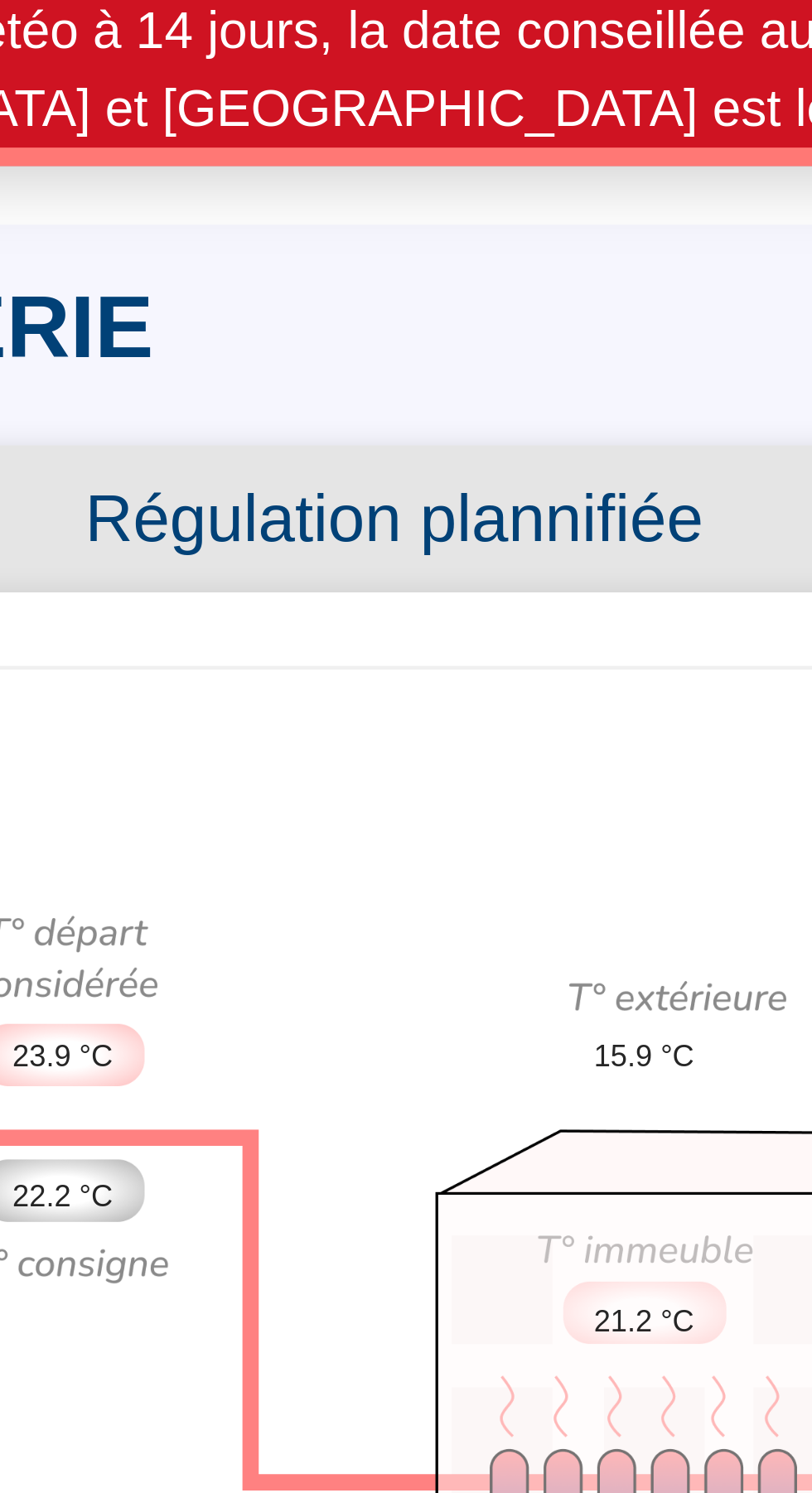
scroll to position [17, 0]
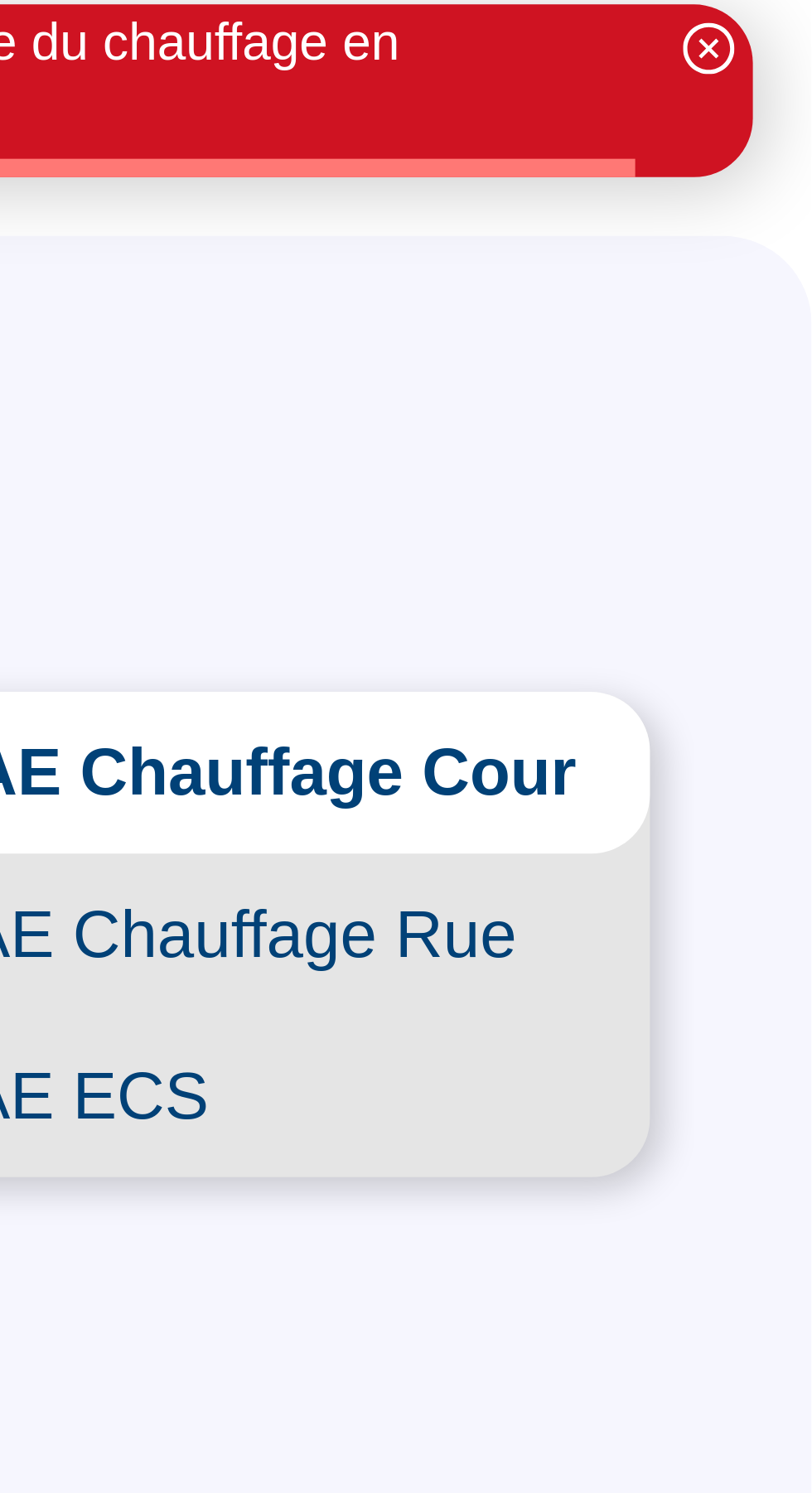
click at [683, 275] on span "BAE Chauffage Rue" at bounding box center [685, 294] width 180 height 37
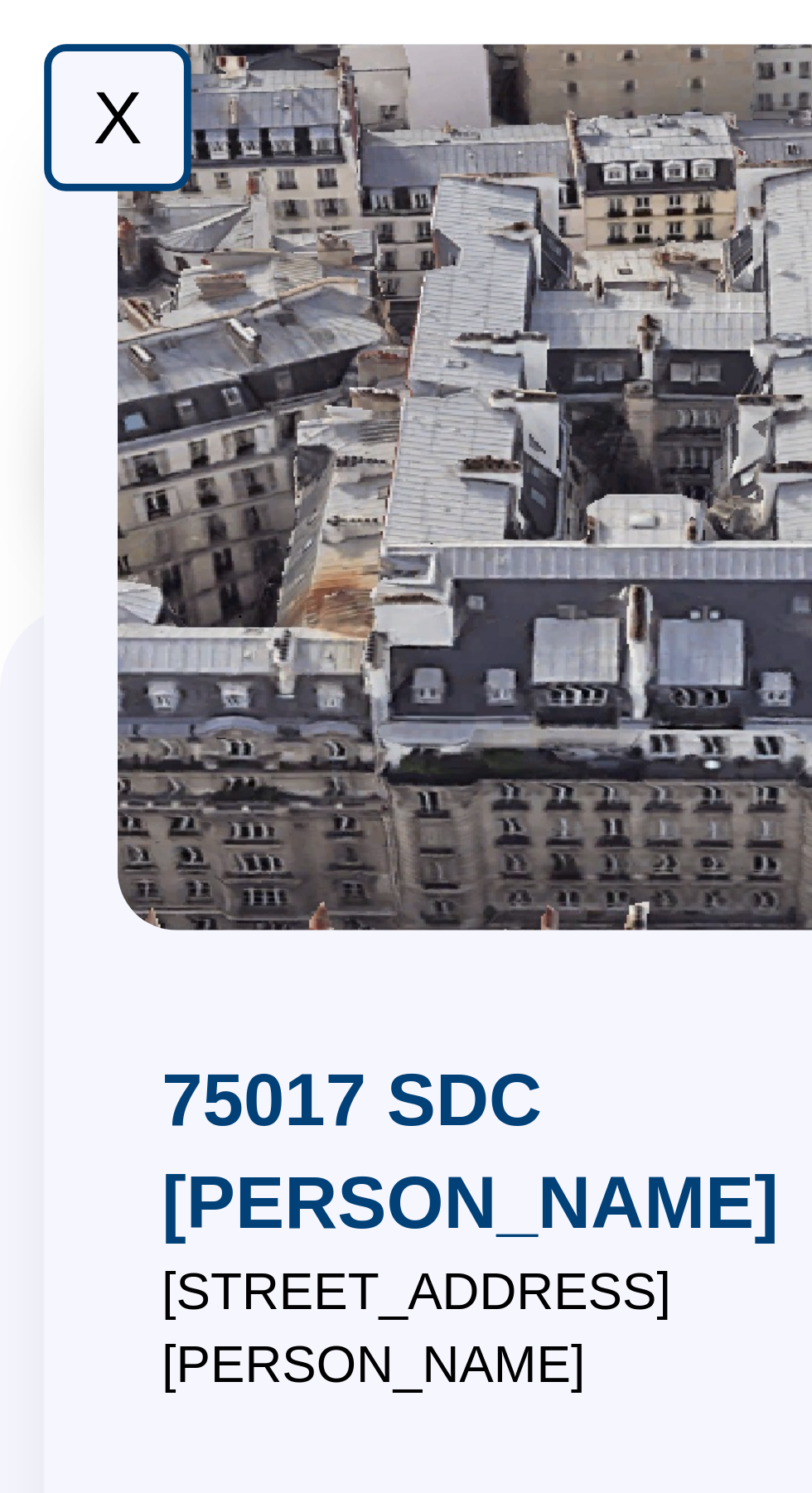
click at [23, 31] on div "X" at bounding box center [26, 26] width 33 height 33
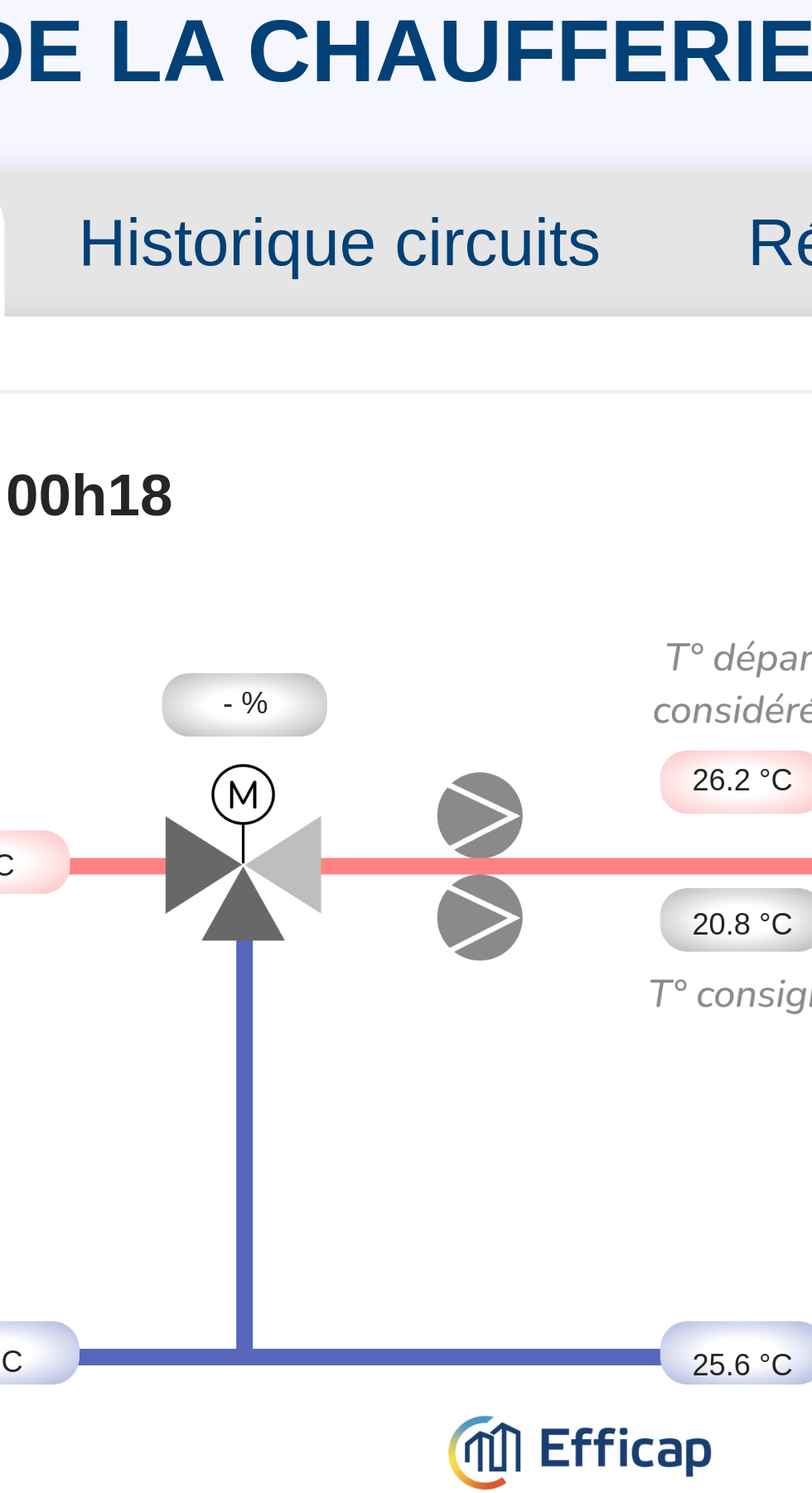
click at [249, 311] on span "- %" at bounding box center [247, 306] width 10 height 10
click at [237, 305] on div "- %" at bounding box center [248, 306] width 38 height 15
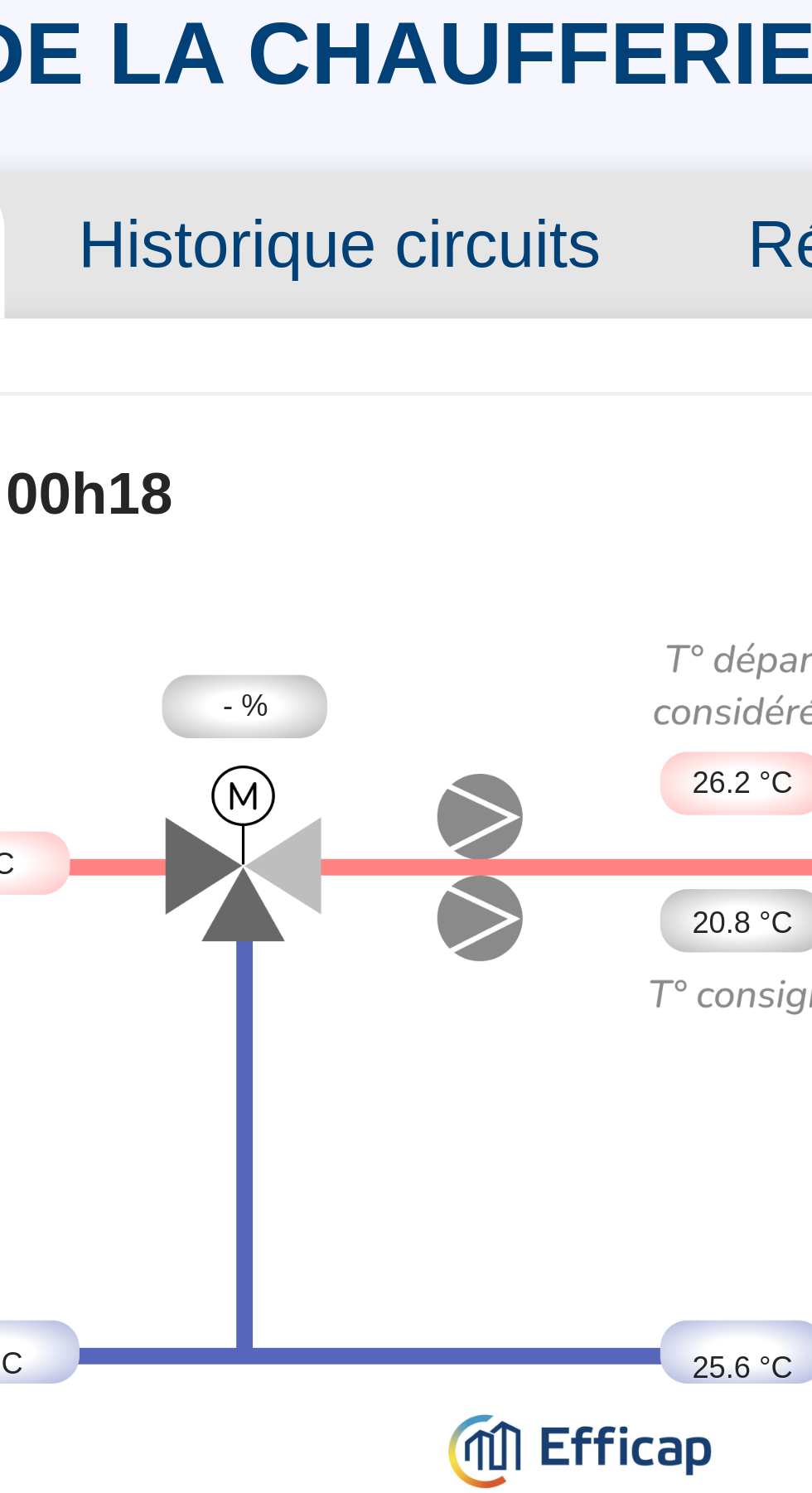
click at [239, 292] on div "- %" at bounding box center [248, 290] width 38 height 15
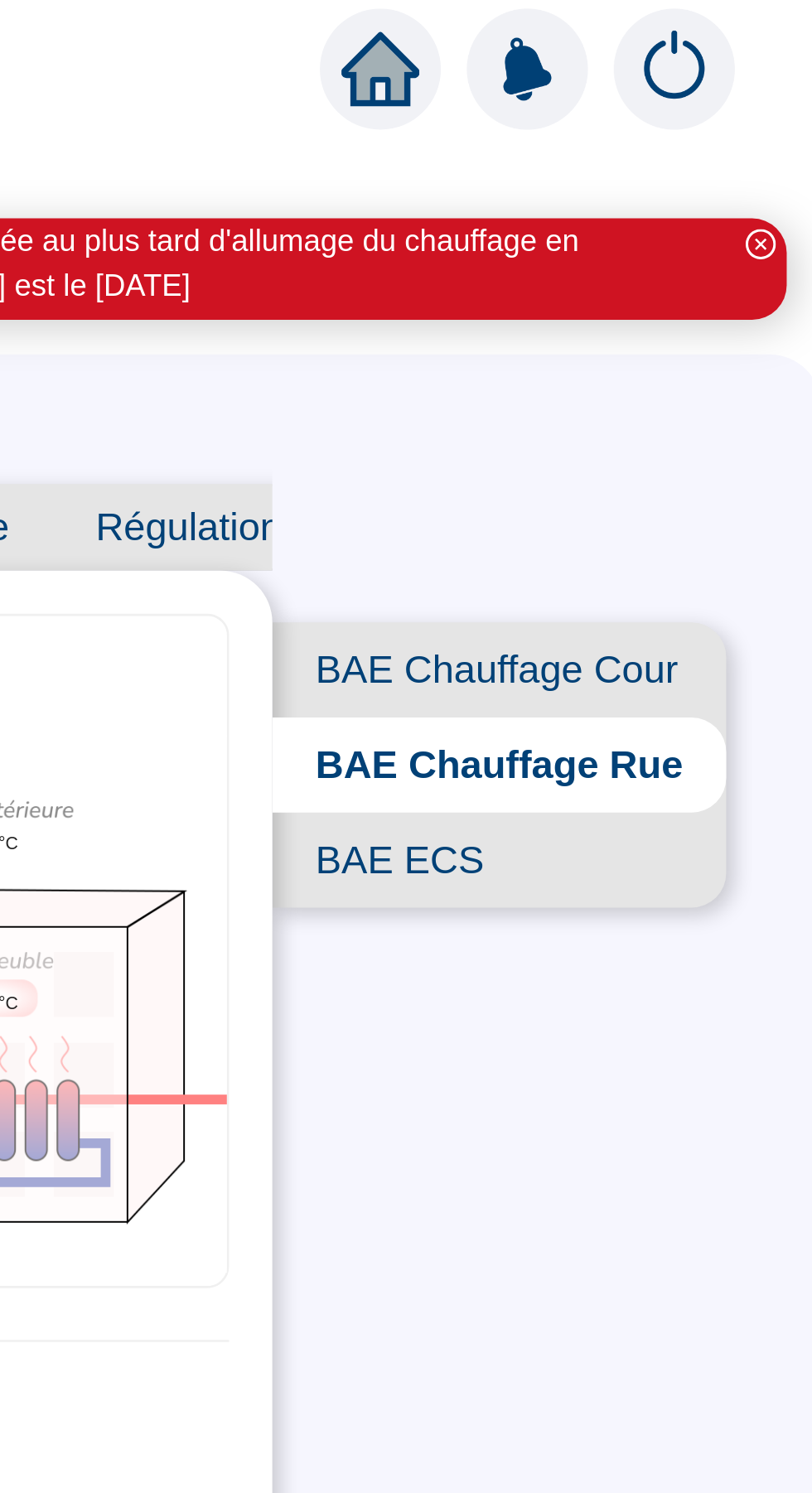
click at [659, 319] on span "BAE ECS" at bounding box center [688, 330] width 174 height 37
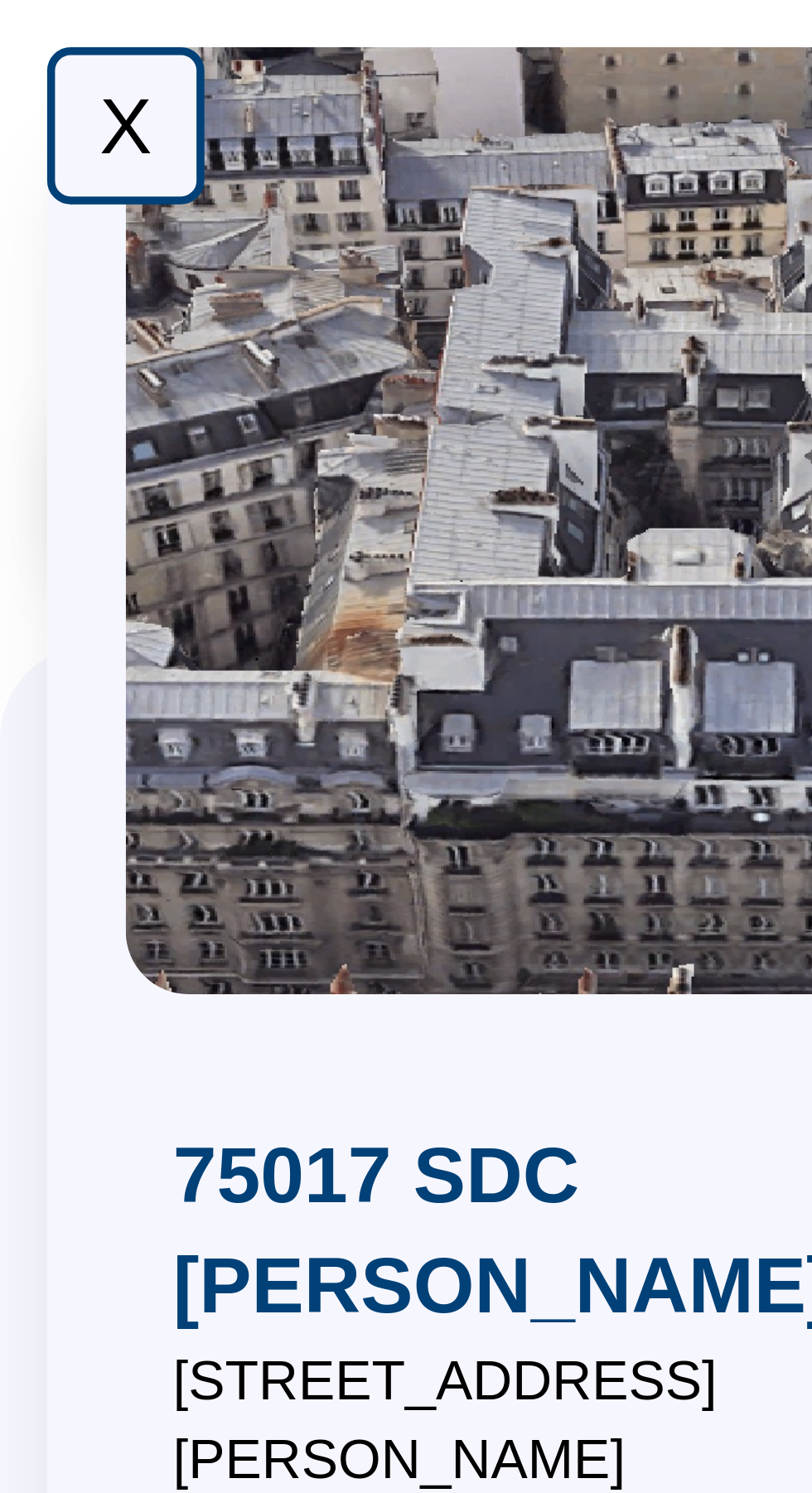
click at [26, 31] on div "X" at bounding box center [26, 26] width 33 height 33
click at [27, 37] on div "X" at bounding box center [26, 26] width 33 height 33
click at [24, 31] on div "X" at bounding box center [26, 26] width 33 height 33
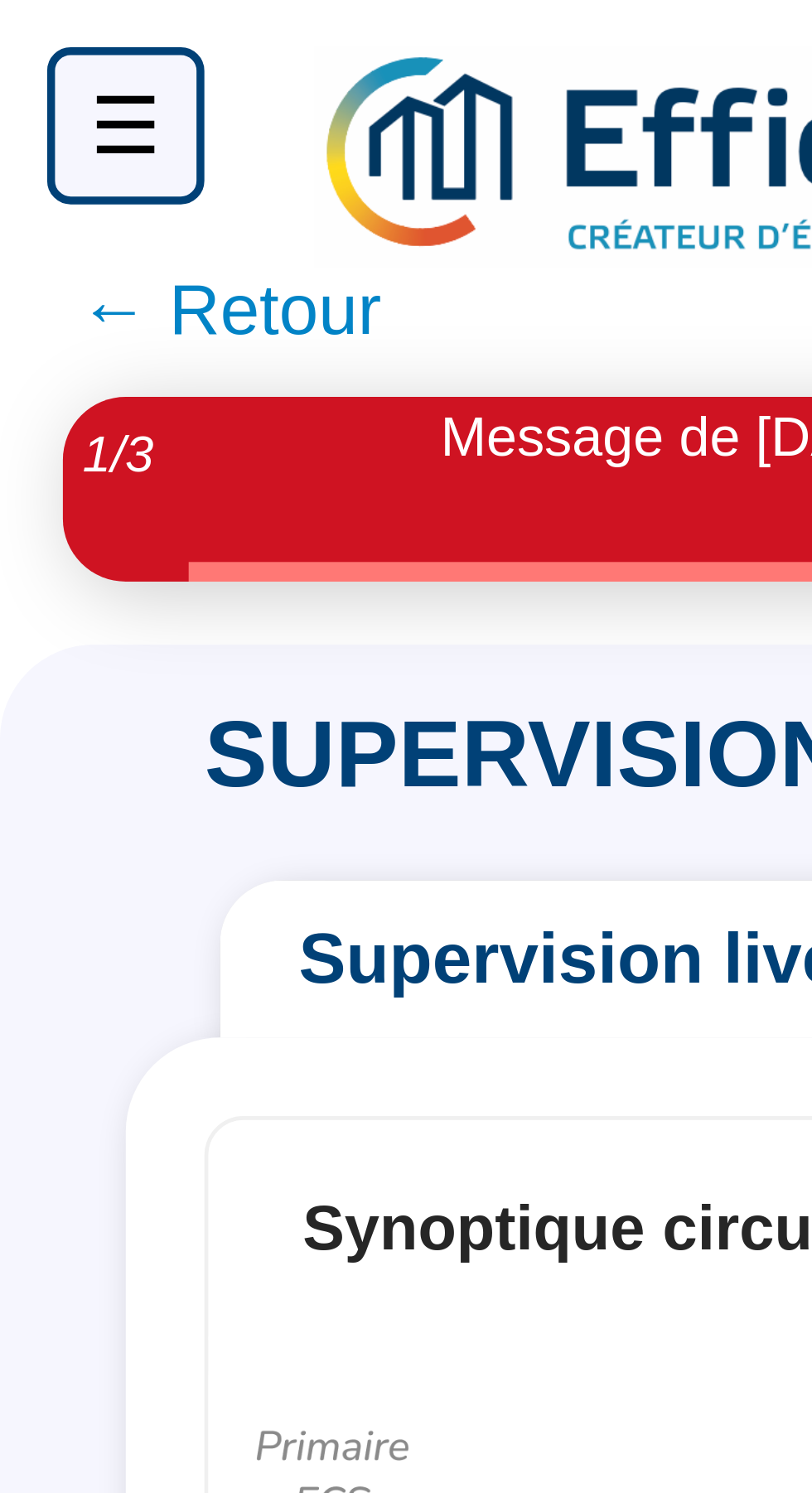
click at [23, 32] on div "☰" at bounding box center [26, 26] width 33 height 33
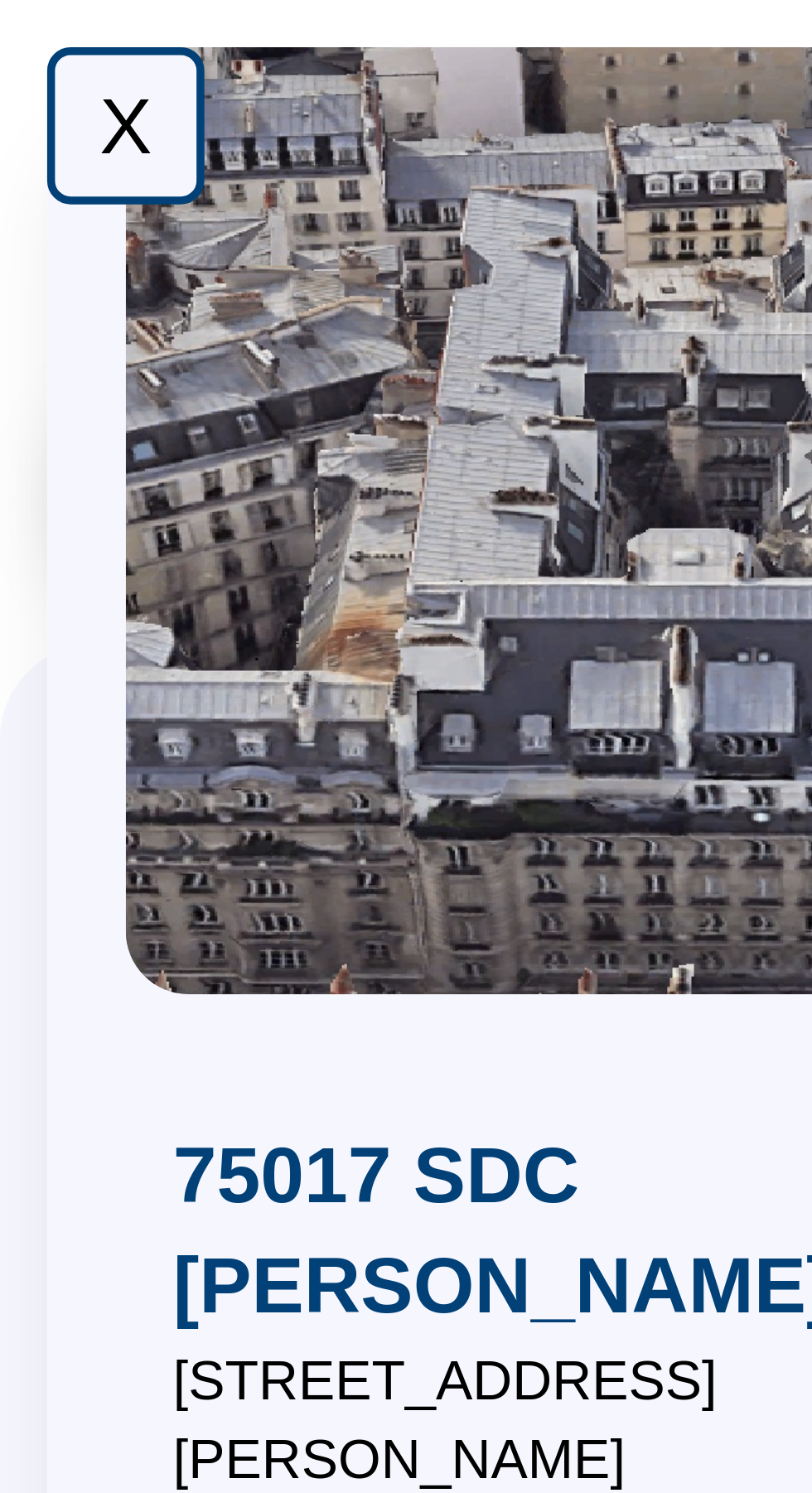
click at [23, 35] on div "X" at bounding box center [26, 26] width 33 height 33
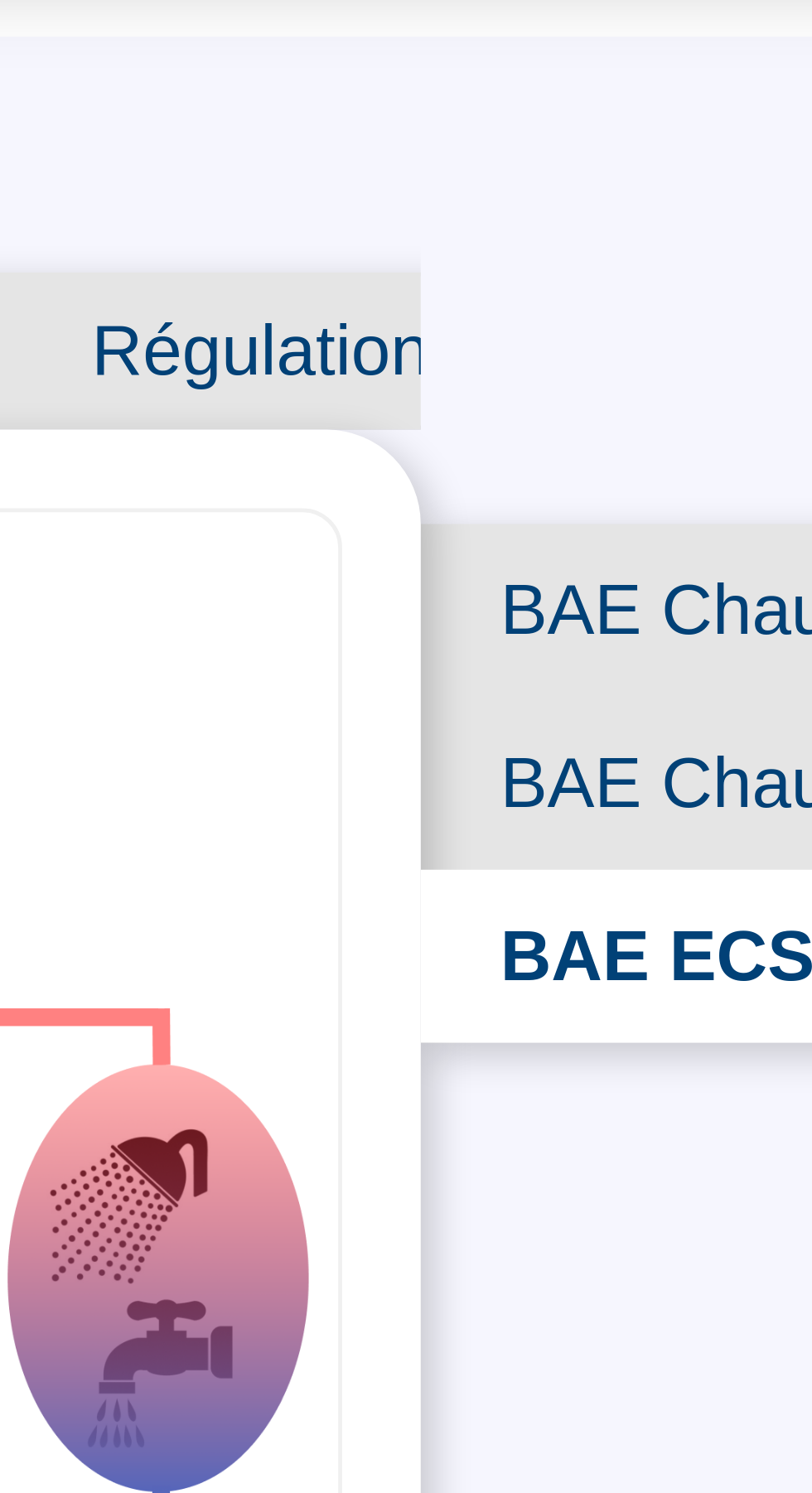
click at [661, 255] on span "BAE Chauffage Cour" at bounding box center [689, 257] width 173 height 37
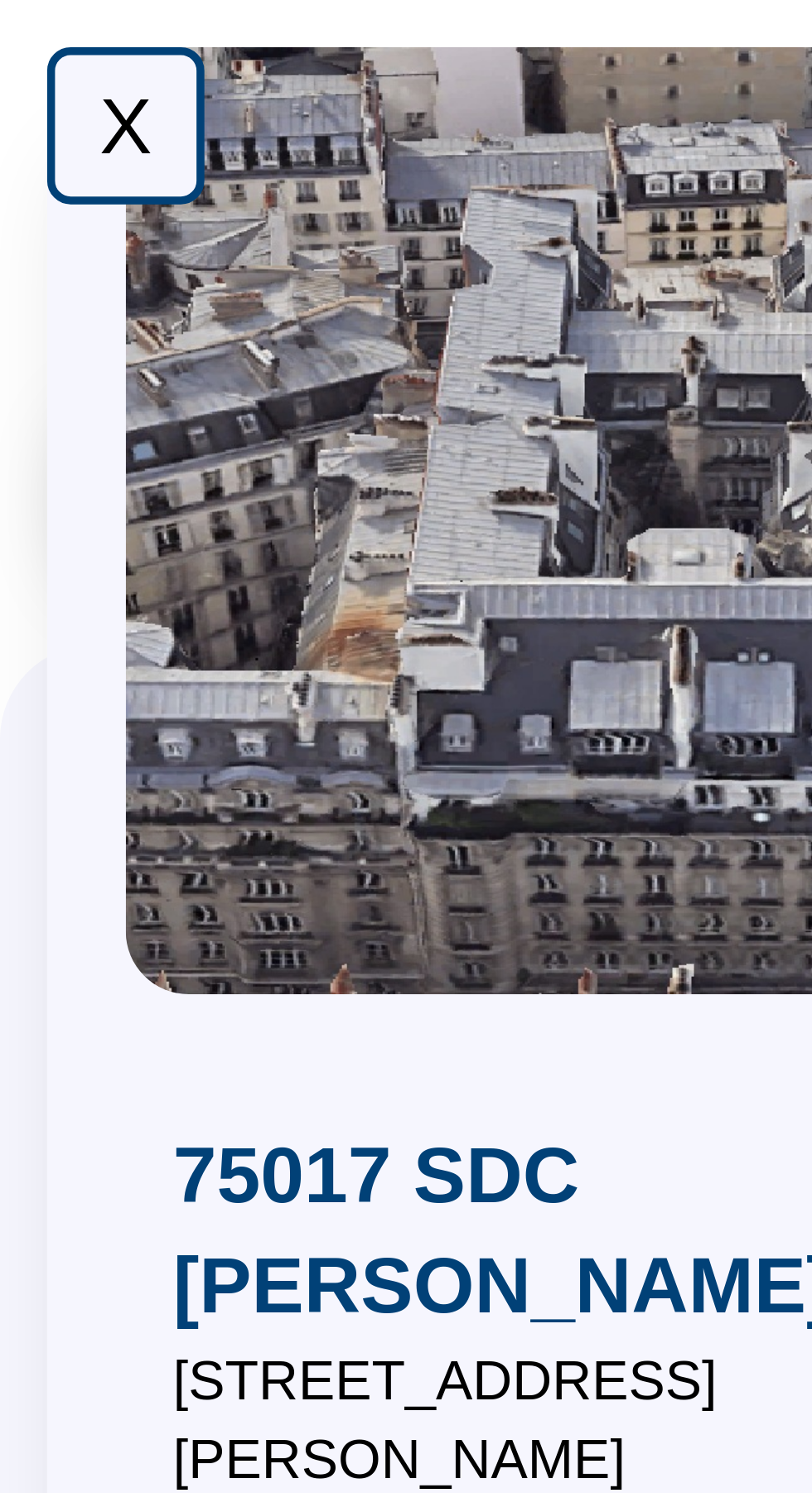
click at [25, 32] on div "X" at bounding box center [26, 26] width 33 height 33
click at [26, 28] on div "X" at bounding box center [26, 26] width 33 height 33
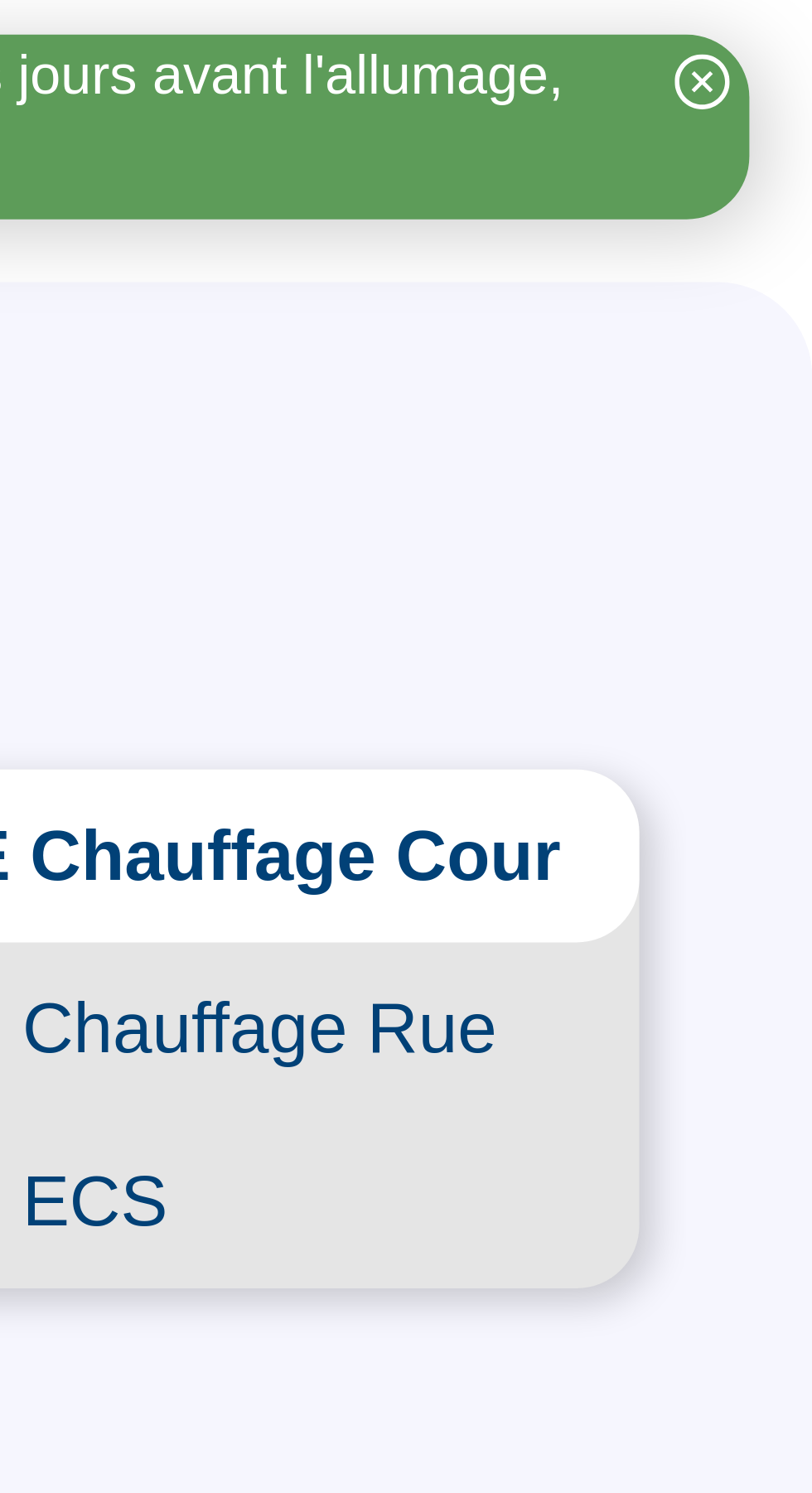
click at [748, 274] on span "BAE Chauffage Cour" at bounding box center [685, 257] width 180 height 37
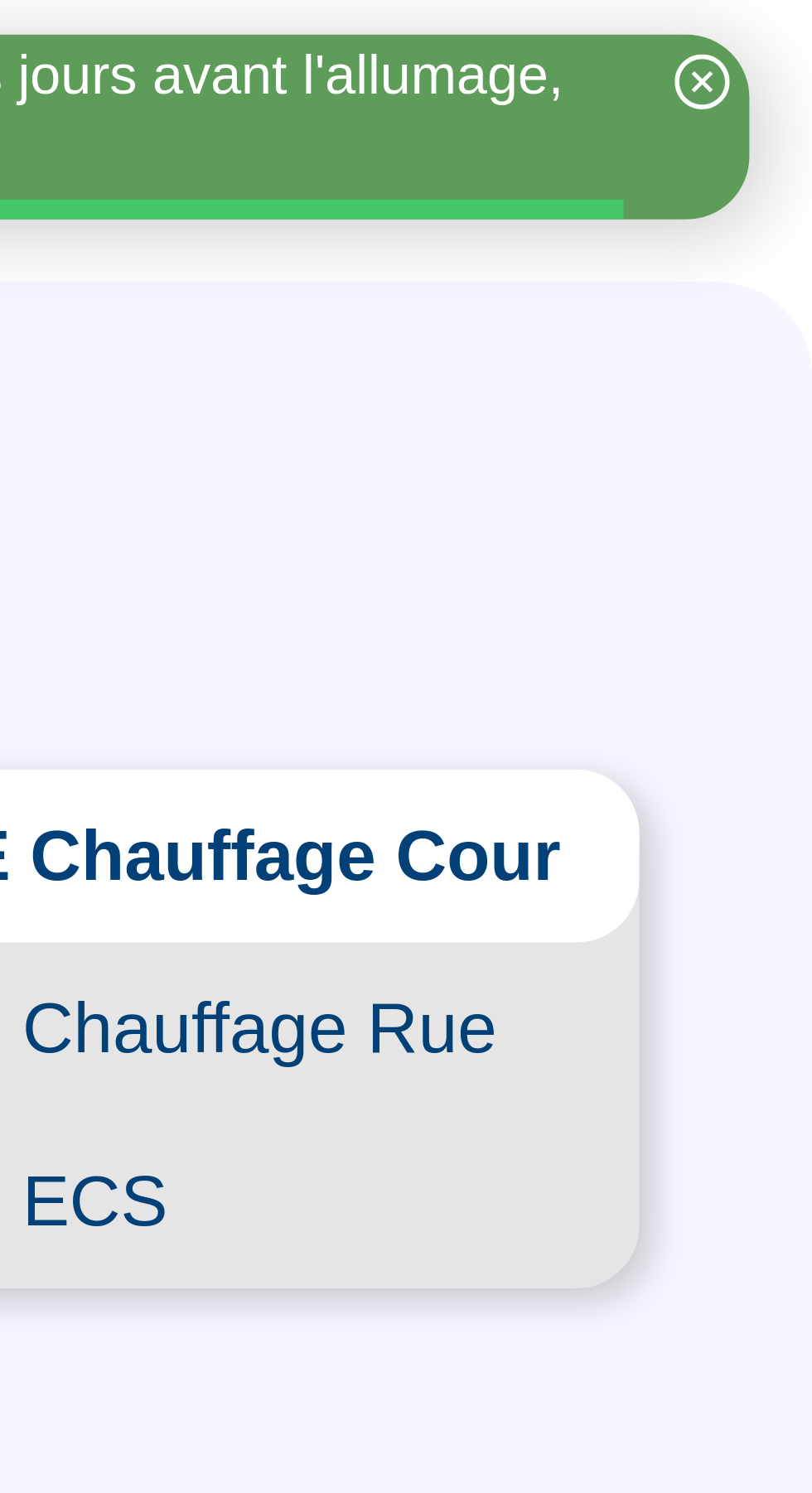
click at [744, 294] on span "BAE Chauffage Rue" at bounding box center [685, 294] width 180 height 37
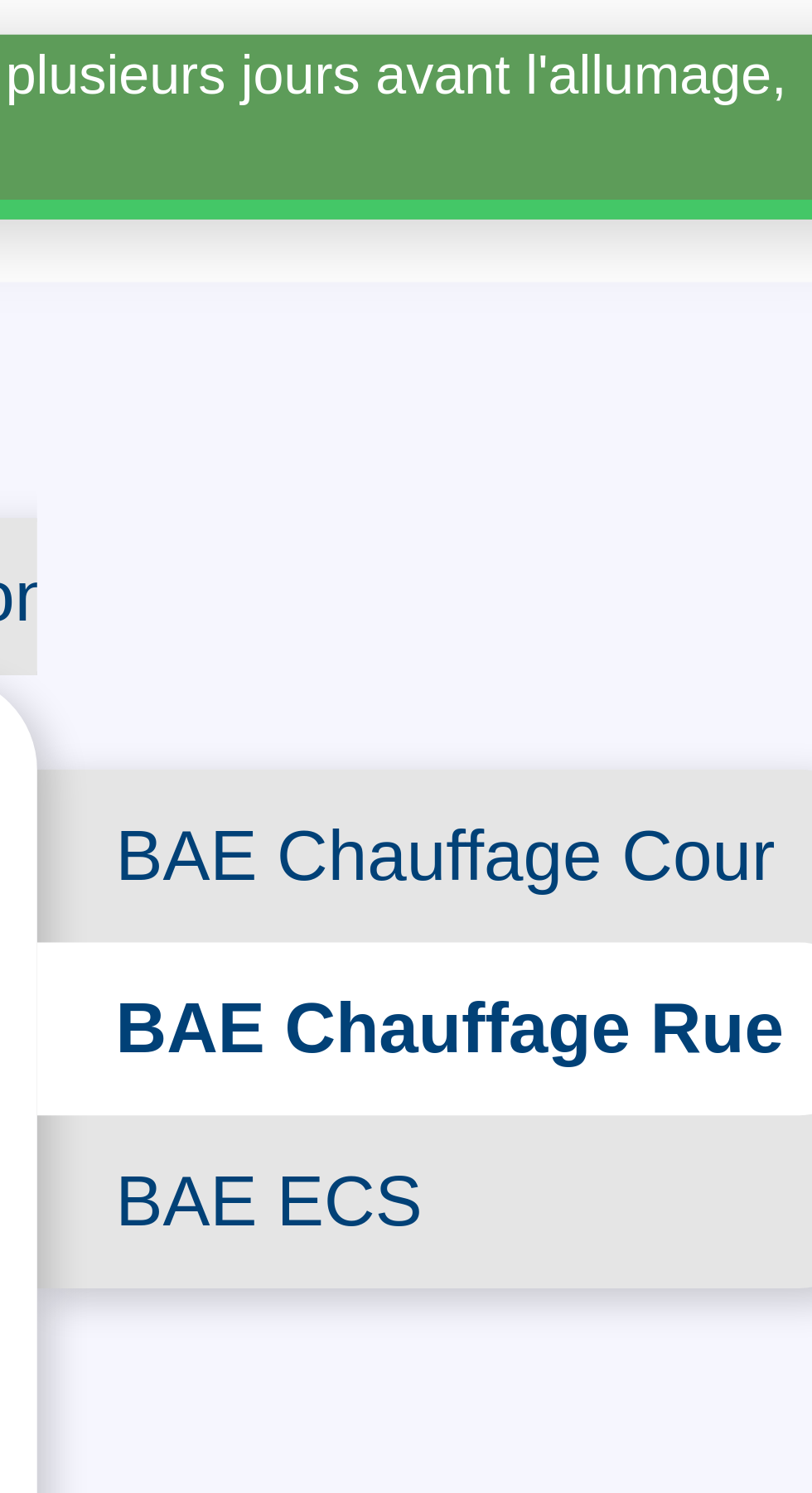
click at [709, 254] on span "BAE Chauffage Cour" at bounding box center [688, 257] width 174 height 37
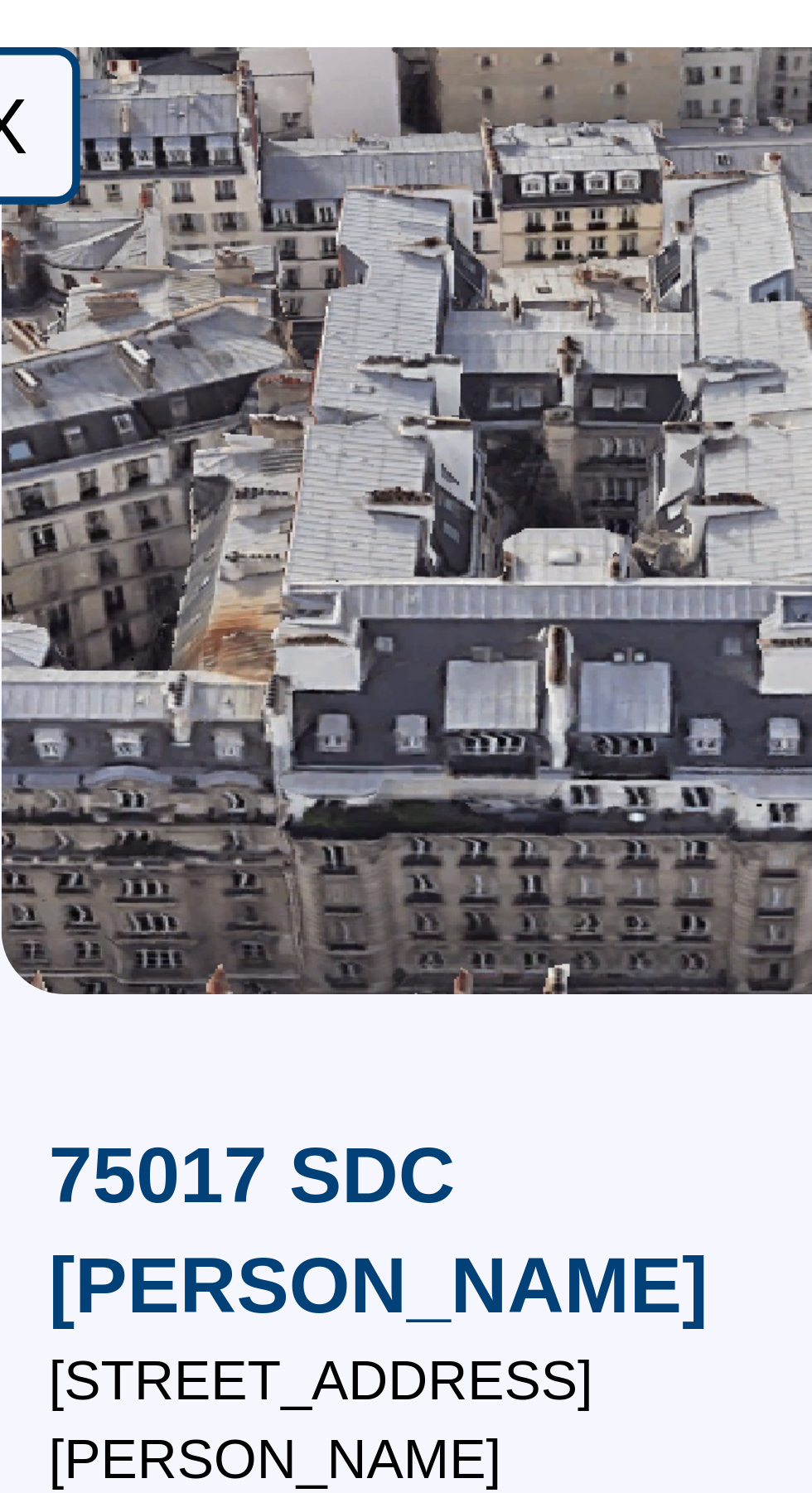
click at [33, 33] on div "X" at bounding box center [26, 26] width 33 height 33
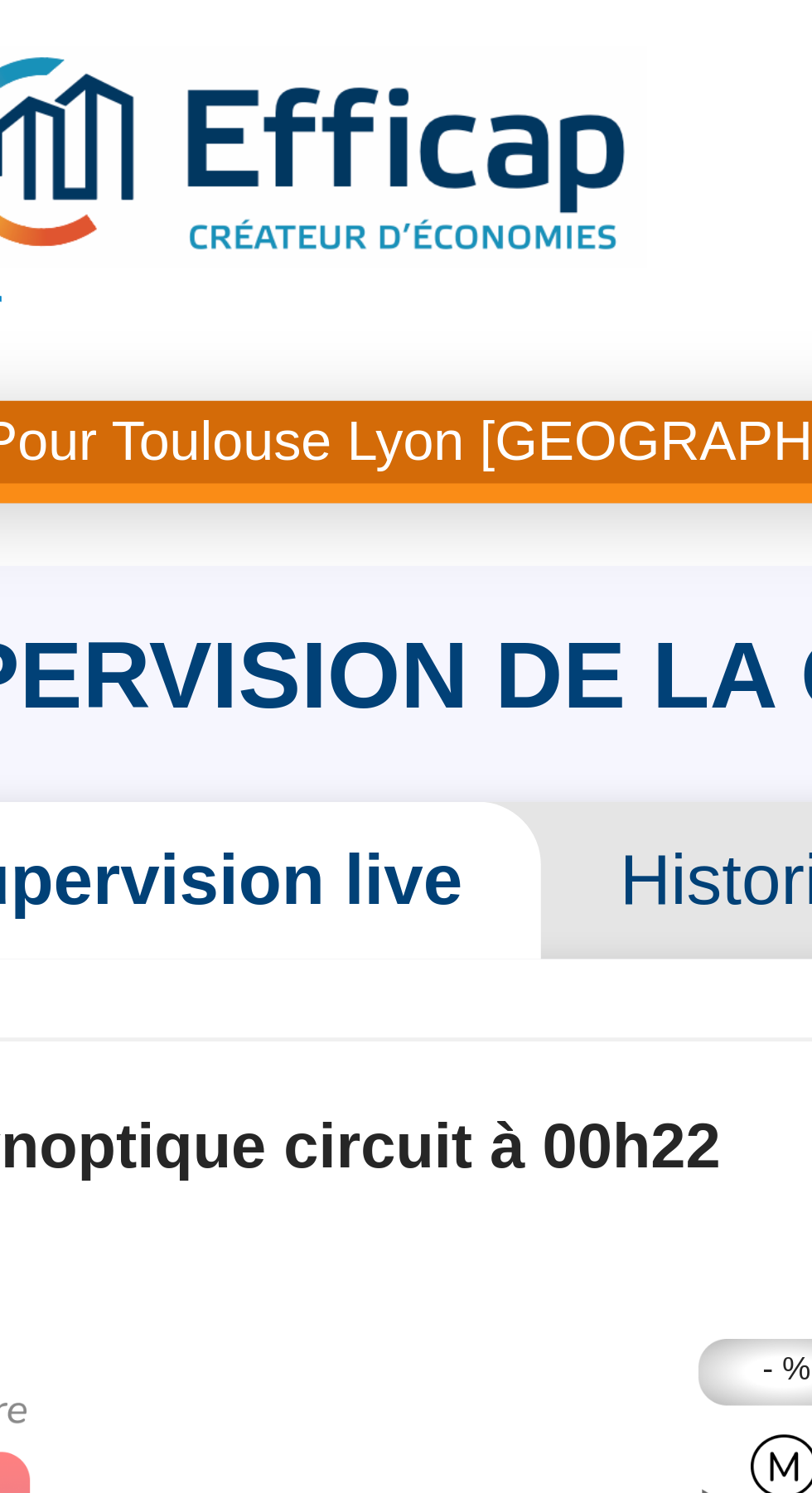
click at [217, 186] on span "Historique circuits" at bounding box center [269, 186] width 151 height 33
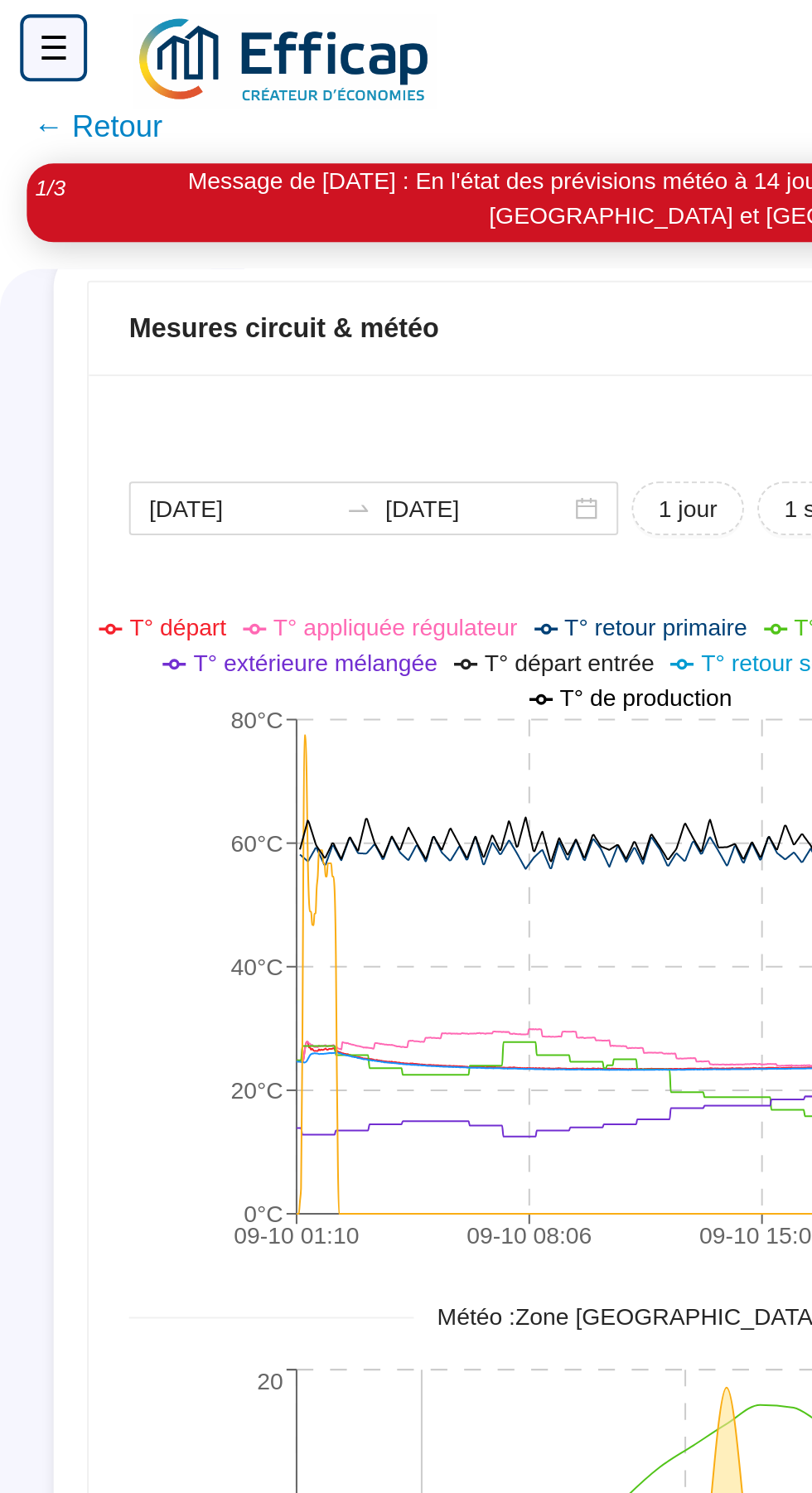
scroll to position [94, 0]
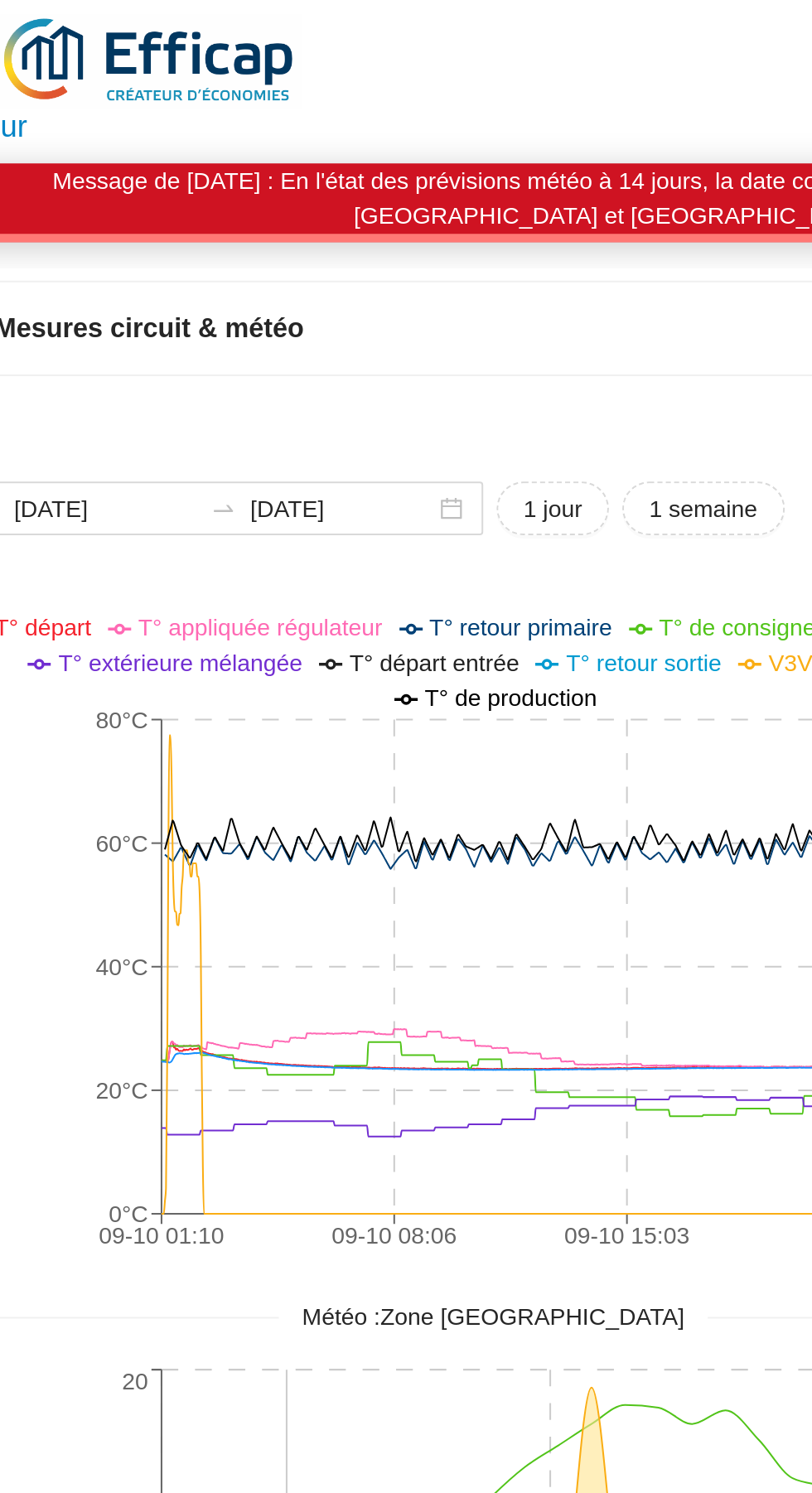
click at [294, 542] on icon "09-10 01:10 09-10 08:06 09-10 15:03 10-10 00:22 0°C 20°C 40°C 60°C 80°C 0% 8% 1…" at bounding box center [316, 466] width 505 height 331
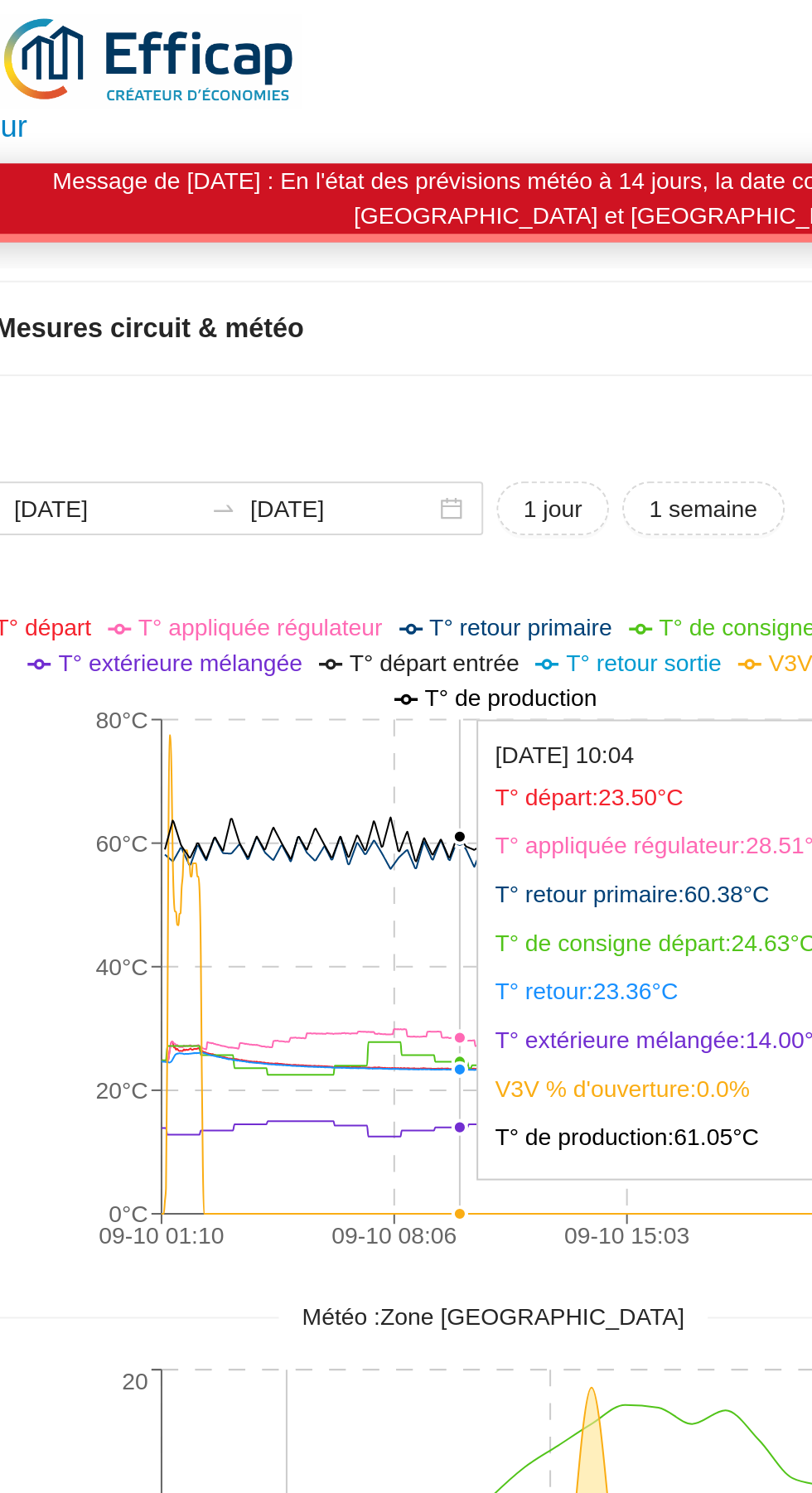
click at [223, 551] on icon "09-10 01:10 09-10 08:06 09-10 15:03 10-10 00:22 0°C 20°C 40°C 60°C 80°C 0% 8% 1…" at bounding box center [316, 466] width 505 height 331
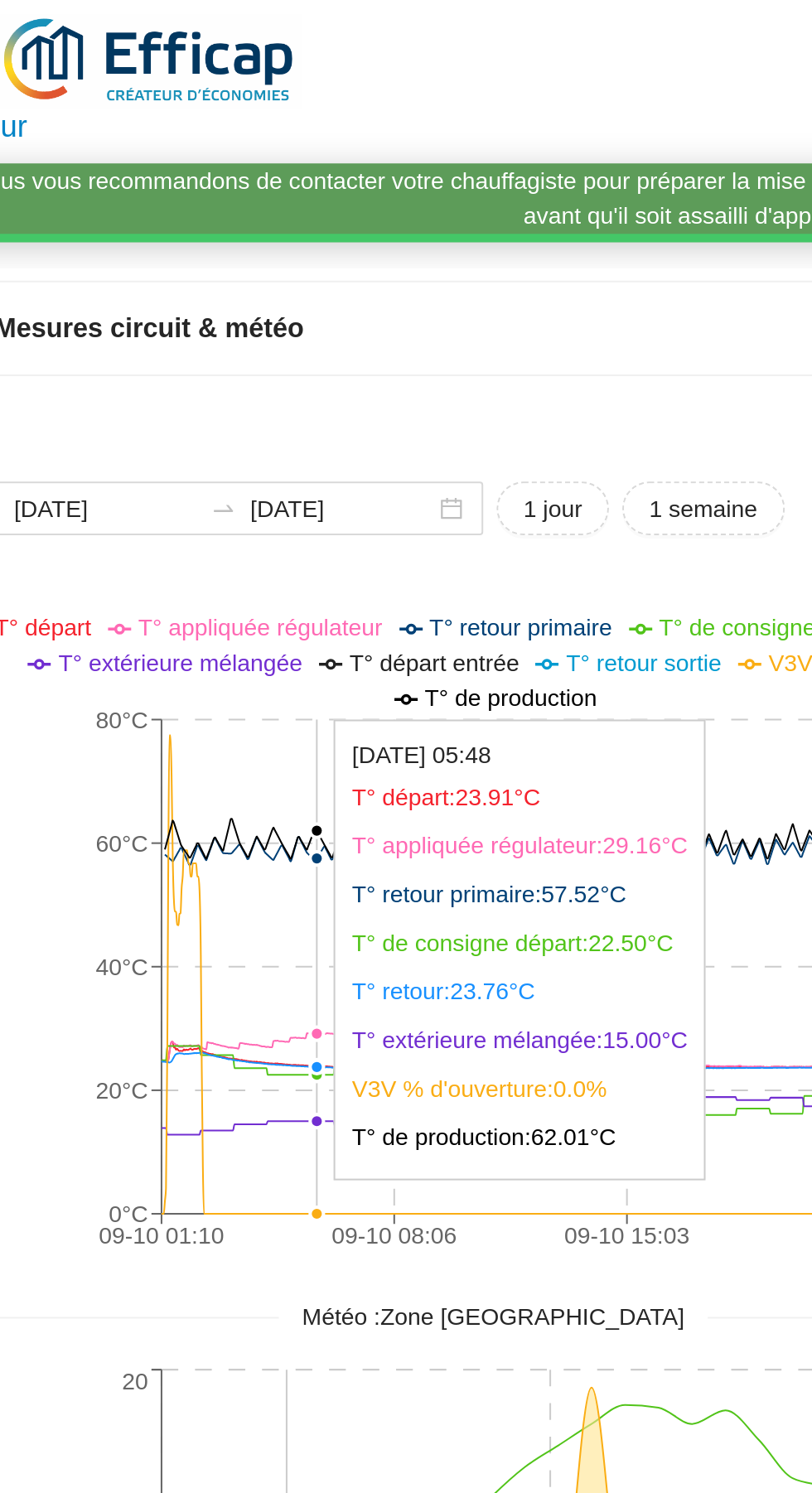
click at [443, 415] on icon "09-10 01:10 09-10 08:06 09-10 15:03 10-10 00:22 0°C 20°C 40°C 60°C 80°C 0% 8% 1…" at bounding box center [316, 466] width 505 height 331
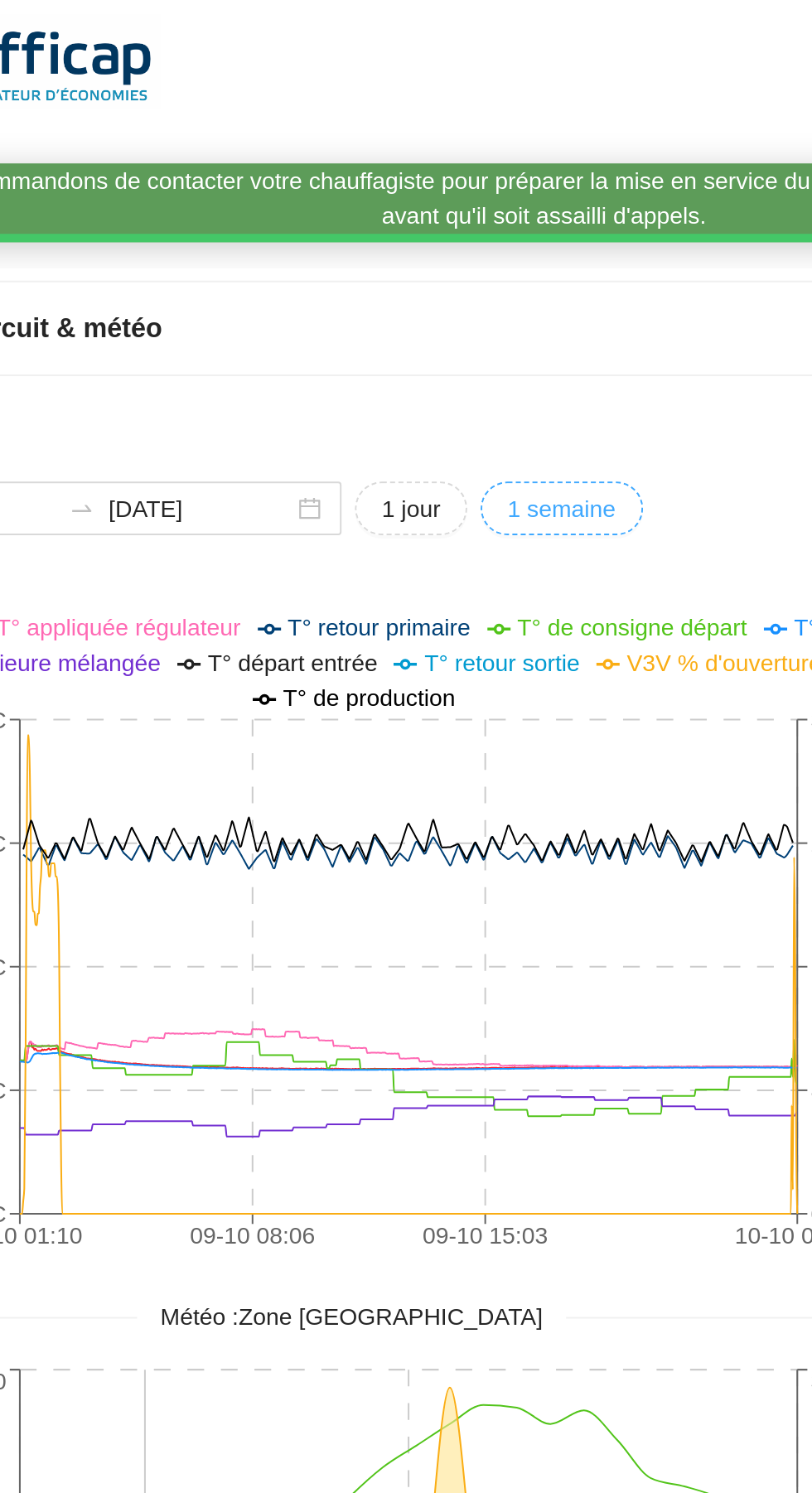
click at [441, 255] on span "1 semaine" at bounding box center [414, 255] width 53 height 18
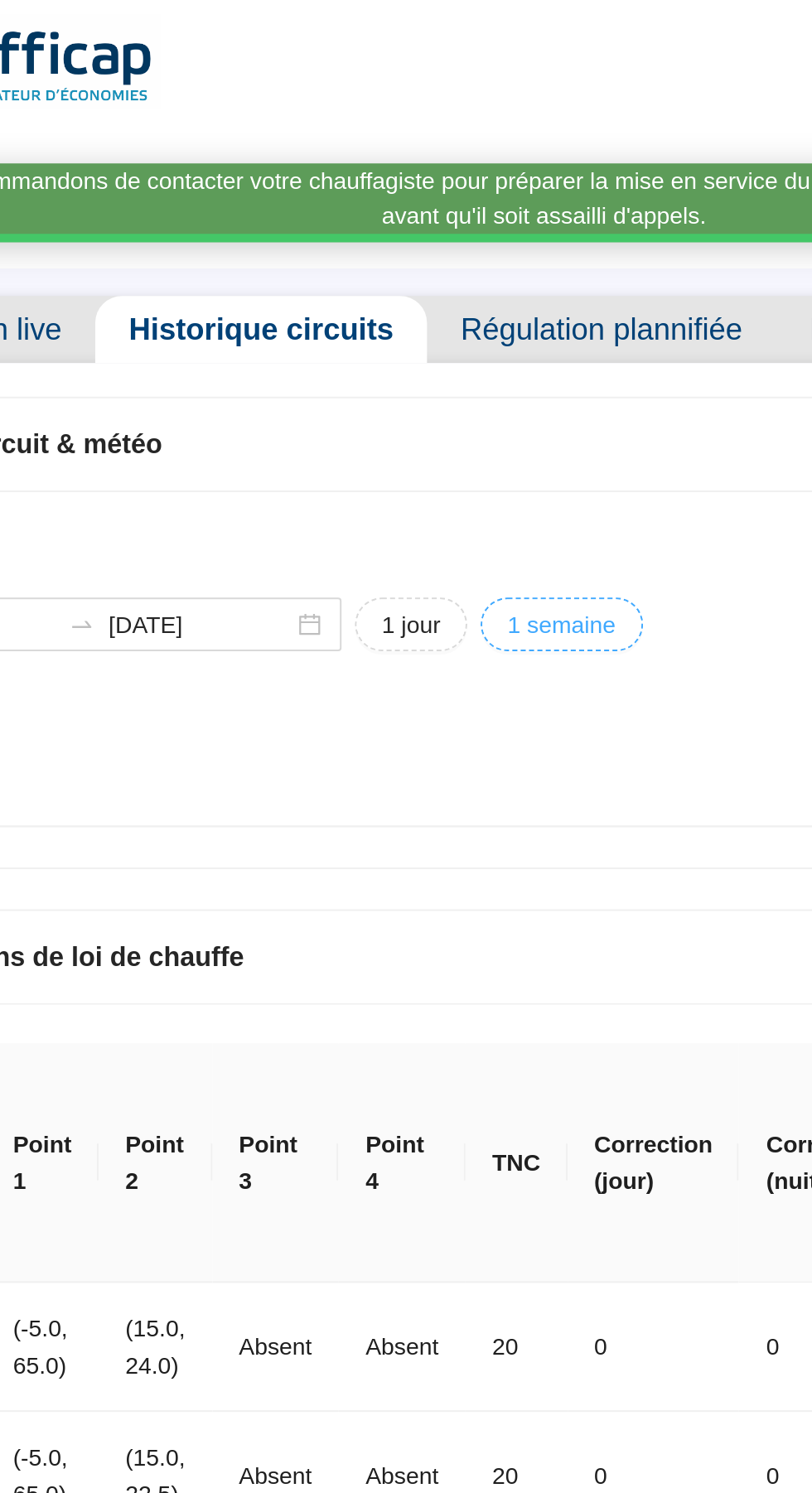
type input "2025-10-03"
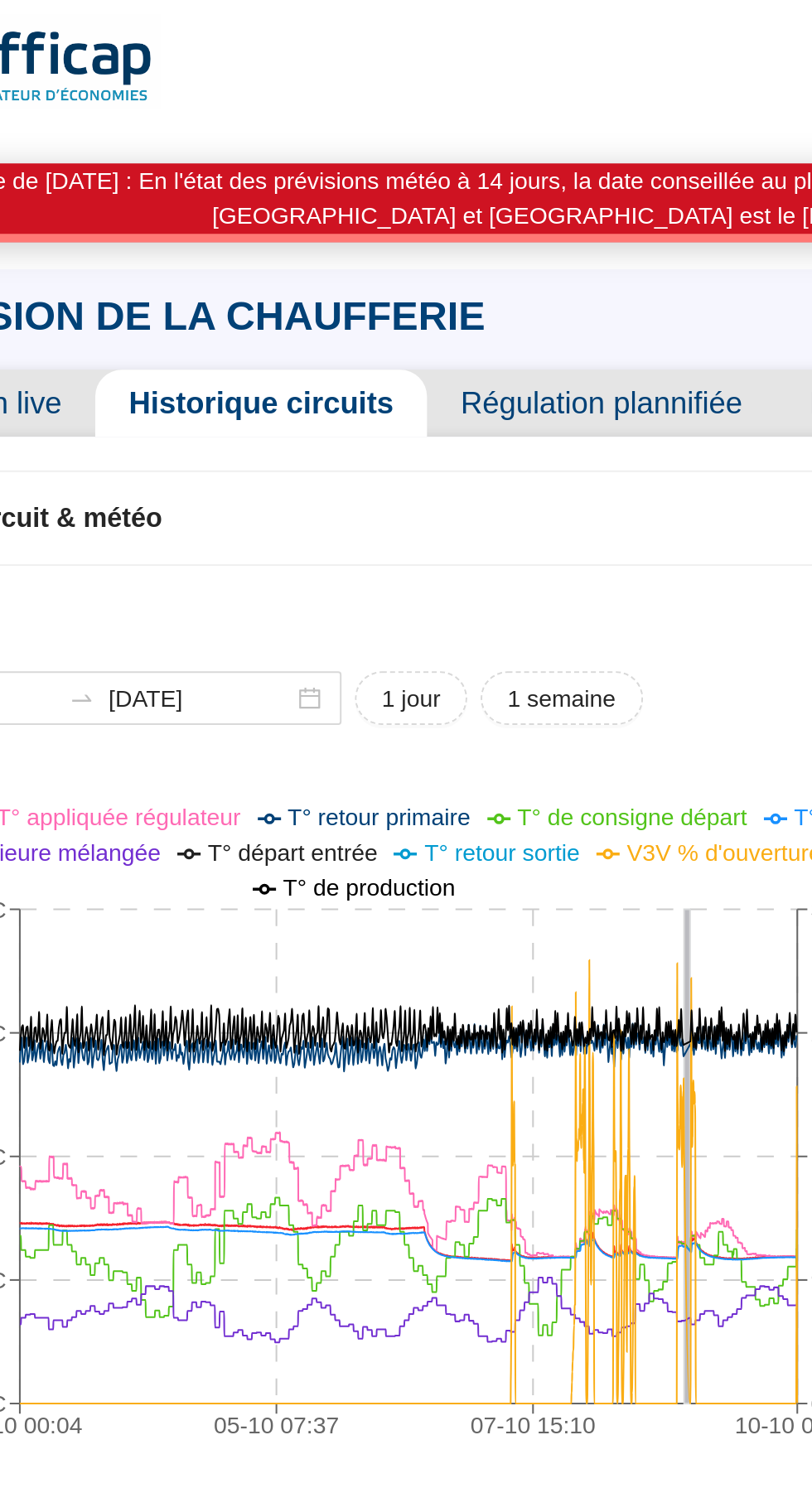
click at [466, 600] on icon "03-10 00:04 05-10 07:37 07-10 15:10 10-10 00:24 0°C 20°C 40°C 60°C 80°C 0% 9% 1…" at bounding box center [316, 560] width 505 height 331
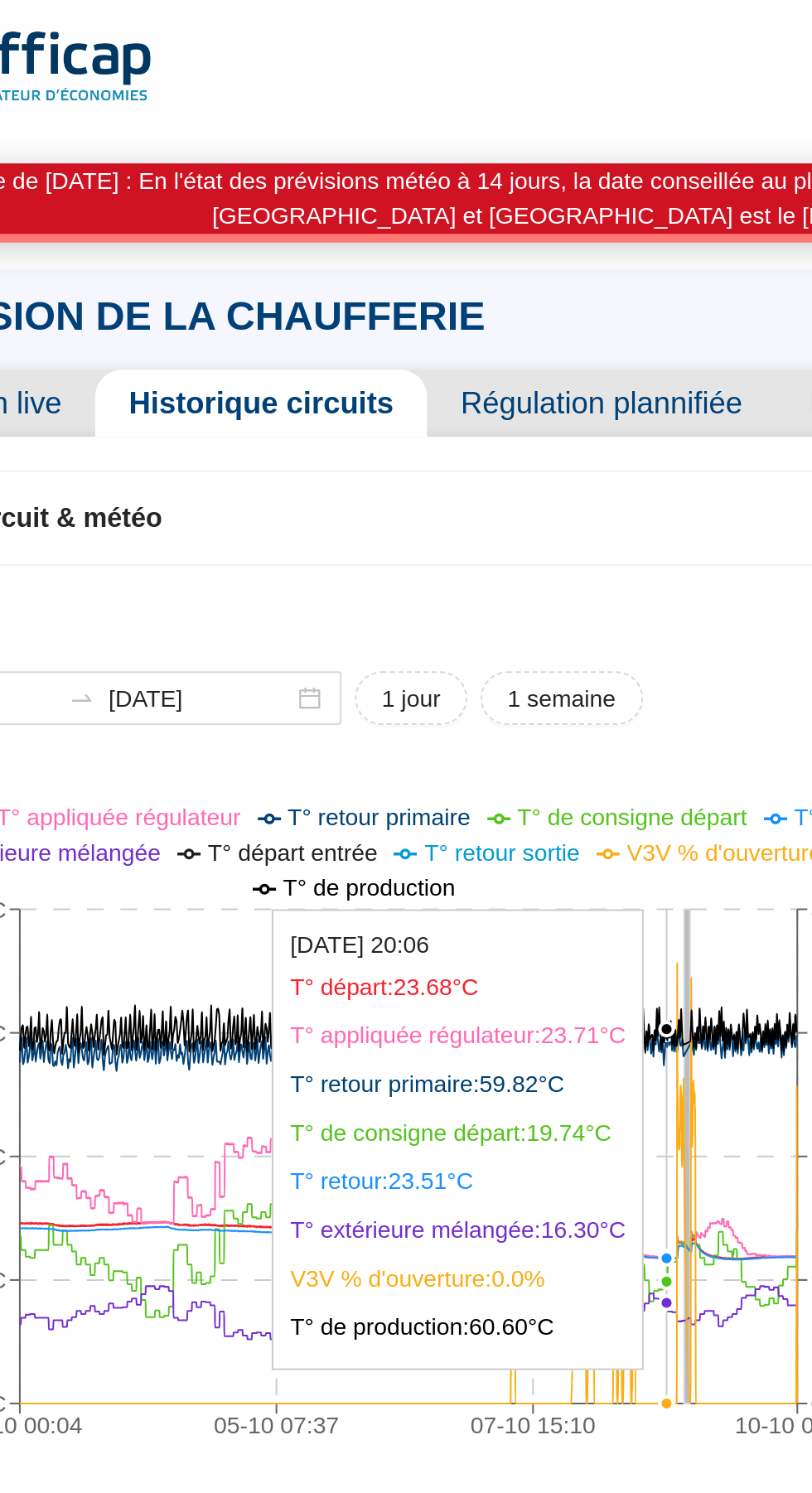
click at [489, 563] on icon "03-10 00:04 05-10 07:37 07-10 15:10 10-10 00:24 0°C 20°C 40°C 60°C 80°C 0% 9% 1…" at bounding box center [316, 560] width 505 height 331
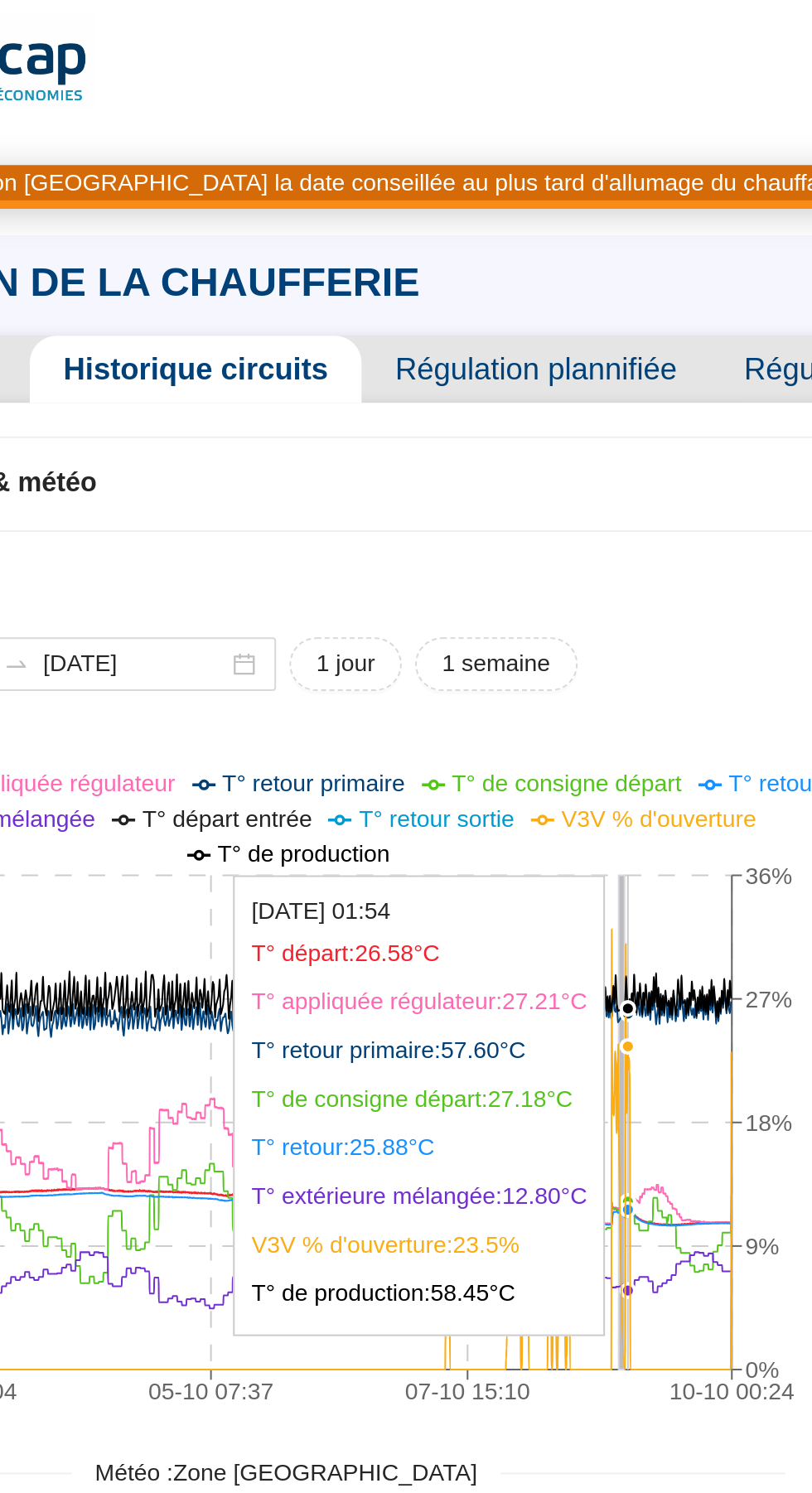
click at [234, 512] on icon "03-10 00:04 05-10 07:37 07-10 15:10 10-10 00:24 0°C 20°C 40°C 60°C 80°C 0% 9% 1…" at bounding box center [316, 543] width 505 height 331
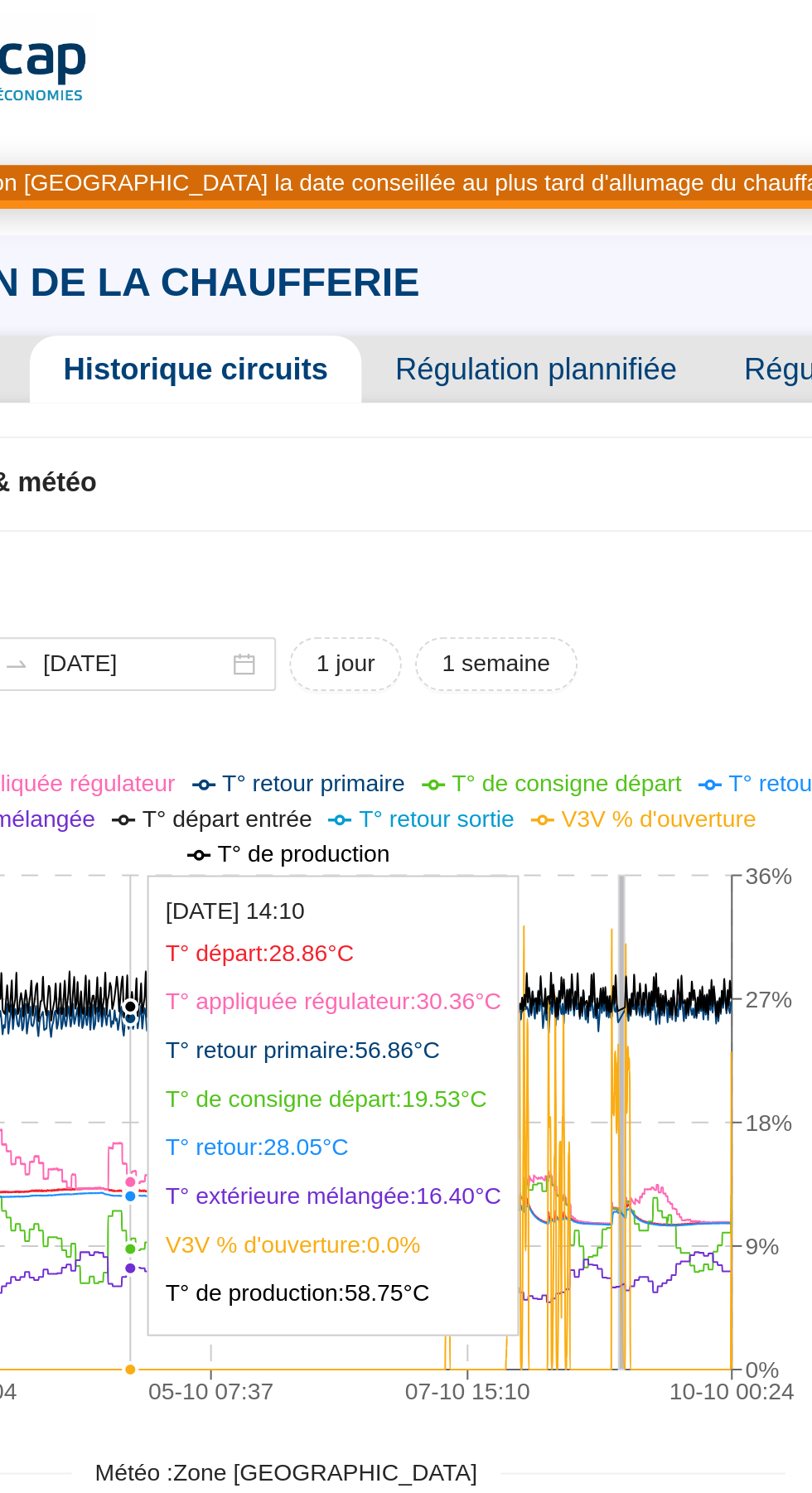
click at [200, 513] on icon "03-10 00:04 05-10 07:37 07-10 15:10 10-10 00:24 0°C 20°C 40°C 60°C 80°C 0% 9% 1…" at bounding box center [316, 543] width 505 height 331
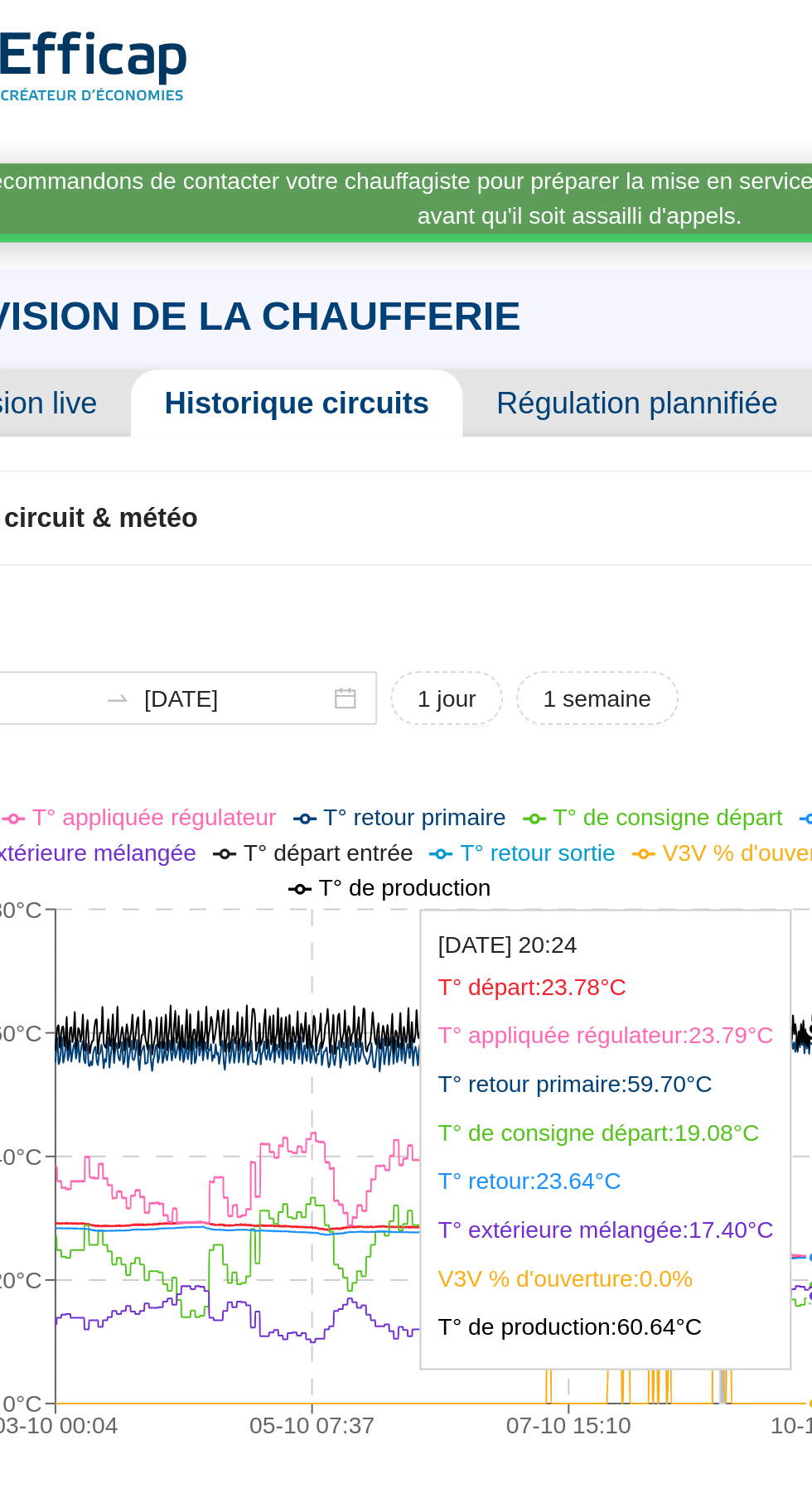
click at [161, 520] on icon at bounding box center [338, 520] width 385 height 25
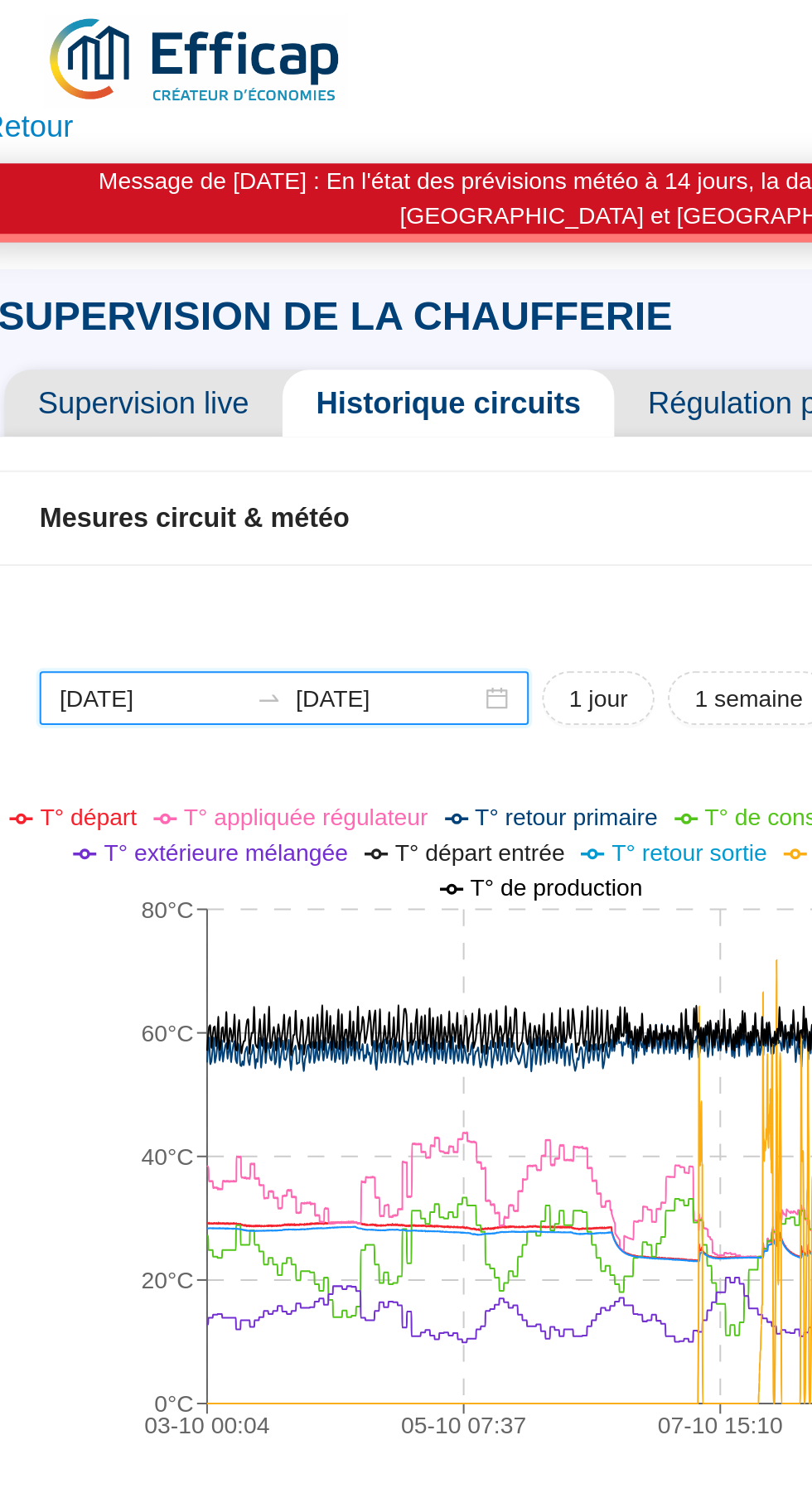
click at [256, 348] on input "2025-10-10" at bounding box center [236, 349] width 90 height 18
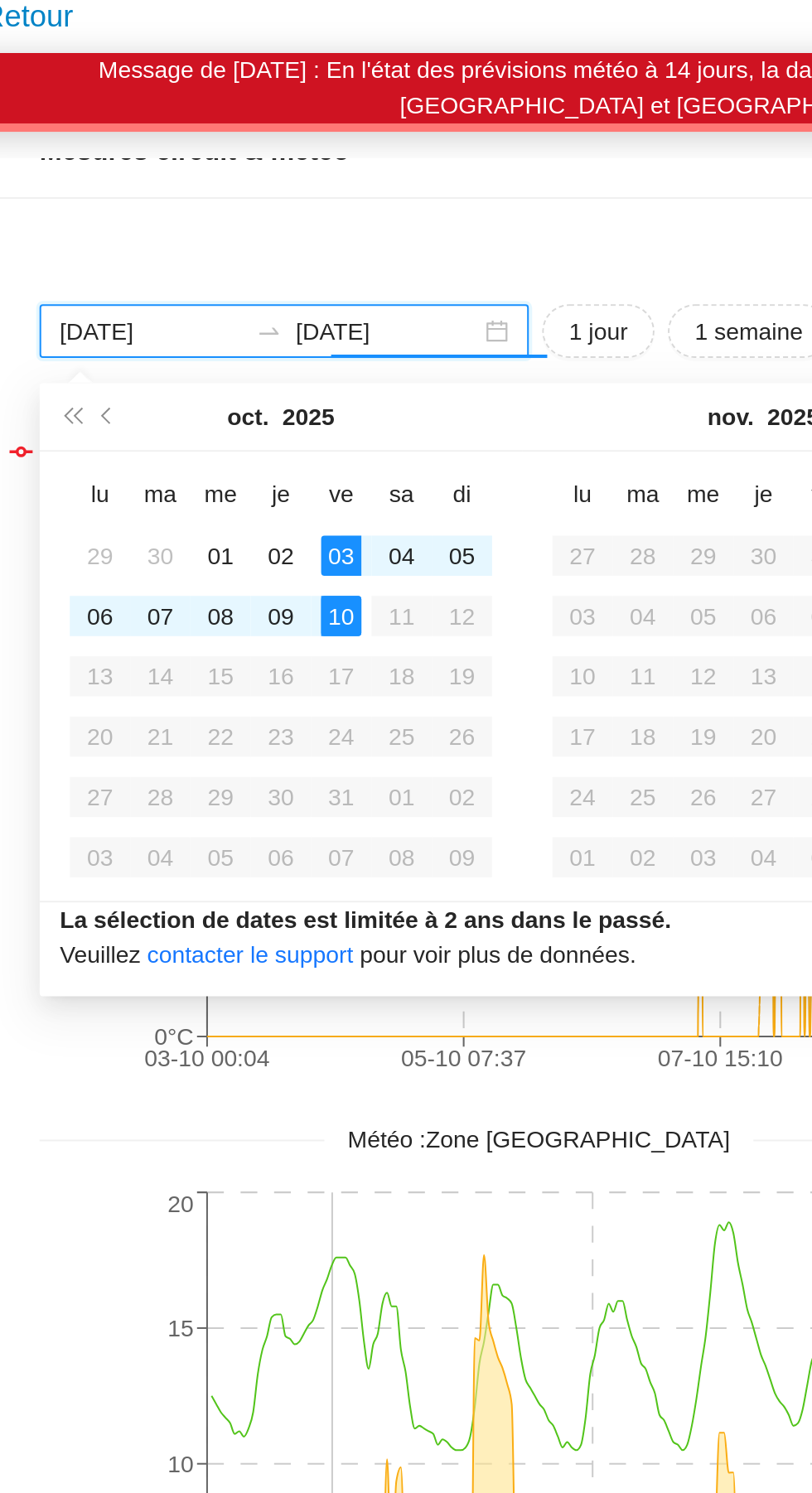
scroll to position [129, 0]
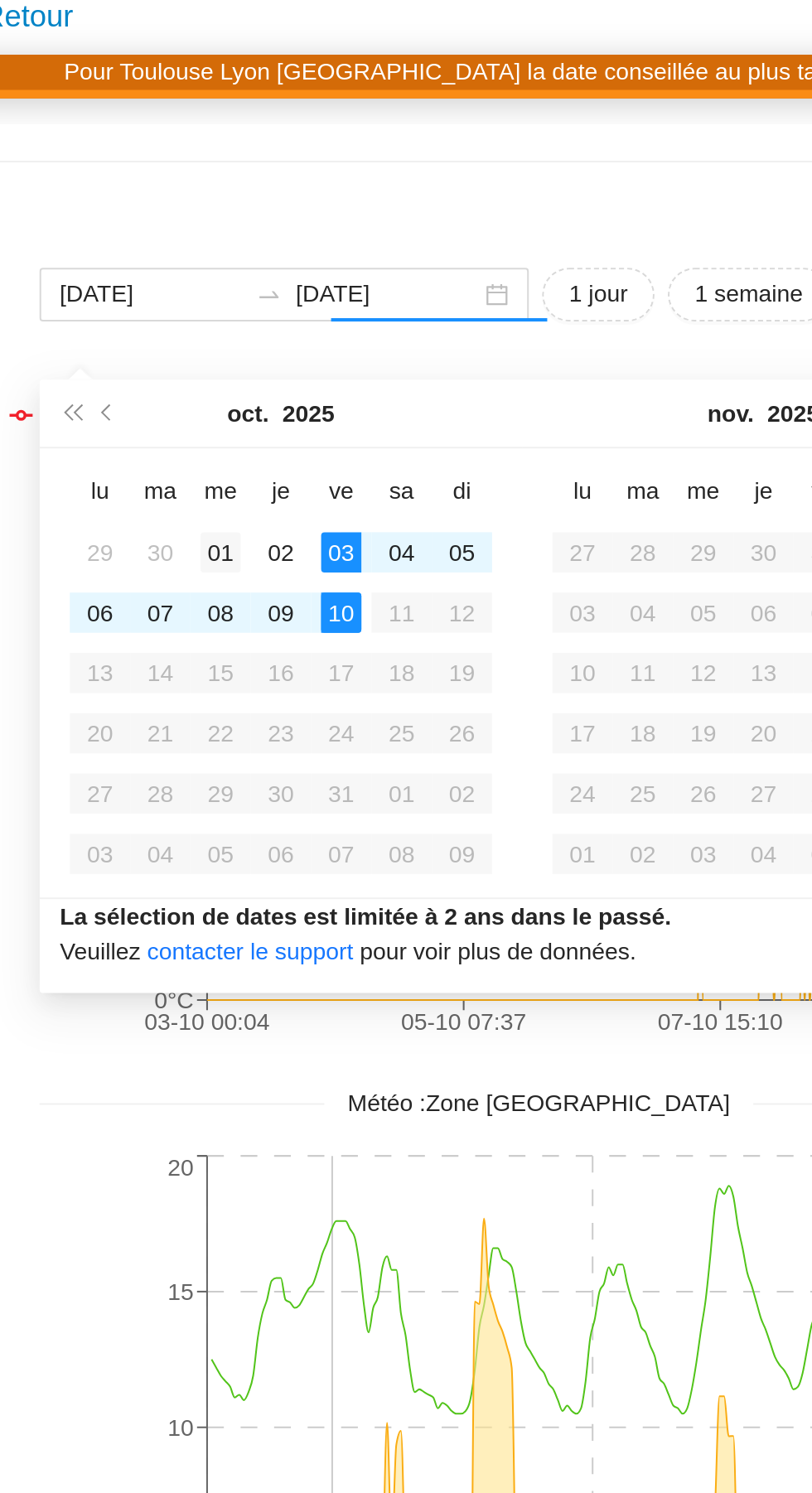
click at [155, 325] on div "01" at bounding box center [153, 330] width 20 height 20
type input "2025-10-01"
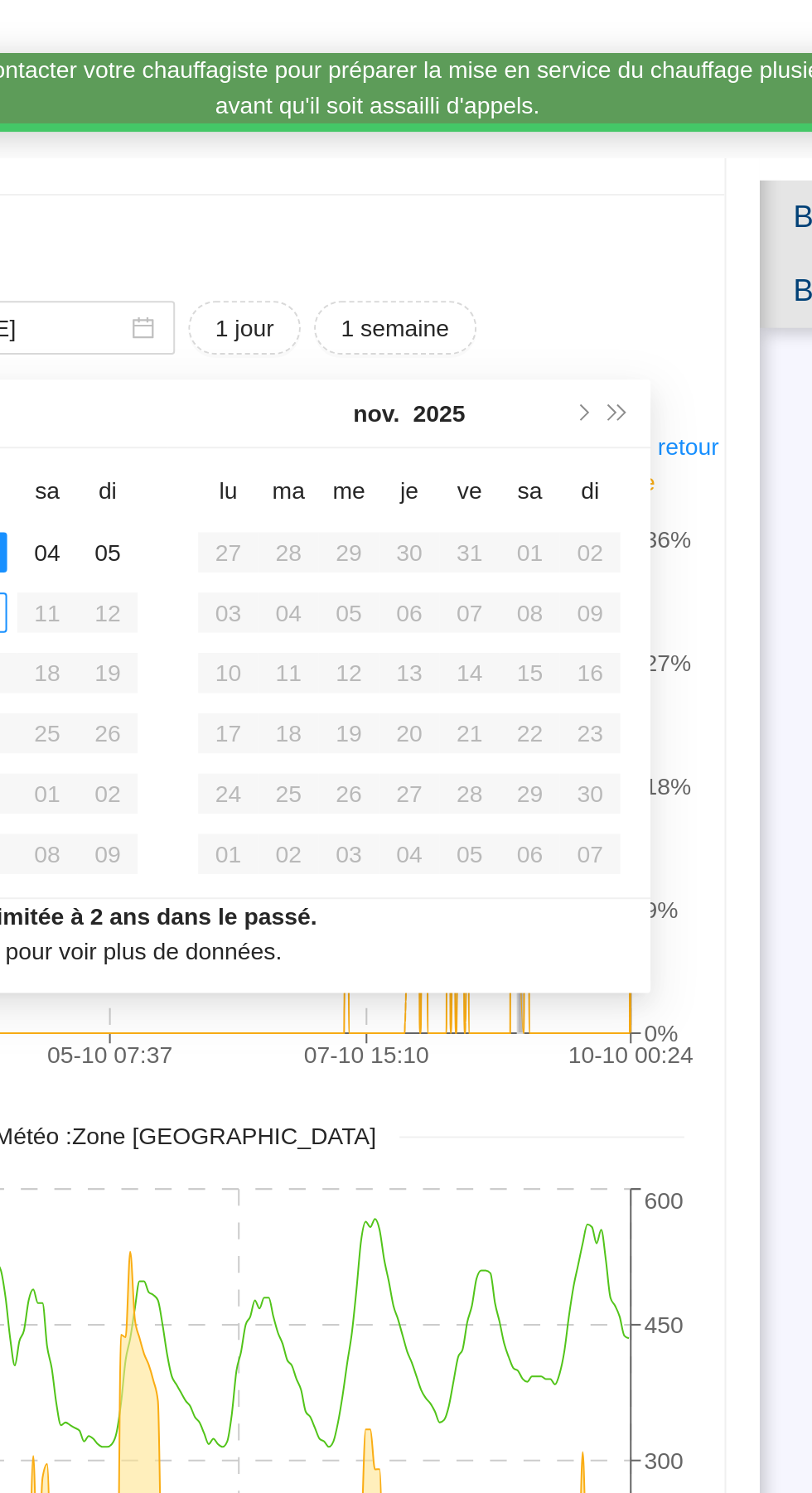
click at [574, 185] on div "Supervision live Historique circuits Régulation plannifiée Régulation prédictiv…" at bounding box center [310, 1059] width 568 height 2031
type input "2025-10-01"
type input "2025-10-03"
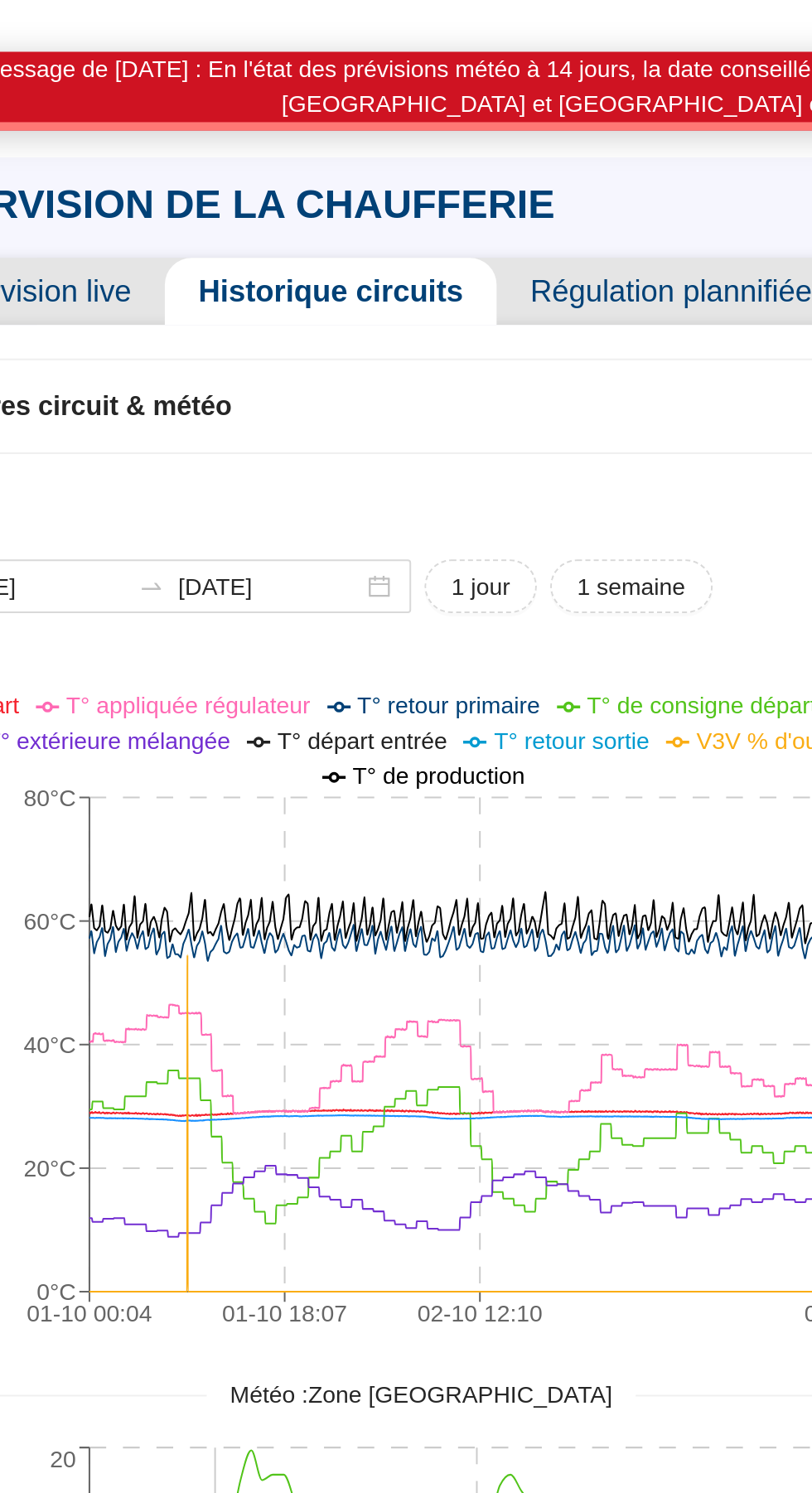
click at [371, 635] on icon "01-10 00:04 01-10 18:07 02-10 12:10 03-10 23:58 0°C 20°C 40°C 60°C 80°C 0% 15% …" at bounding box center [316, 560] width 505 height 331
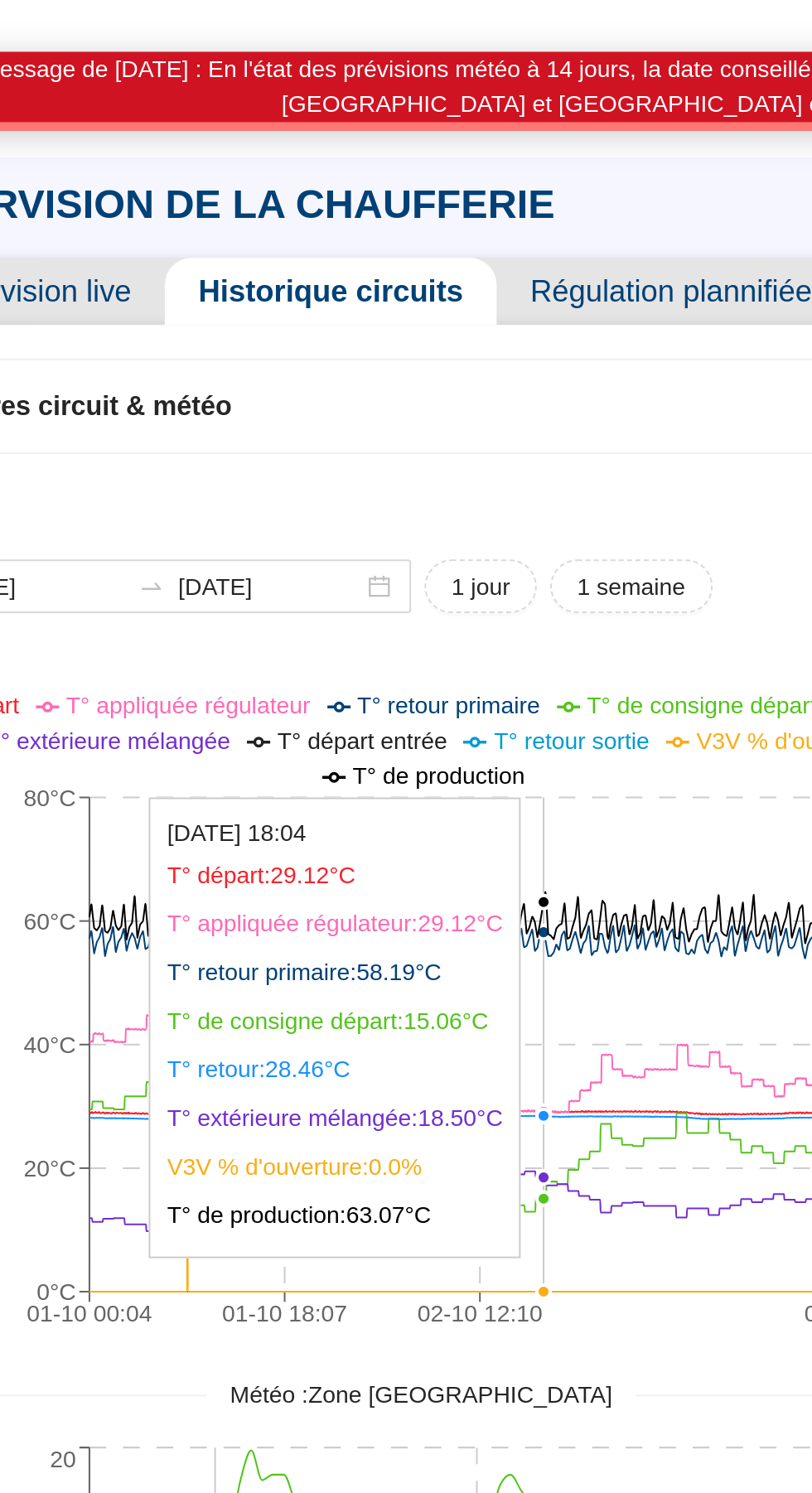
click at [465, 644] on icon "01-10 00:04 01-10 18:07 02-10 12:10 03-10 23:58 0°C 20°C 40°C 60°C 80°C 0% 15% …" at bounding box center [316, 560] width 505 height 331
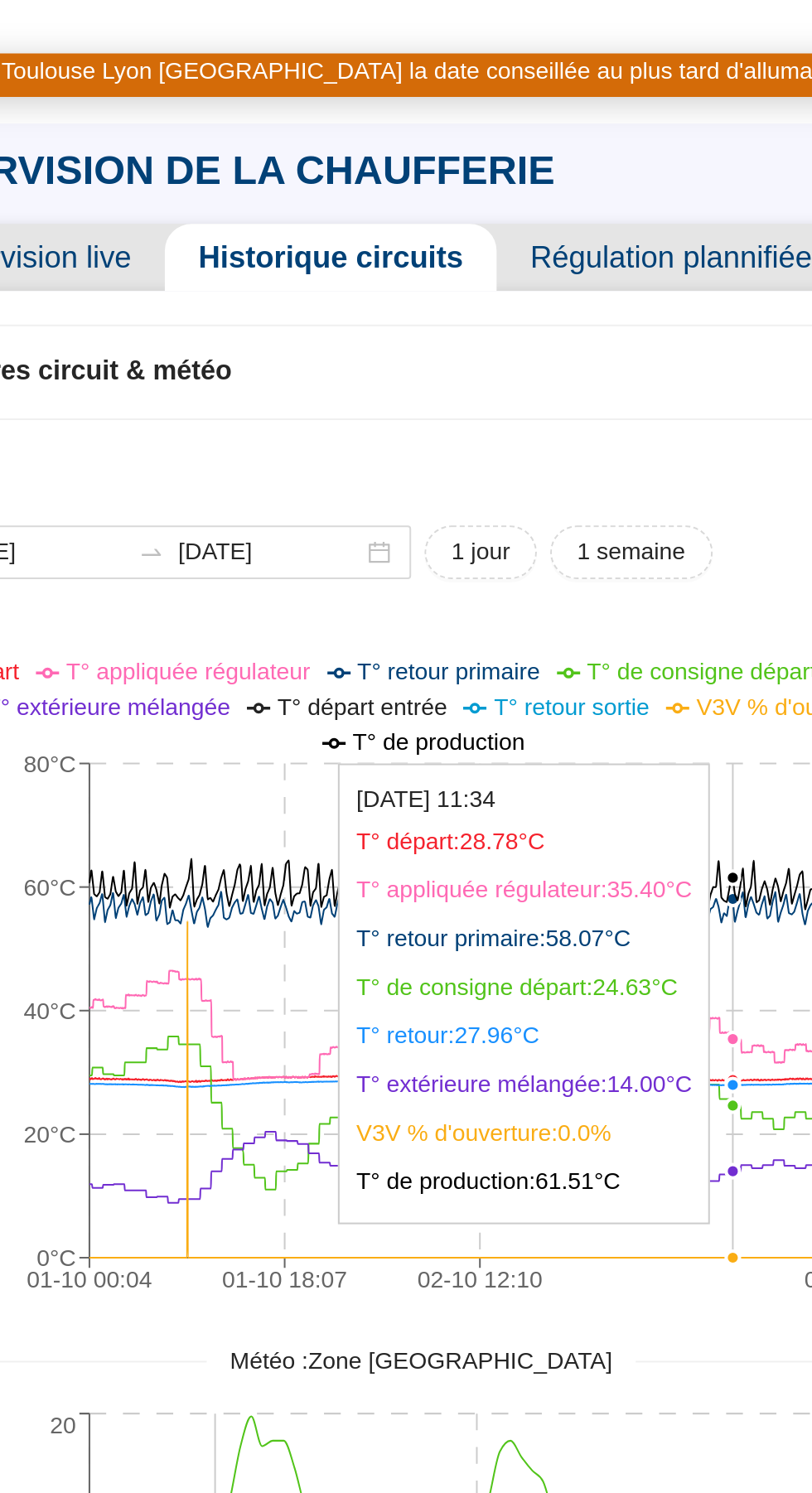
click at [198, 635] on icon "01-10 00:04 01-10 18:07 02-10 12:10 03-10 23:58 0°C 20°C 40°C 60°C 80°C 0% 15% …" at bounding box center [316, 543] width 505 height 331
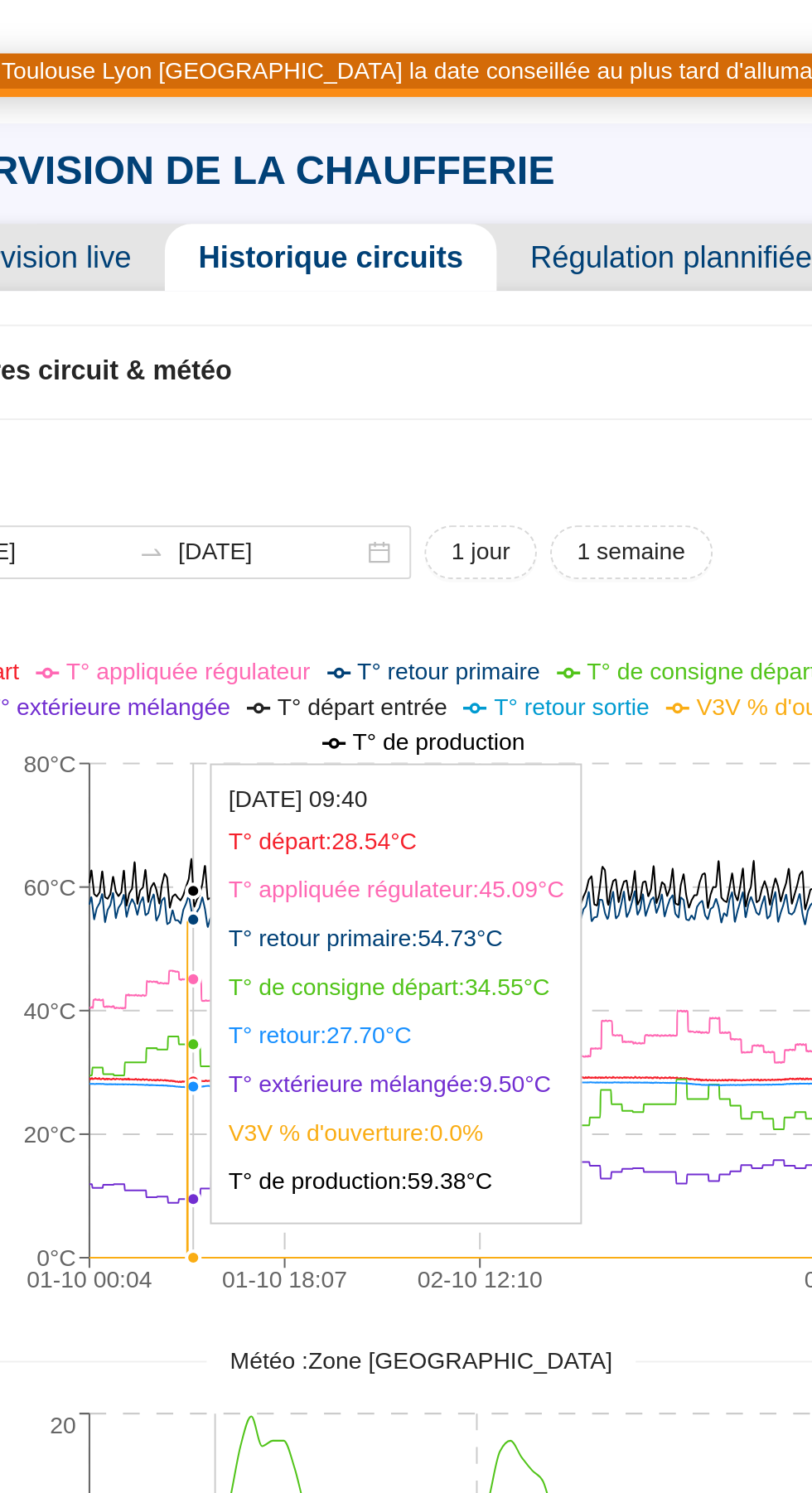
click at [168, 640] on icon "01-10 00:04 01-10 18:07 02-10 12:10 03-10 23:58 0°C 20°C 40°C 60°C 80°C 0% 15% …" at bounding box center [316, 543] width 505 height 331
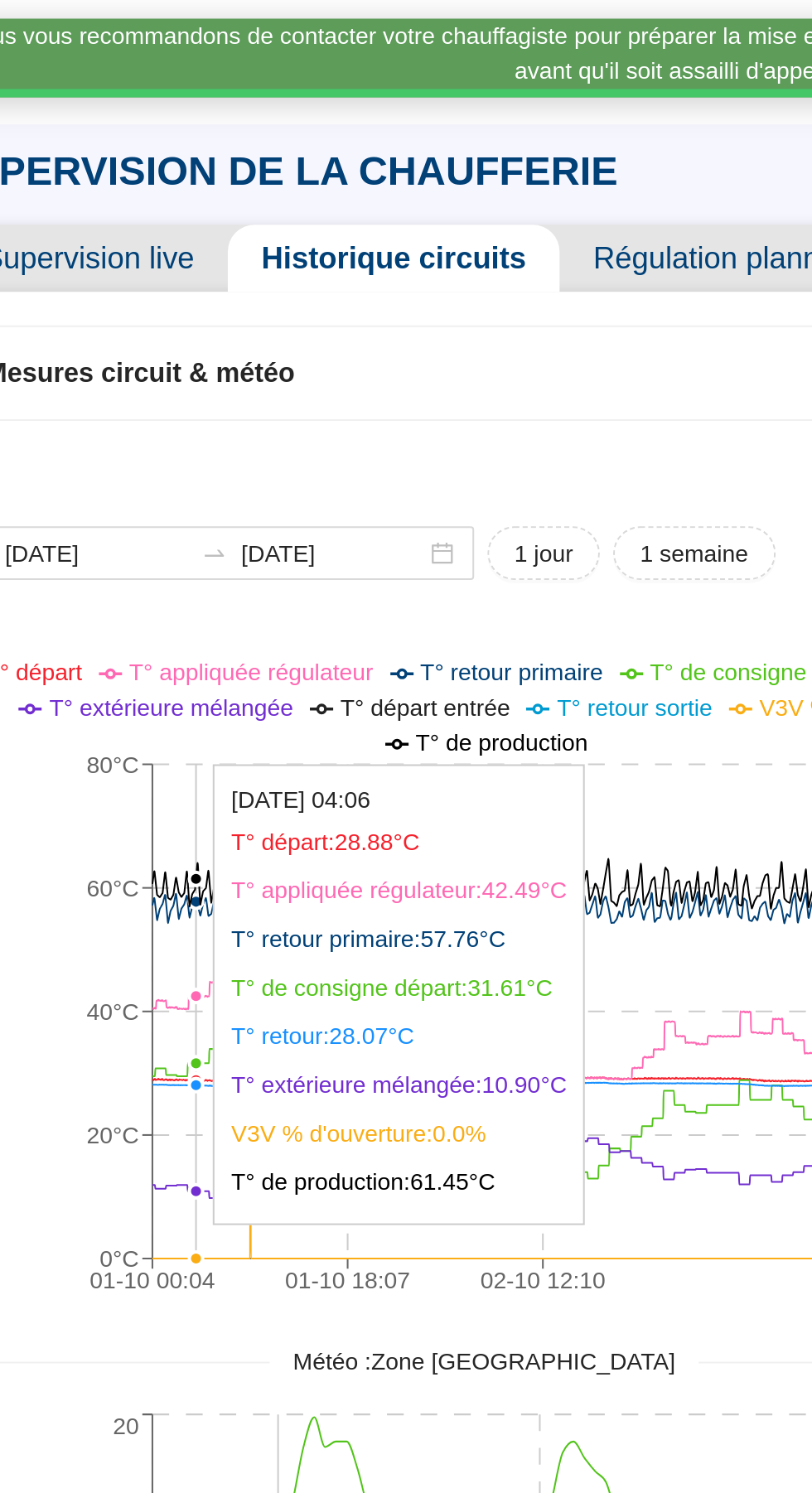
click at [133, 202] on span "Supervision live" at bounding box center [115, 202] width 138 height 33
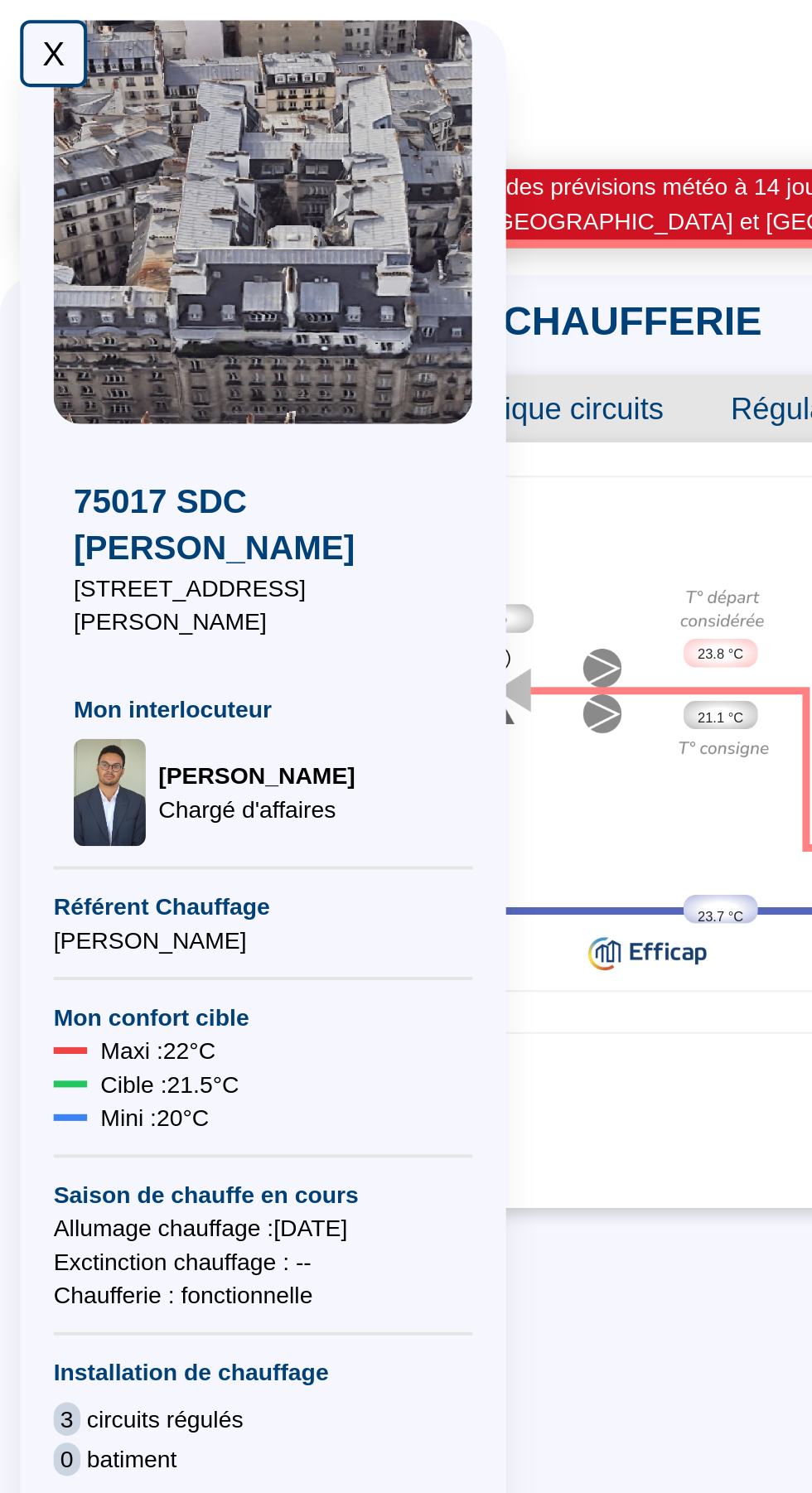
click at [27, 25] on div "X" at bounding box center [26, 26] width 33 height 33
